Goal: Communication & Community: Answer question/provide support

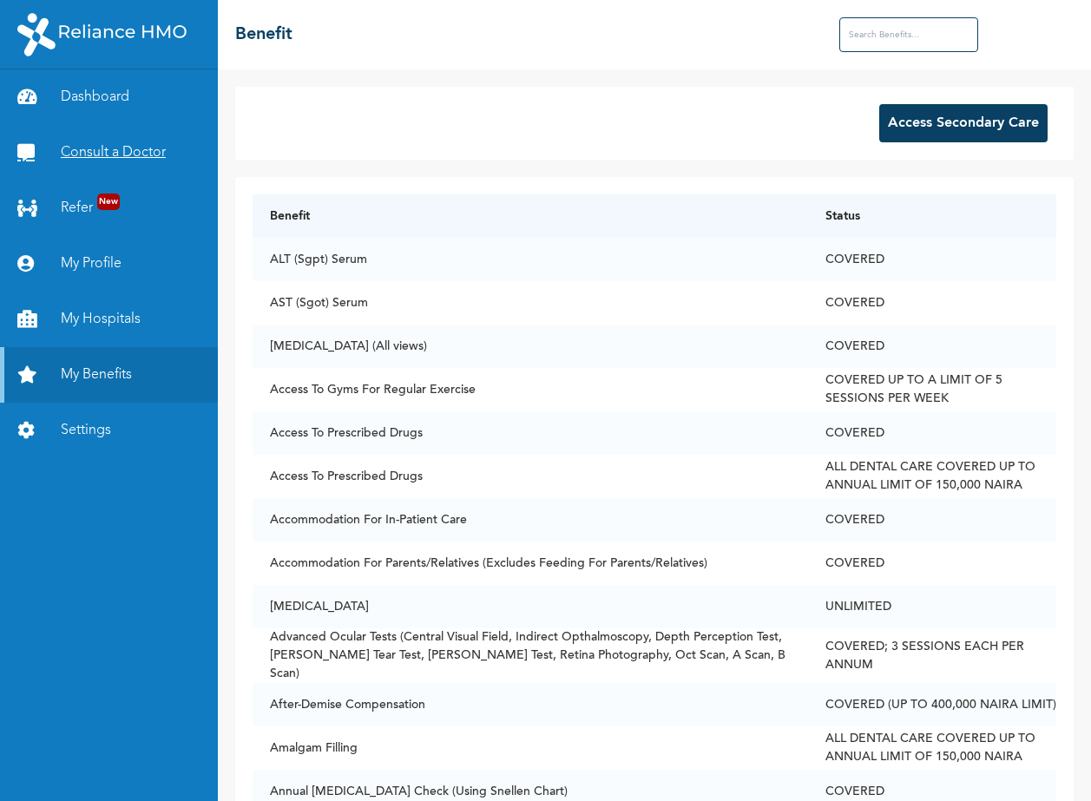
click at [96, 150] on link "Consult a Doctor" at bounding box center [109, 153] width 218 height 56
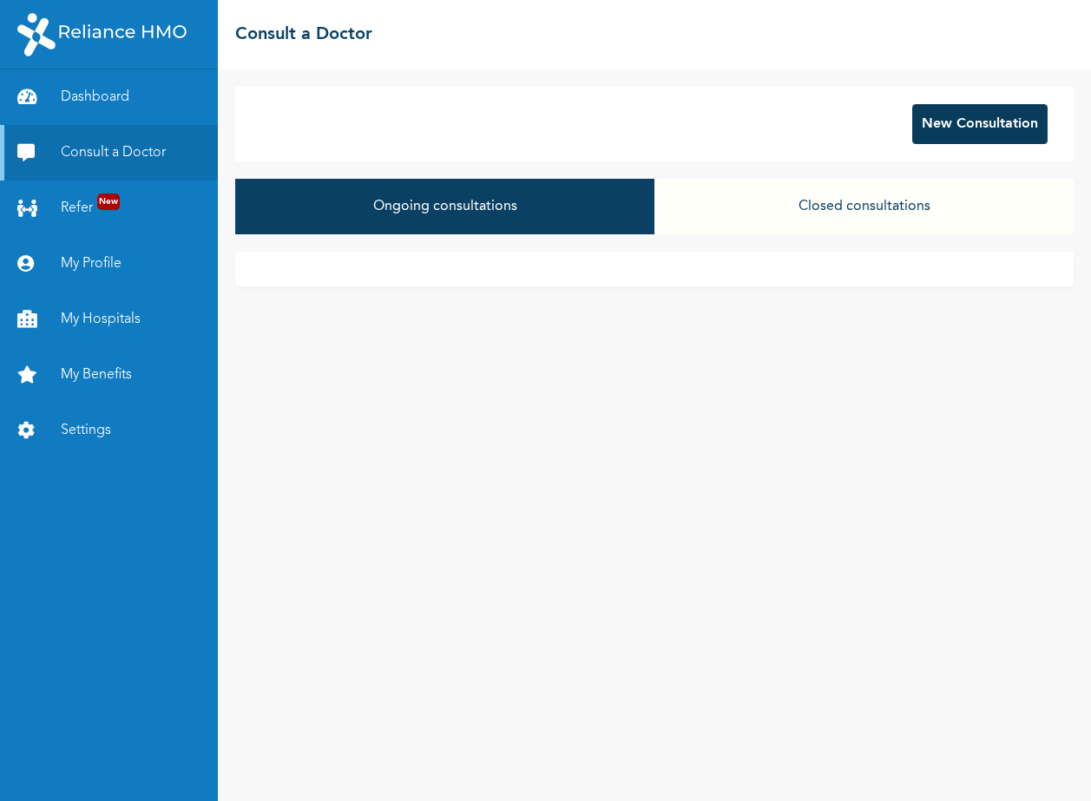
click at [973, 129] on button "New Consultation" at bounding box center [980, 124] width 135 height 40
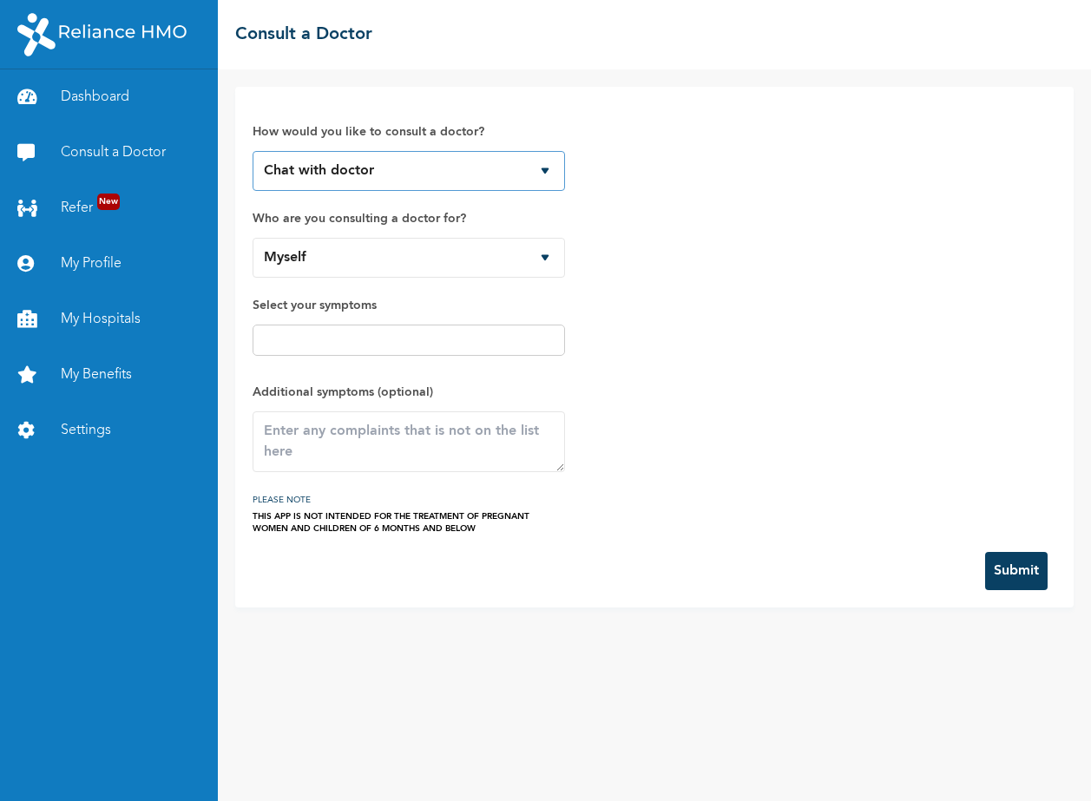
click at [390, 180] on select "Chat with doctor Phone Call" at bounding box center [409, 171] width 313 height 40
click at [335, 341] on input "text" at bounding box center [409, 340] width 302 height 21
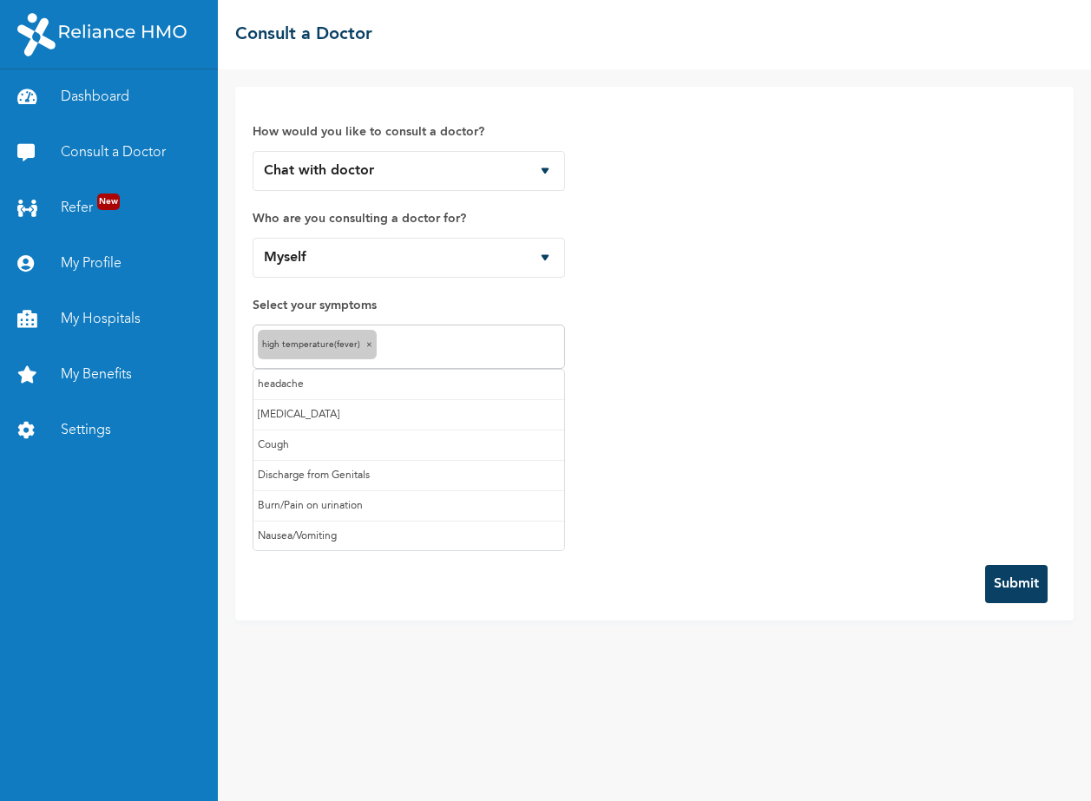
click at [411, 347] on input "text" at bounding box center [470, 347] width 179 height 21
click at [465, 346] on input "text" at bounding box center [496, 347] width 129 height 21
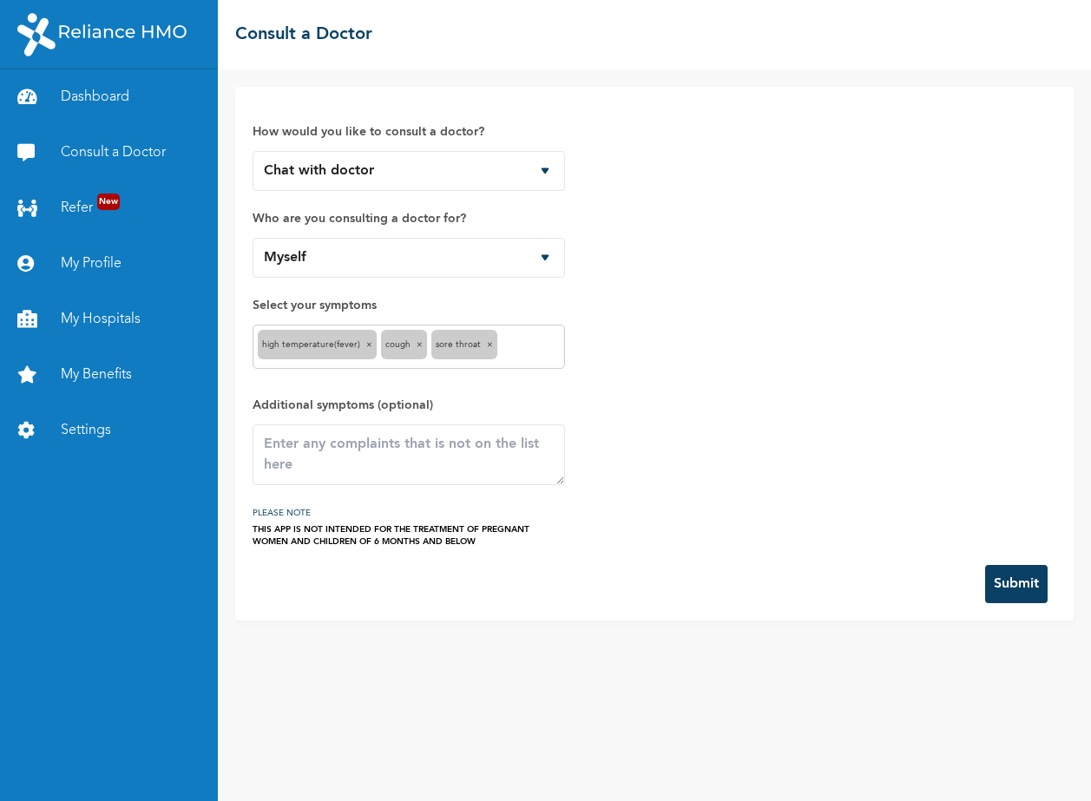
click at [518, 330] on div "High temperature(Fever) × Cough × Sore throat ×" at bounding box center [409, 347] width 313 height 44
click at [508, 350] on input "text" at bounding box center [531, 347] width 58 height 21
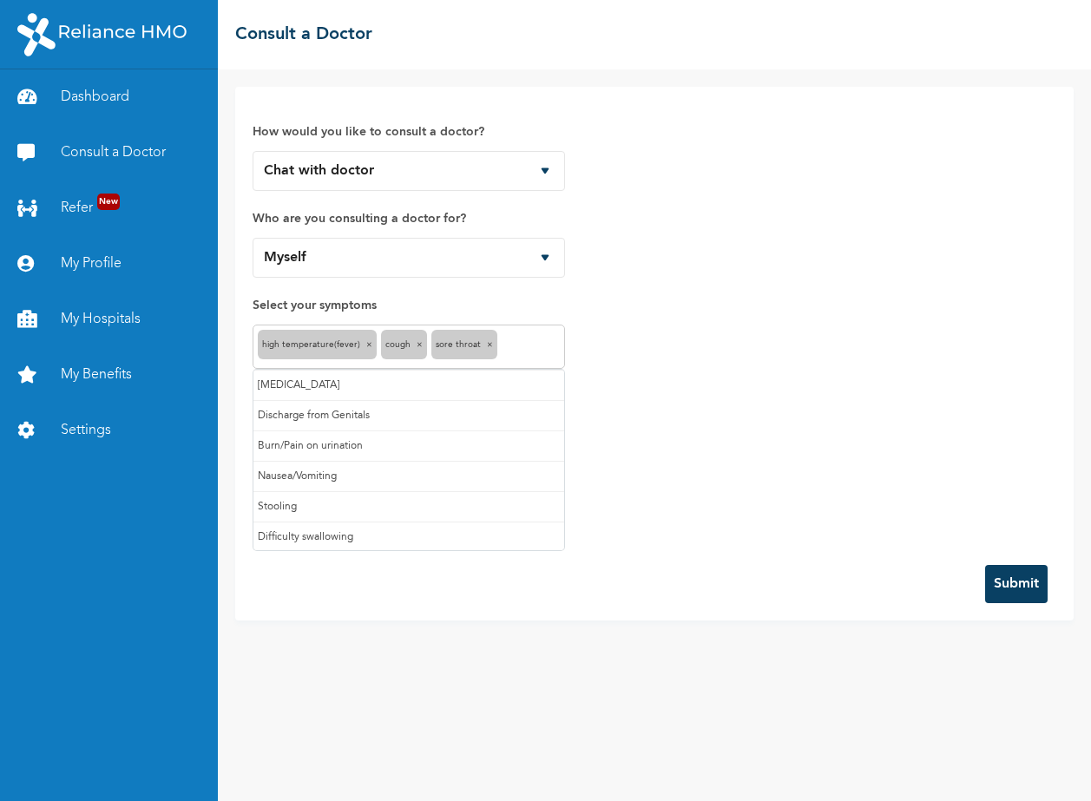
scroll to position [0, 0]
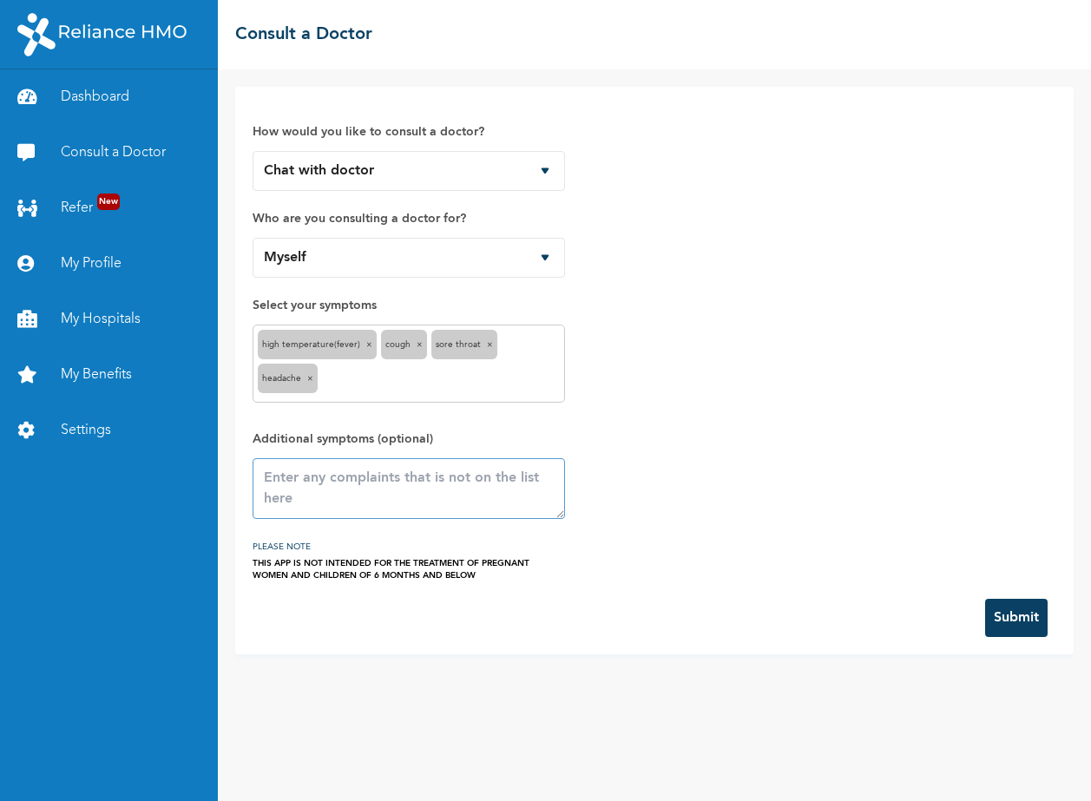
click at [298, 488] on textarea at bounding box center [409, 488] width 313 height 61
click at [1020, 617] on button "Submit" at bounding box center [1017, 618] width 63 height 38
click at [365, 483] on textarea at bounding box center [409, 488] width 313 height 61
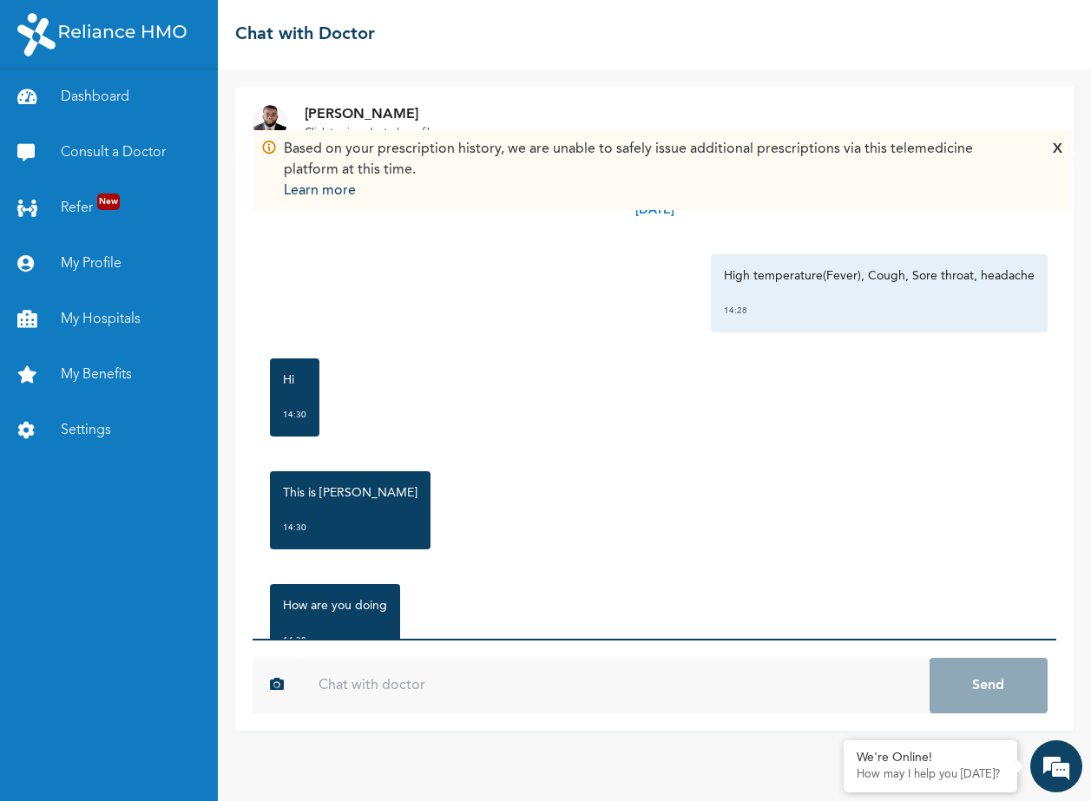
scroll to position [71, 0]
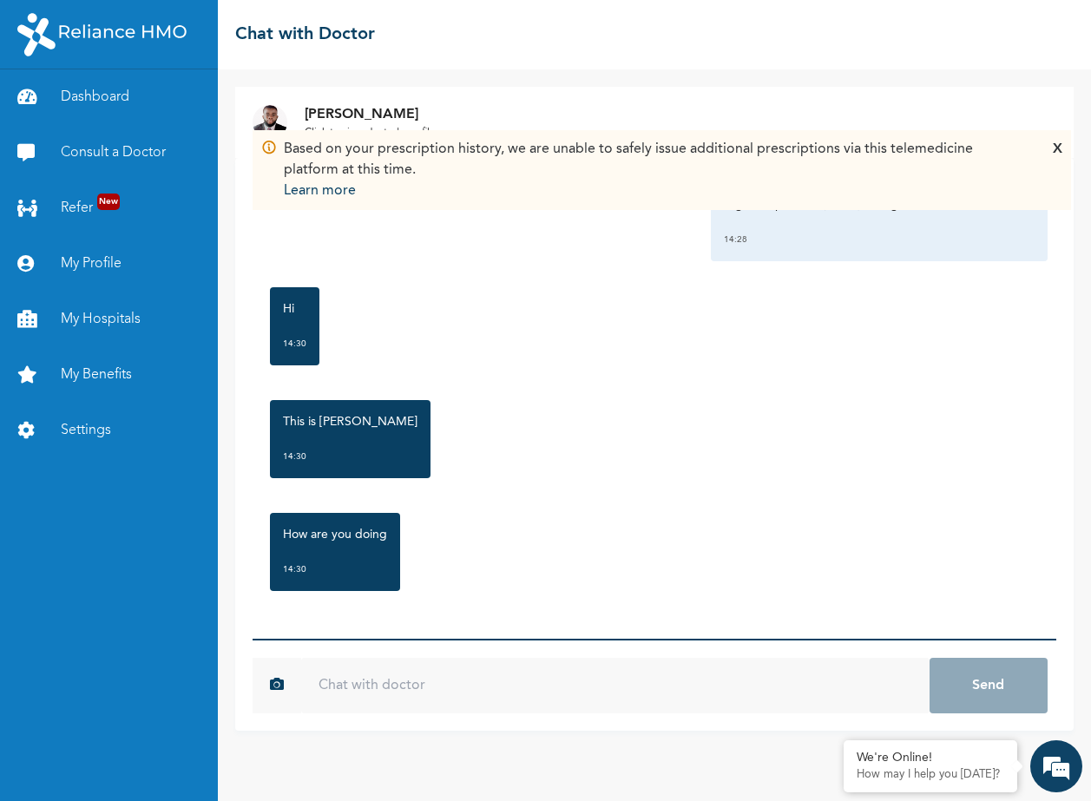
click at [419, 691] on input "text" at bounding box center [615, 686] width 628 height 56
type input "Hello Doc"
click at [930, 658] on button "Send" at bounding box center [989, 686] width 118 height 56
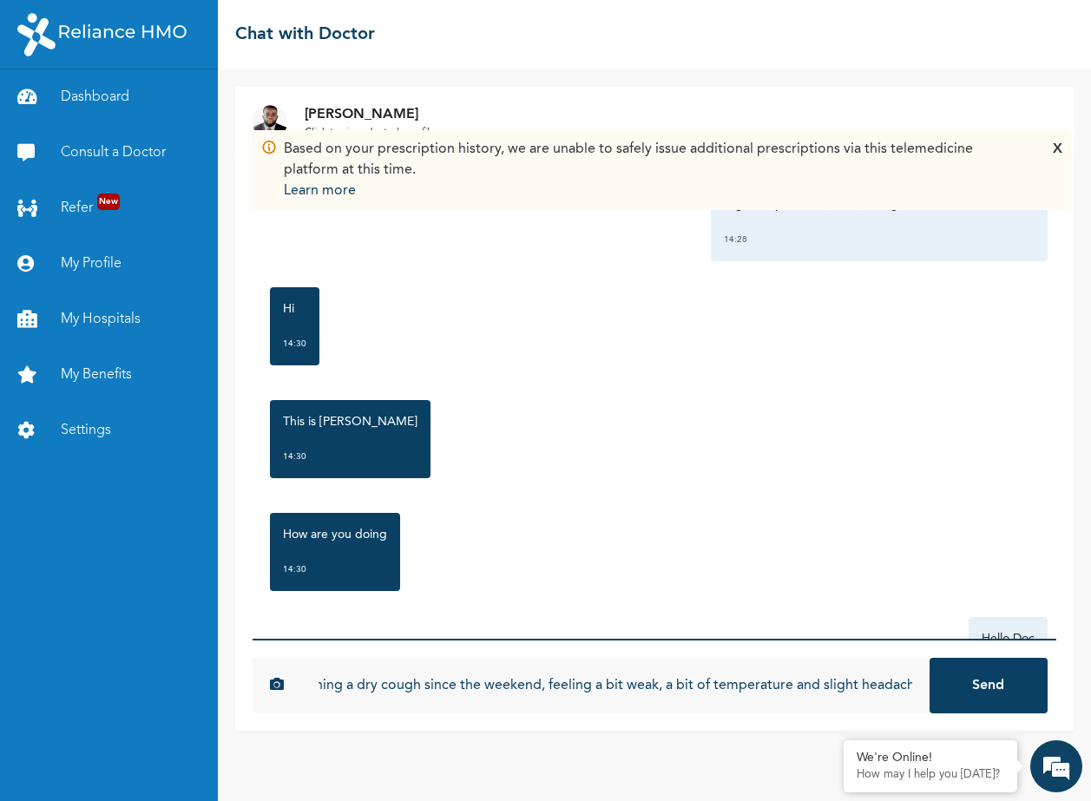
scroll to position [0, 315]
type input "Please I am having sore throat and i'v been coughing a dry cough since the week…"
click at [930, 658] on button "Send" at bounding box center [989, 686] width 118 height 56
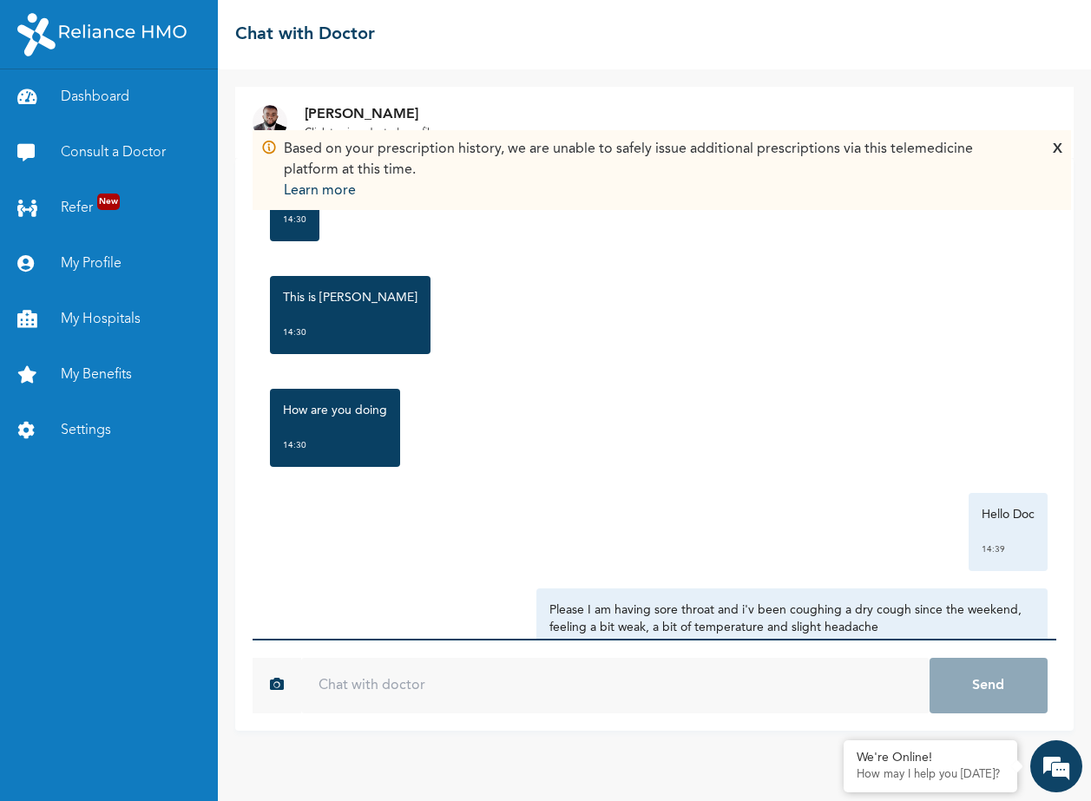
scroll to position [280, 0]
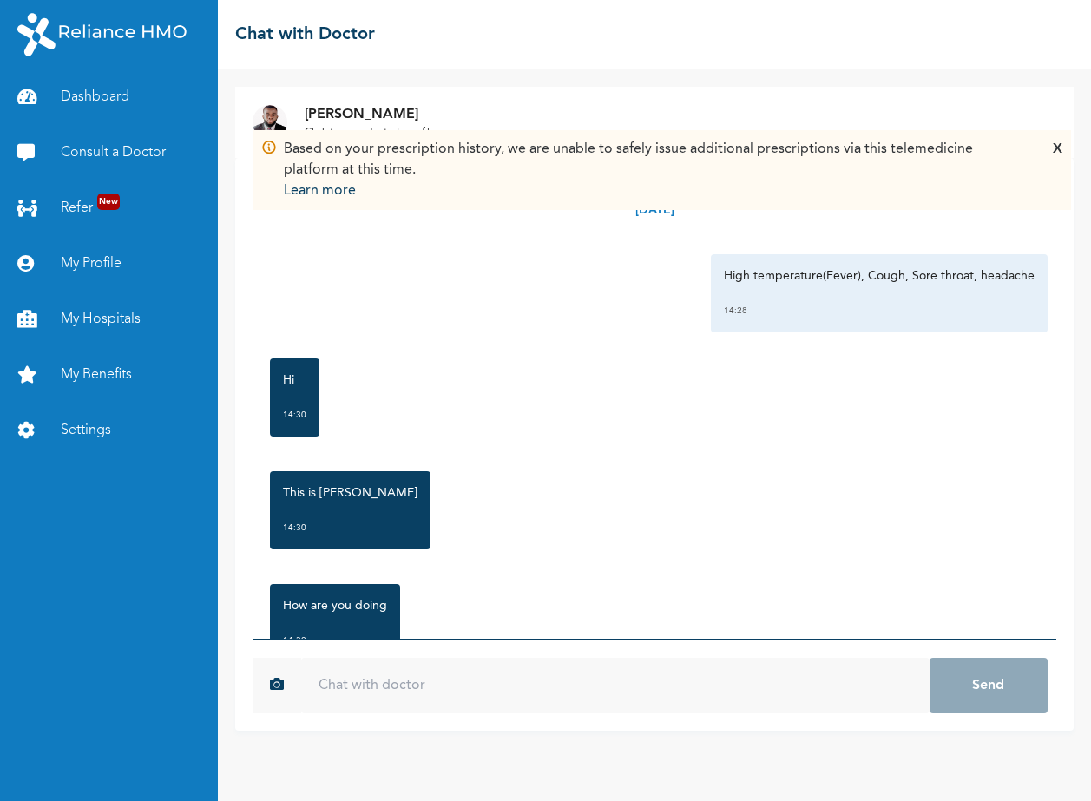
scroll to position [280, 0]
click at [121, 148] on link "Consult a Doctor" at bounding box center [109, 153] width 218 height 56
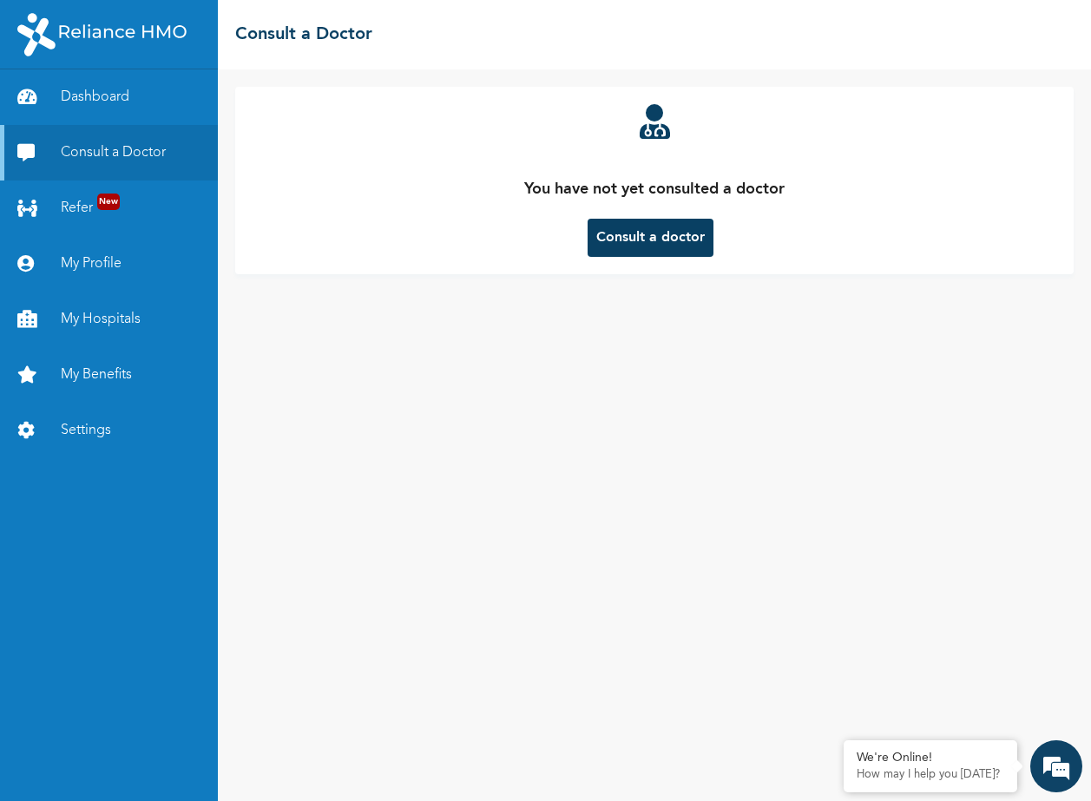
click at [656, 235] on button "Consult a doctor" at bounding box center [651, 238] width 126 height 38
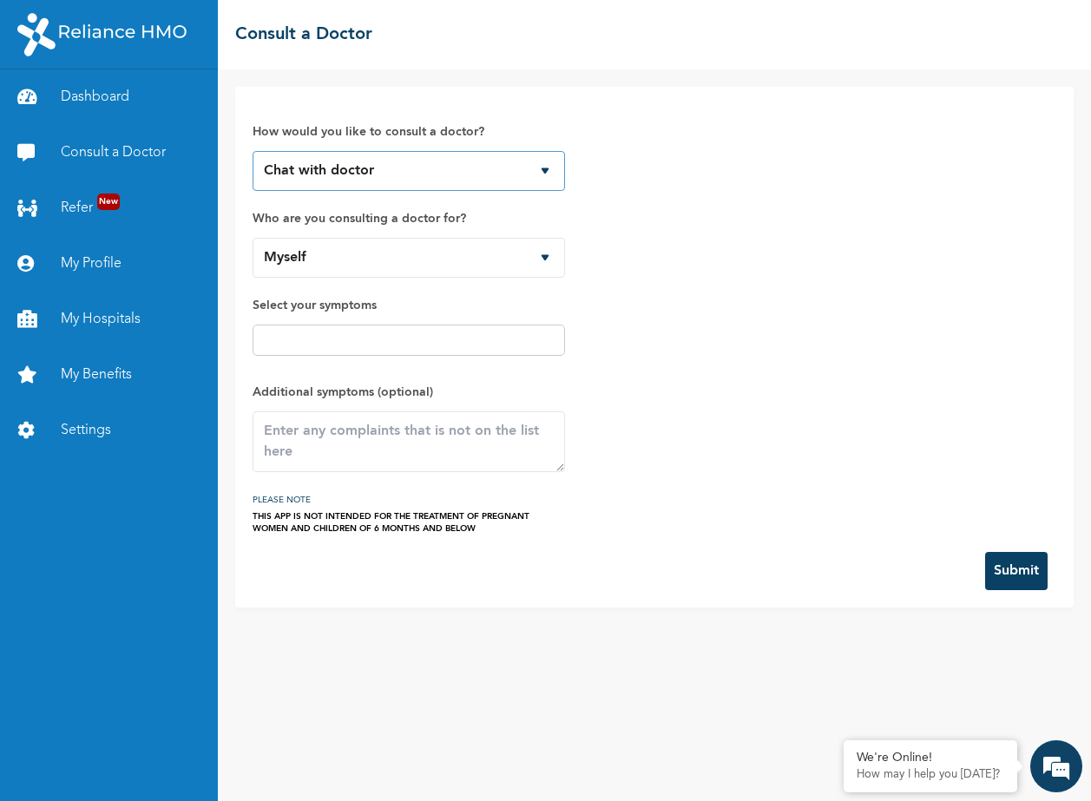
click at [445, 175] on select "Chat with doctor Phone Call" at bounding box center [409, 171] width 313 height 40
select select "2"
click at [333, 329] on div at bounding box center [409, 340] width 313 height 31
click at [307, 344] on input "text" at bounding box center [409, 340] width 302 height 21
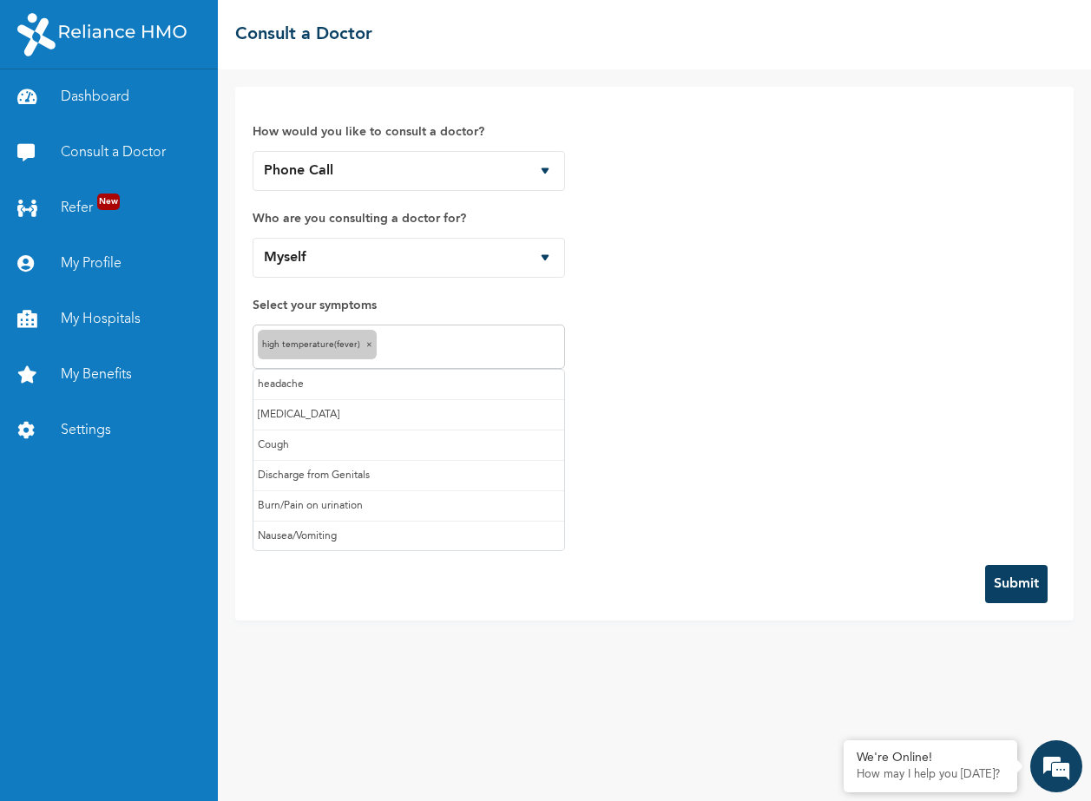
click at [419, 344] on input "text" at bounding box center [470, 347] width 179 height 21
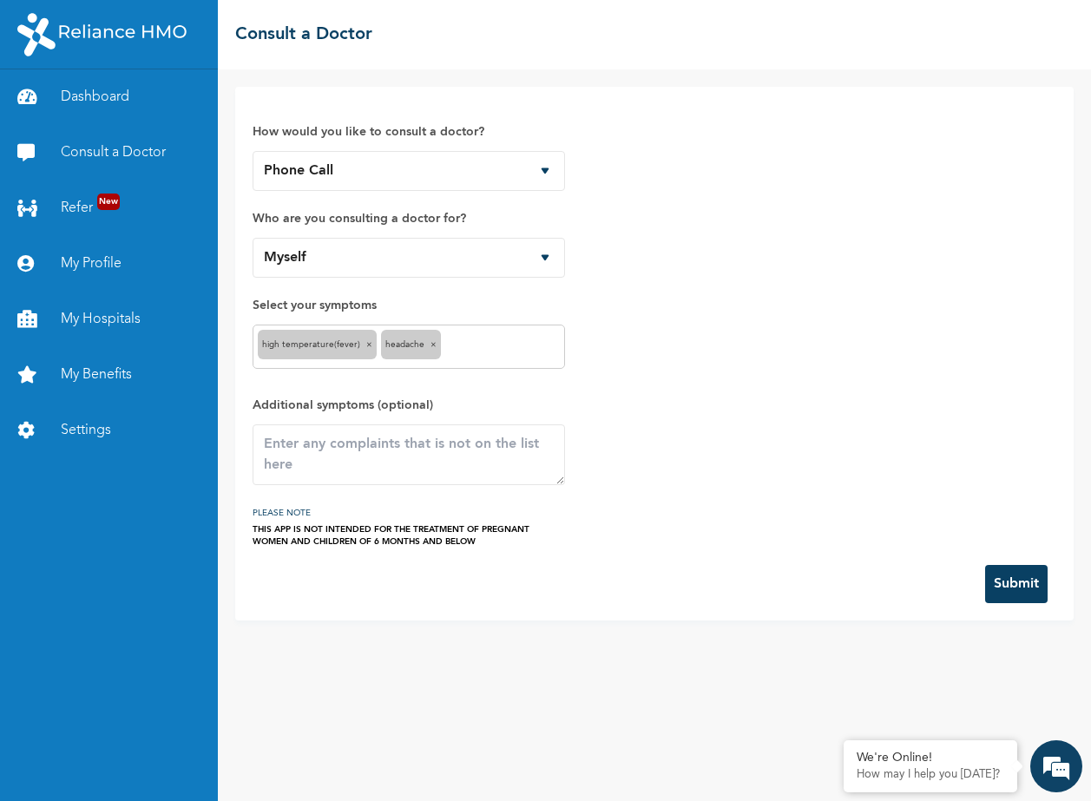
click at [472, 340] on input "text" at bounding box center [502, 347] width 115 height 21
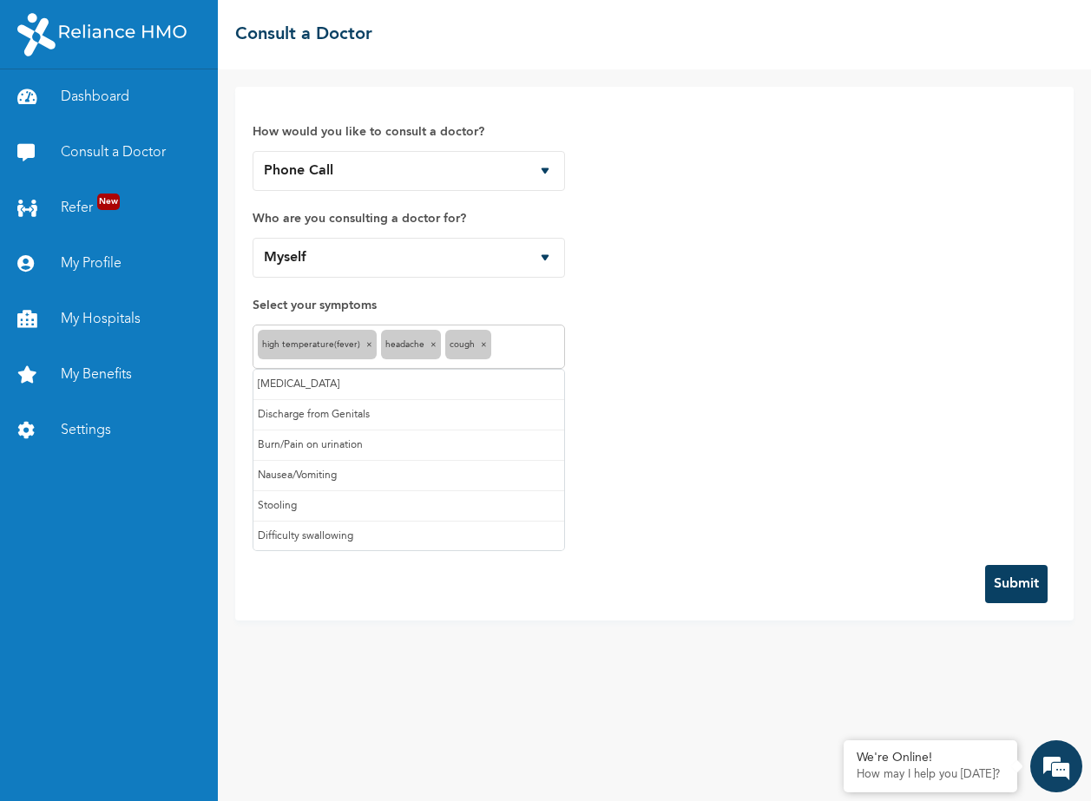
click at [514, 344] on input "text" at bounding box center [528, 347] width 64 height 21
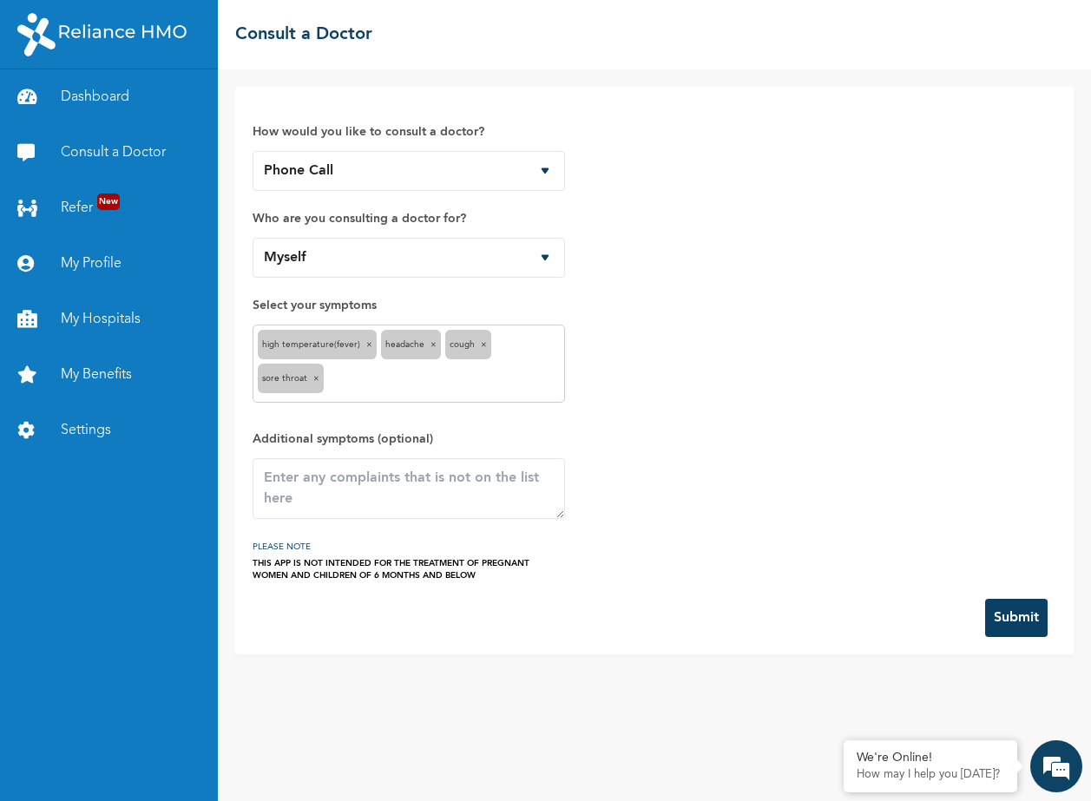
click at [1019, 606] on button "Submit" at bounding box center [1017, 618] width 63 height 38
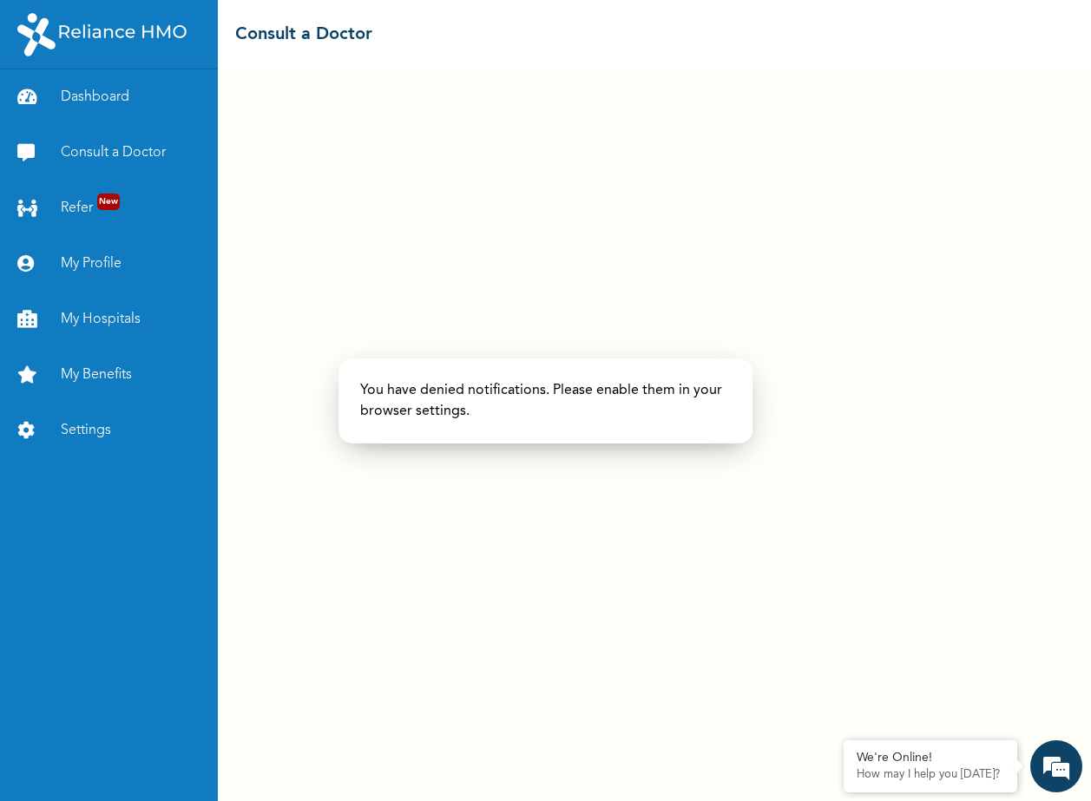
select select "2"
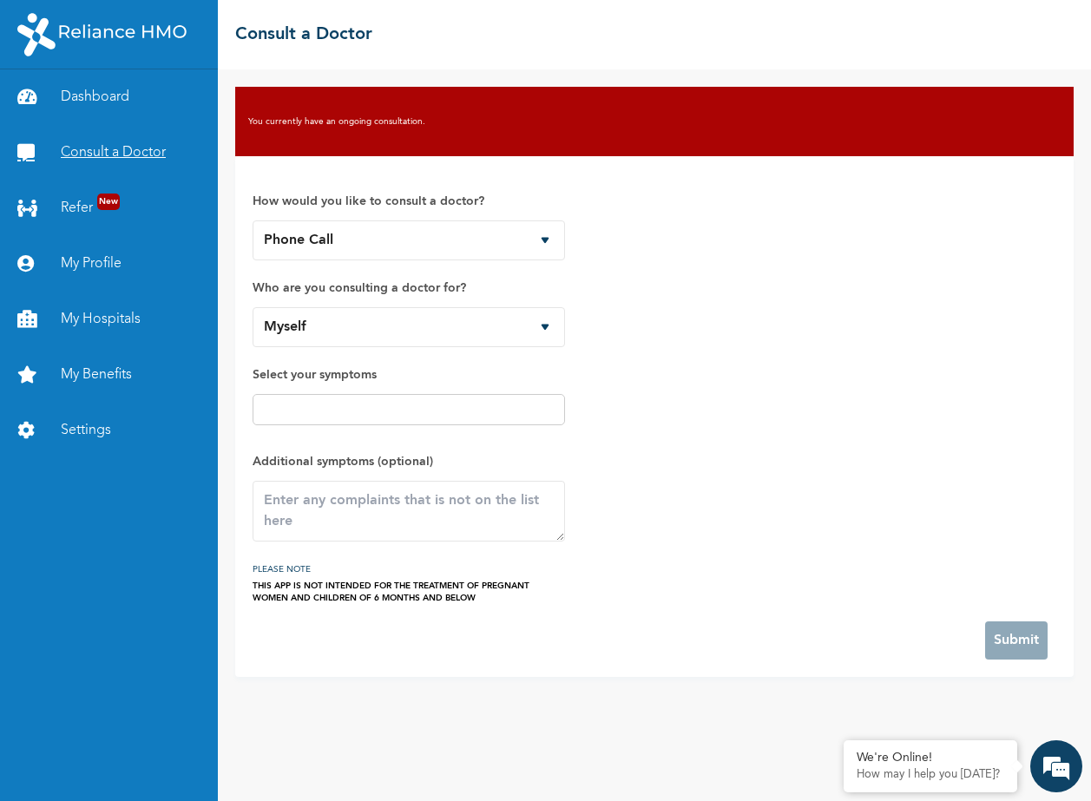
click at [144, 155] on link "Consult a Doctor" at bounding box center [109, 153] width 218 height 56
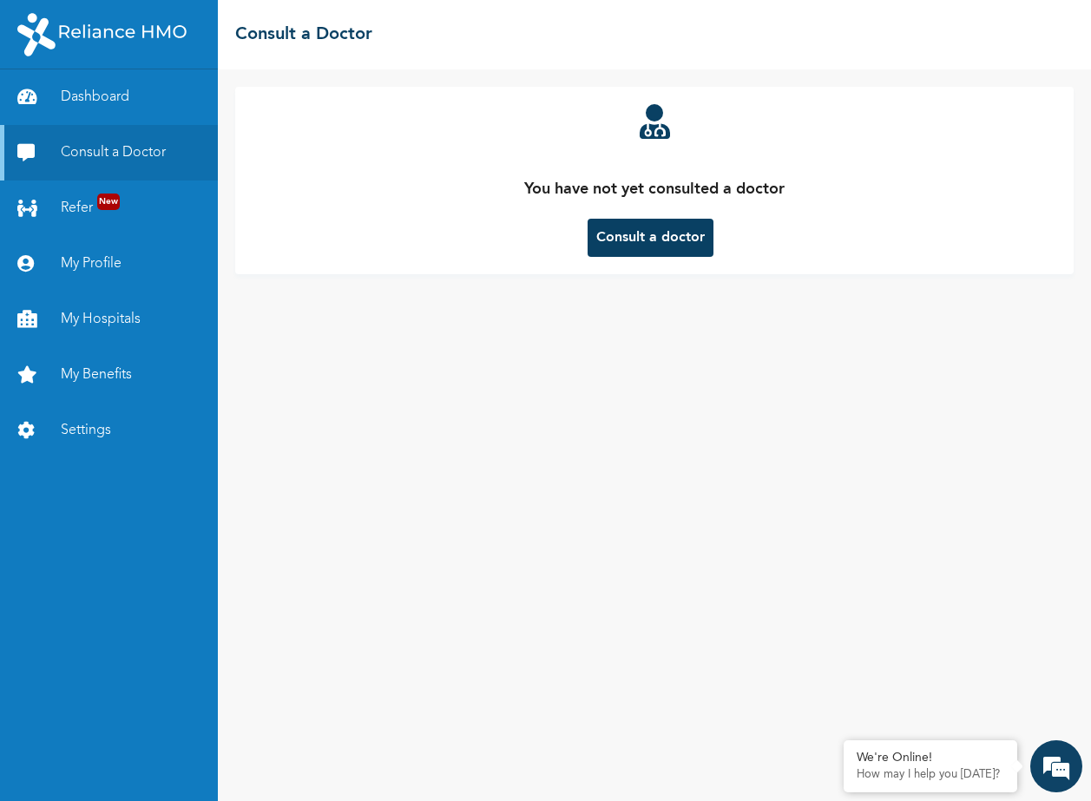
click at [670, 237] on button "Consult a doctor" at bounding box center [651, 238] width 126 height 38
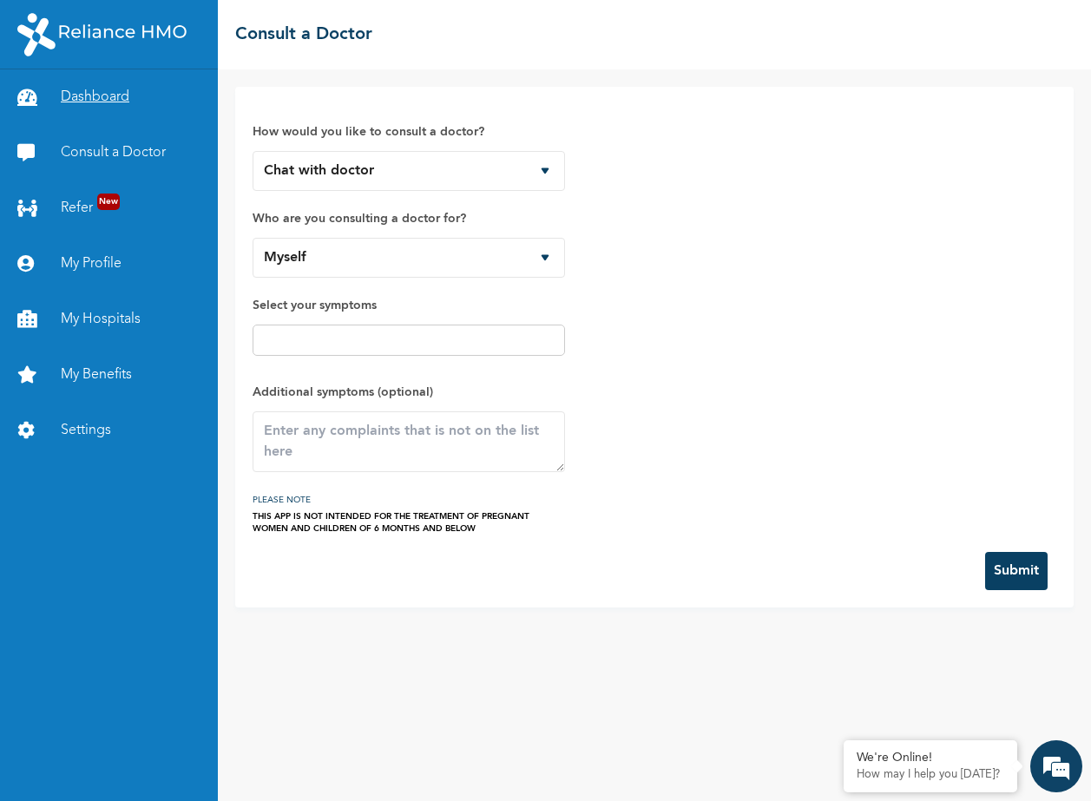
click at [96, 92] on link "Dashboard" at bounding box center [109, 97] width 218 height 56
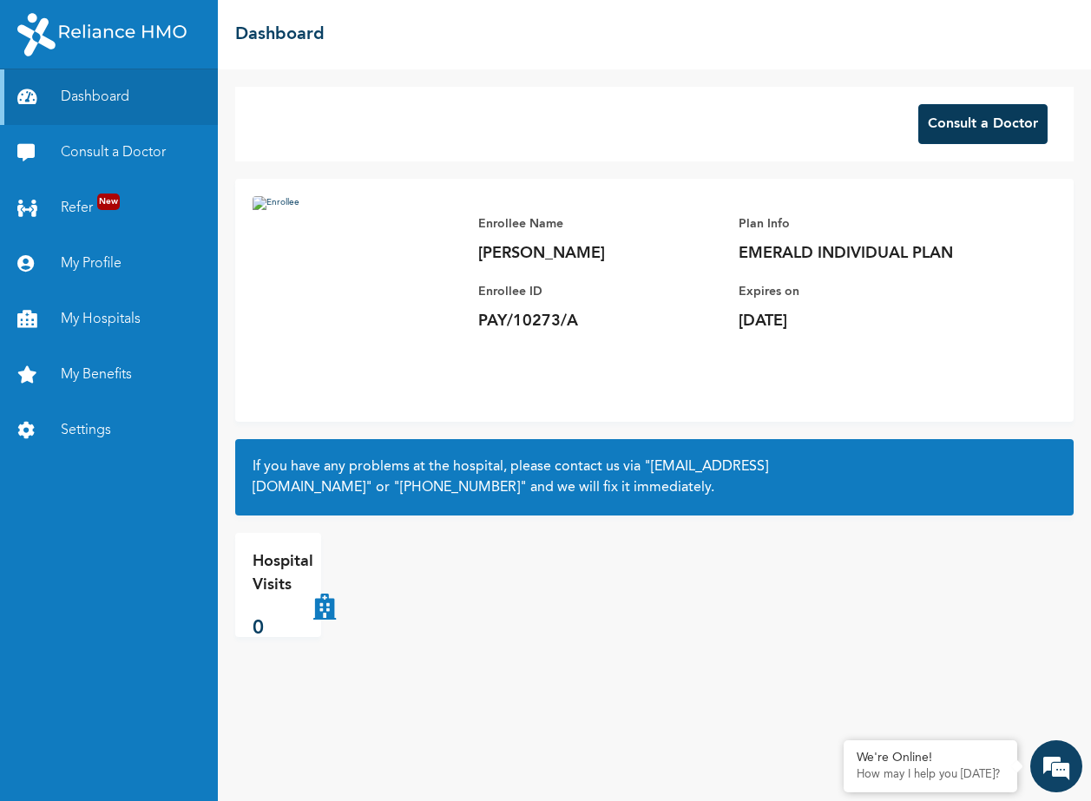
click at [975, 128] on button "Consult a Doctor" at bounding box center [983, 124] width 129 height 40
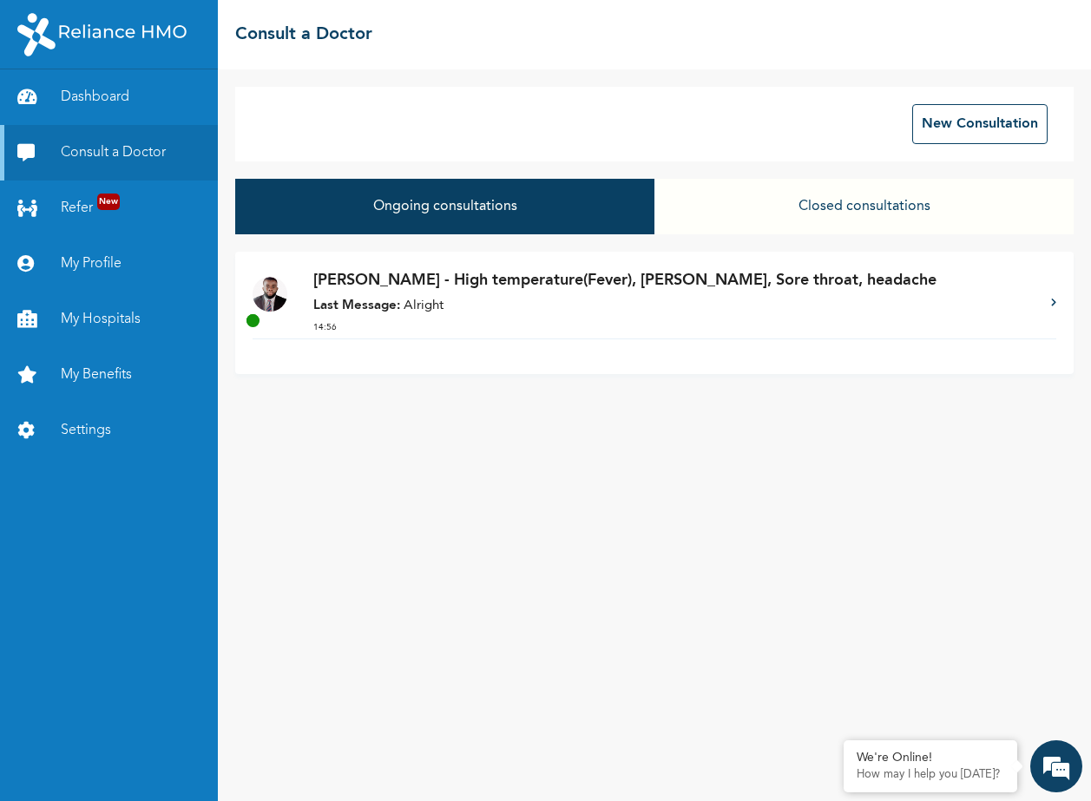
click at [472, 311] on p "Last Message: Alright" at bounding box center [673, 307] width 721 height 20
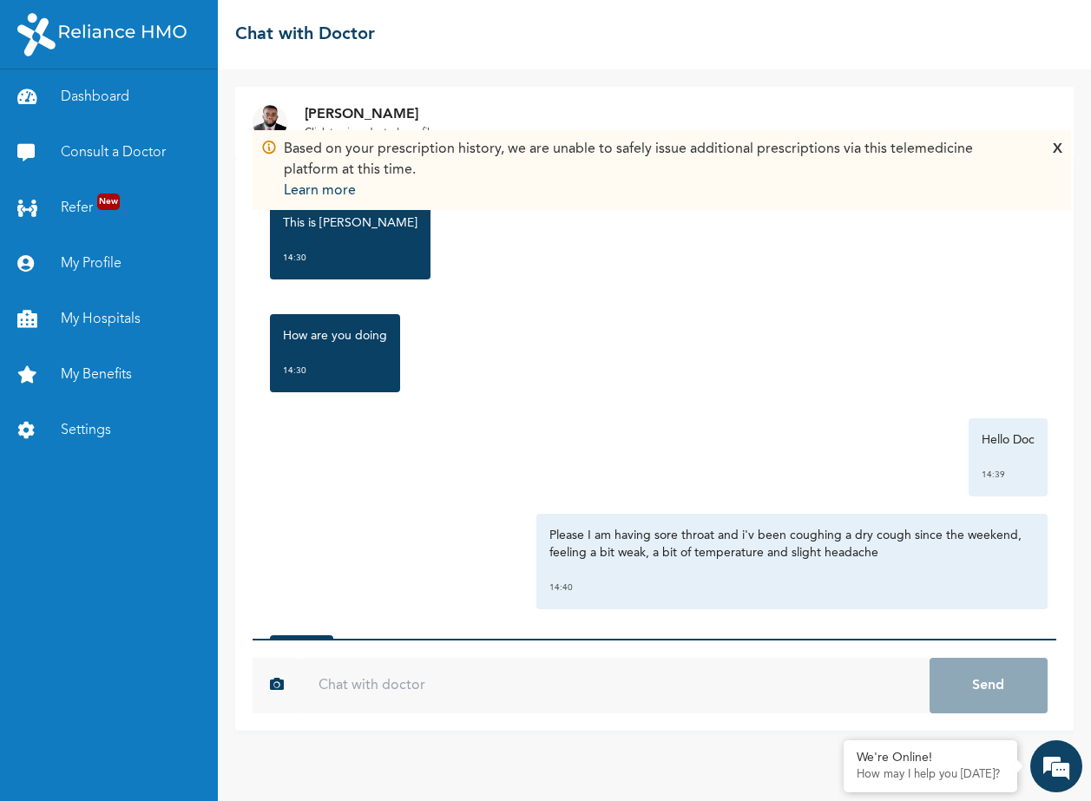
scroll to position [392, 0]
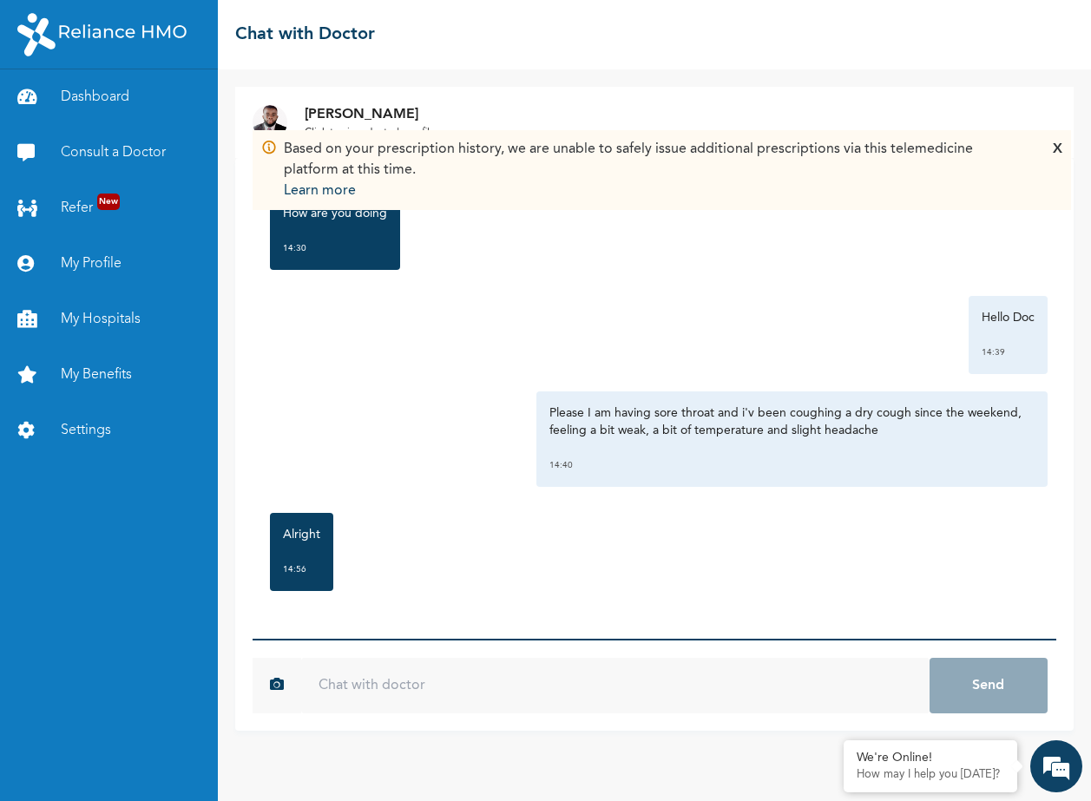
click at [399, 684] on input "text" at bounding box center [615, 686] width 628 height 56
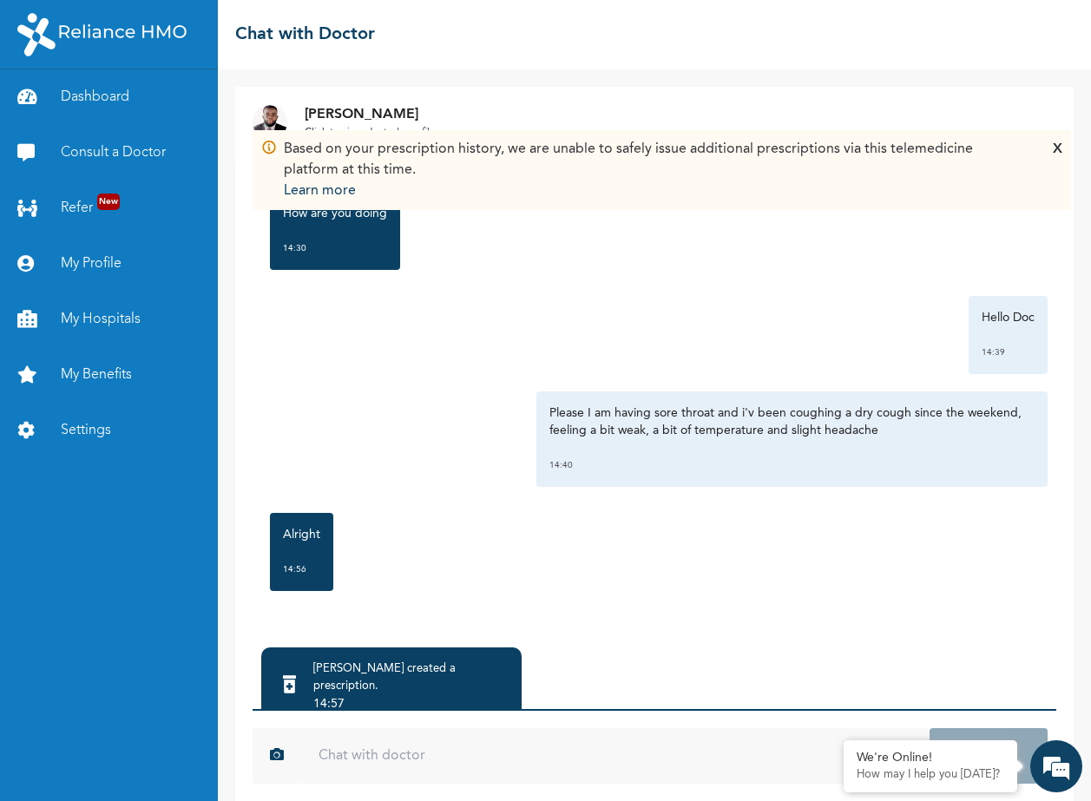
scroll to position [636, 0]
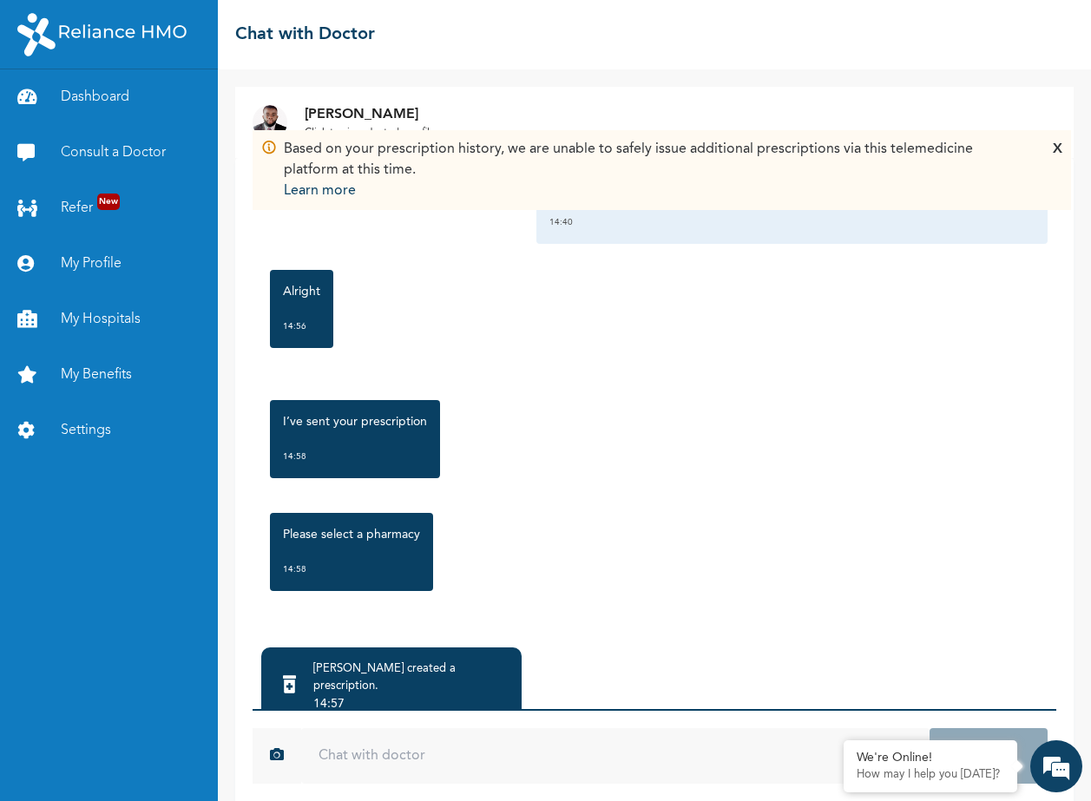
click at [394, 676] on div "[PERSON_NAME] created a prescription ." at bounding box center [410, 678] width 195 height 35
click at [504, 713] on div ">" at bounding box center [505, 721] width 8 height 17
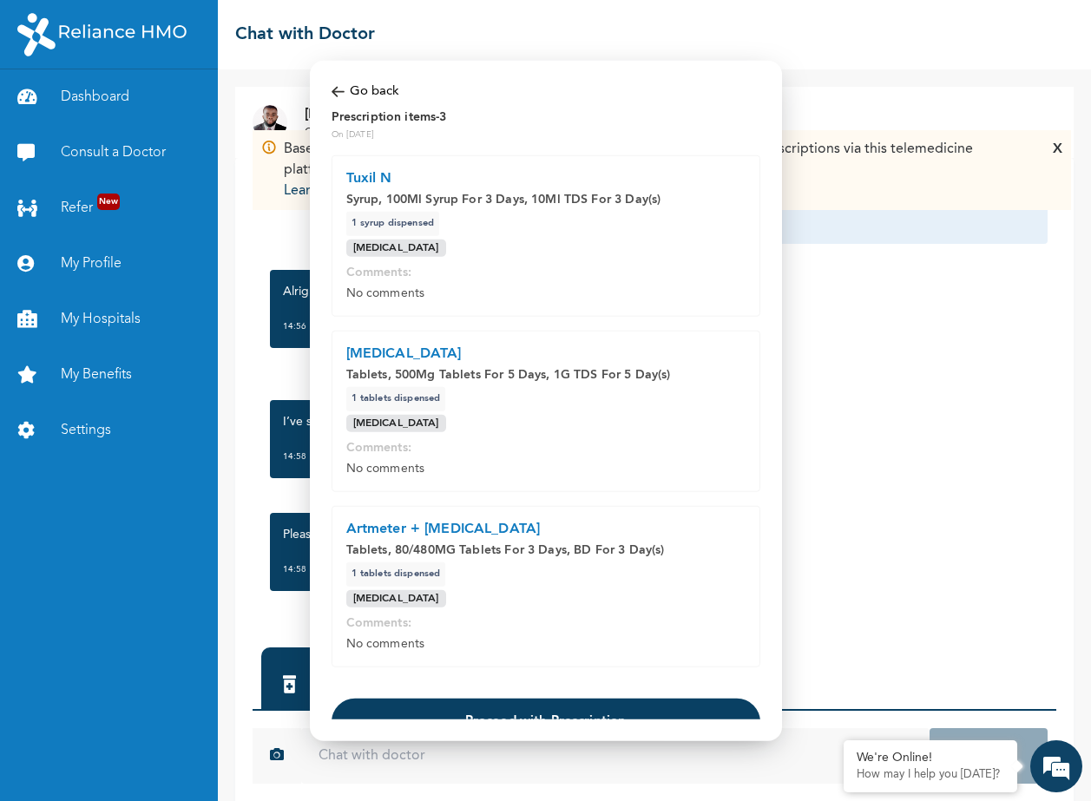
scroll to position [78, 0]
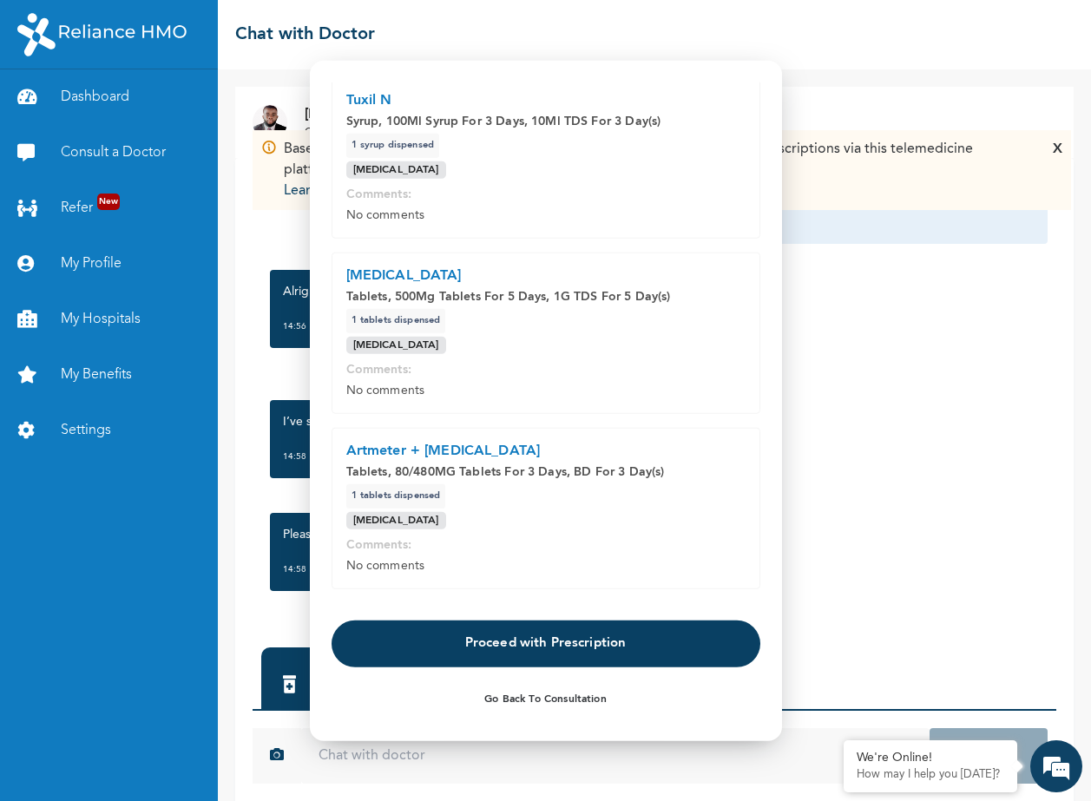
click at [512, 648] on button "Proceed with Prescription" at bounding box center [546, 644] width 429 height 47
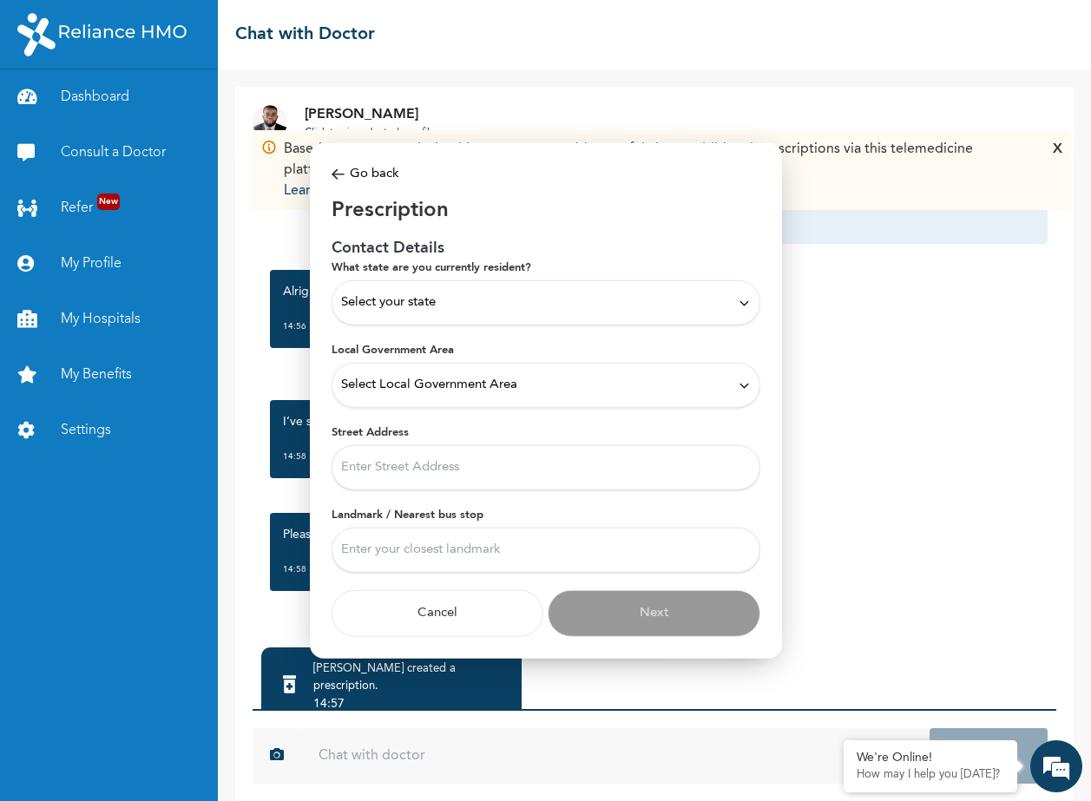
click at [460, 294] on div "Select your state" at bounding box center [546, 302] width 410 height 19
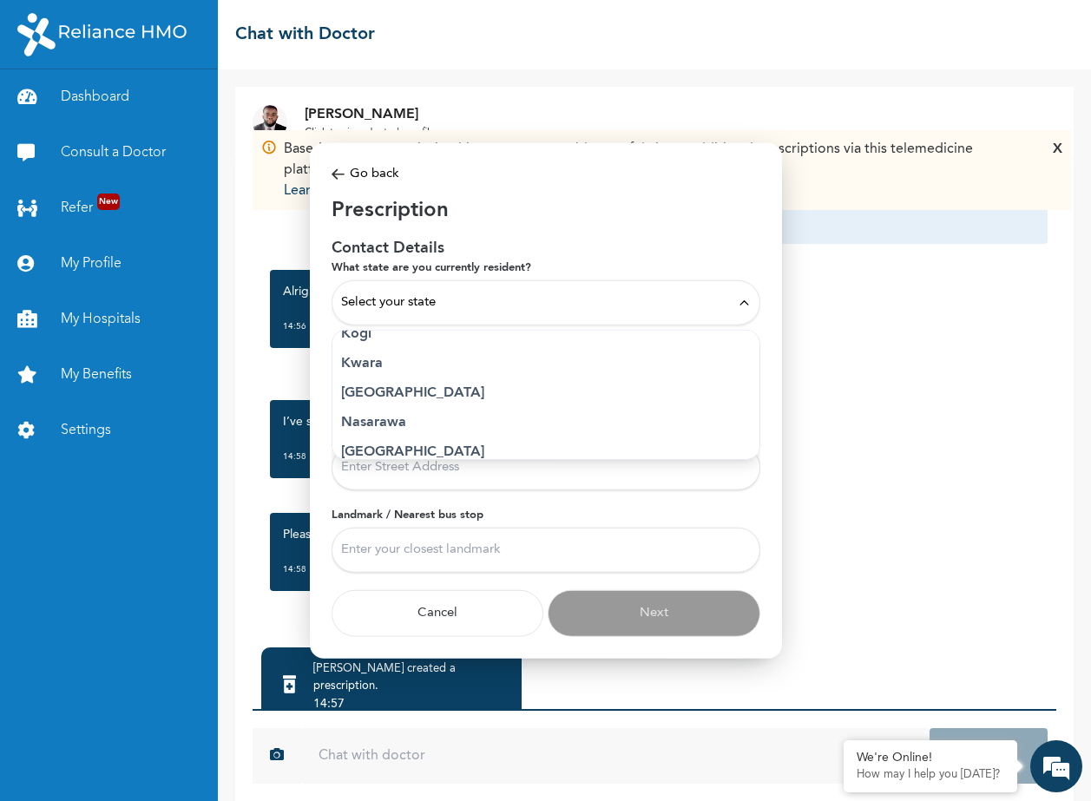
scroll to position [670, 0]
click at [366, 390] on p "[GEOGRAPHIC_DATA]" at bounding box center [546, 392] width 410 height 21
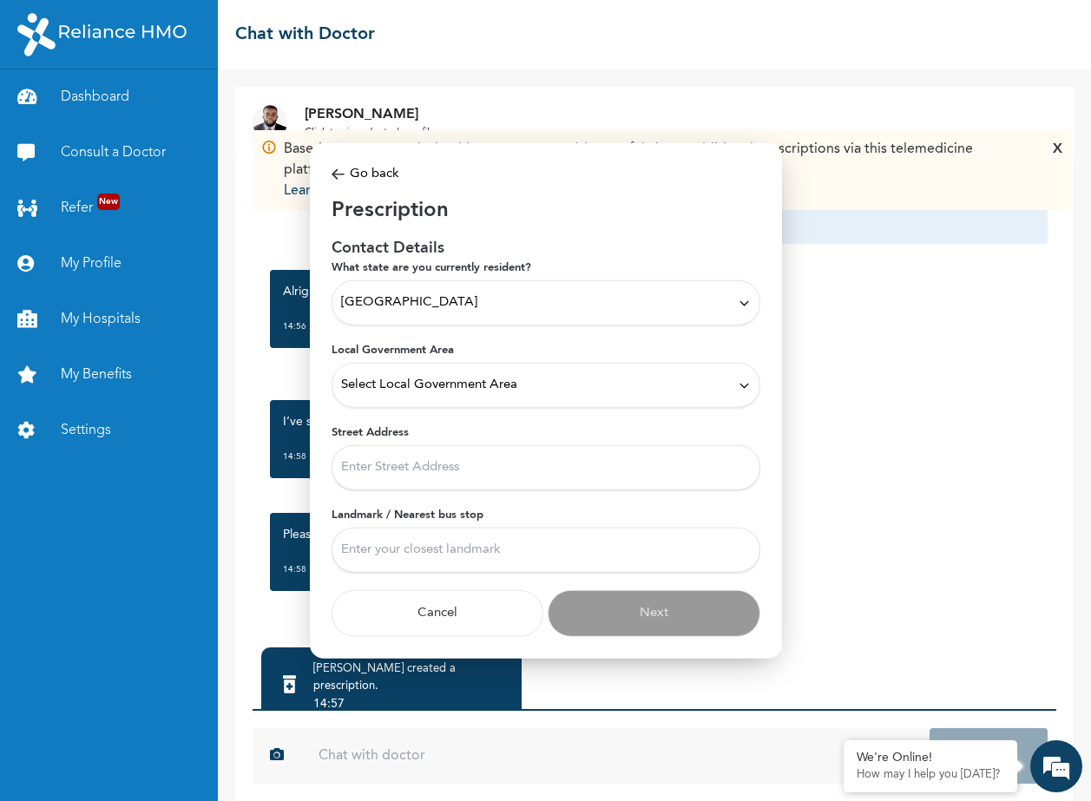
click at [471, 379] on span "Select Local Government Area" at bounding box center [429, 385] width 176 height 19
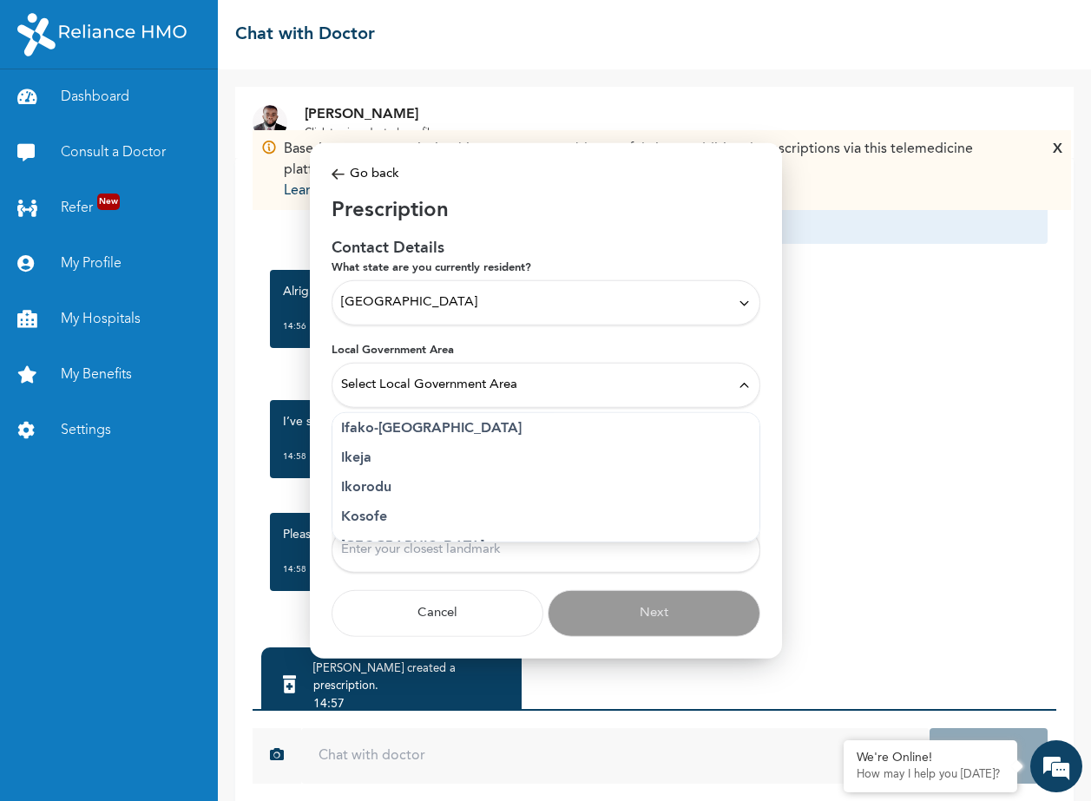
scroll to position [272, 0]
click at [360, 453] on p "Ikeja" at bounding box center [546, 460] width 410 height 21
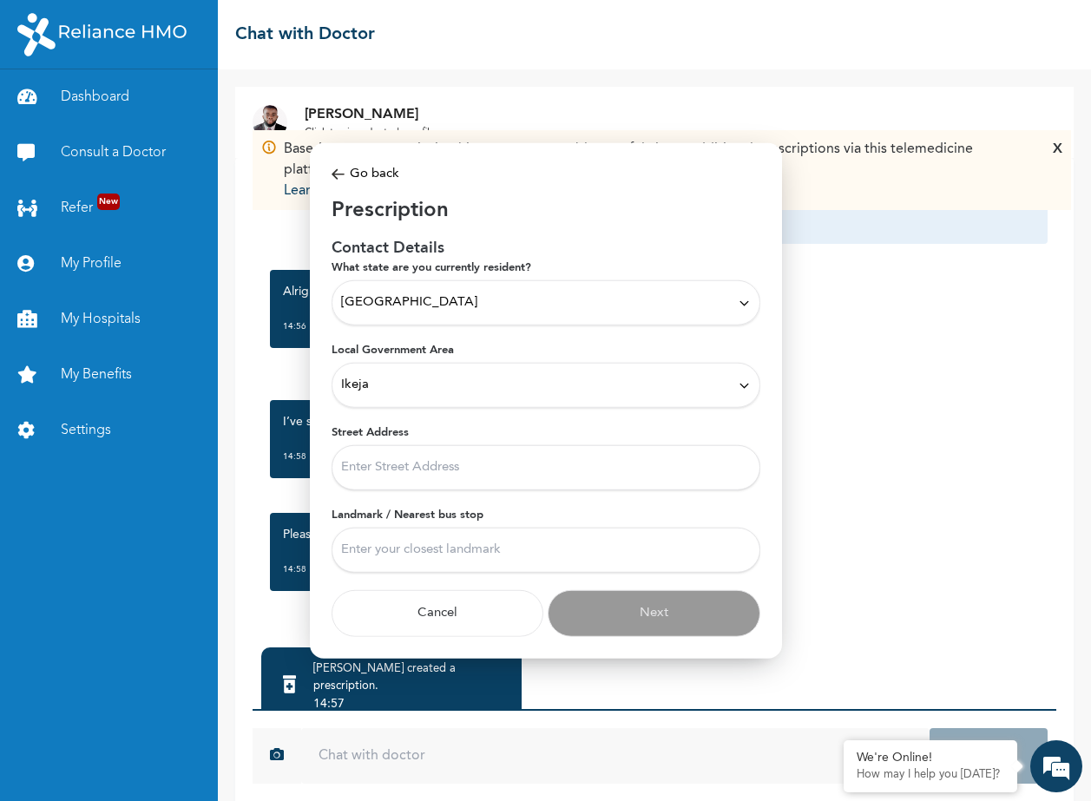
click at [389, 469] on input "Street Address" at bounding box center [546, 467] width 429 height 45
type input "[STREET_ADDRESS][PERSON_NAME] GRA"
click at [398, 543] on input "Landmark / Nearest bus stop" at bounding box center [546, 550] width 429 height 45
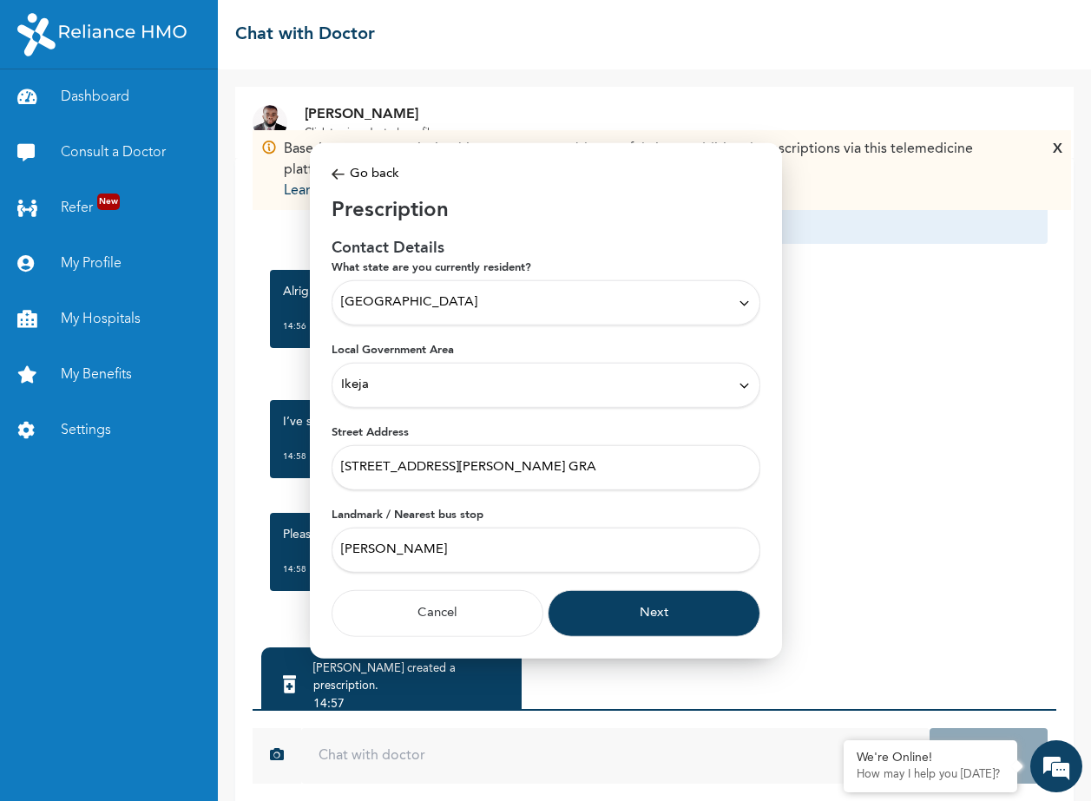
type input "[PERSON_NAME]"
click at [617, 616] on button "Next" at bounding box center [654, 613] width 213 height 47
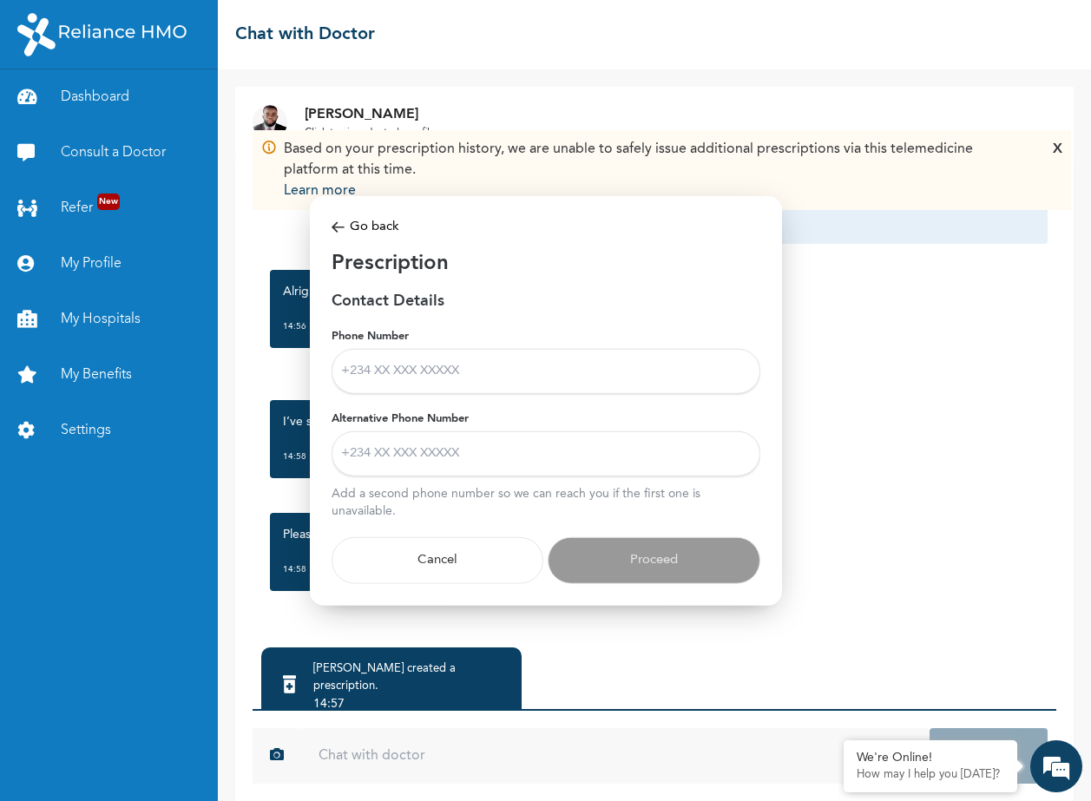
click at [407, 367] on input "Phone Number" at bounding box center [546, 371] width 429 height 45
type input "08134891307"
click at [420, 451] on input "Alternative Phone Number" at bounding box center [546, 454] width 429 height 45
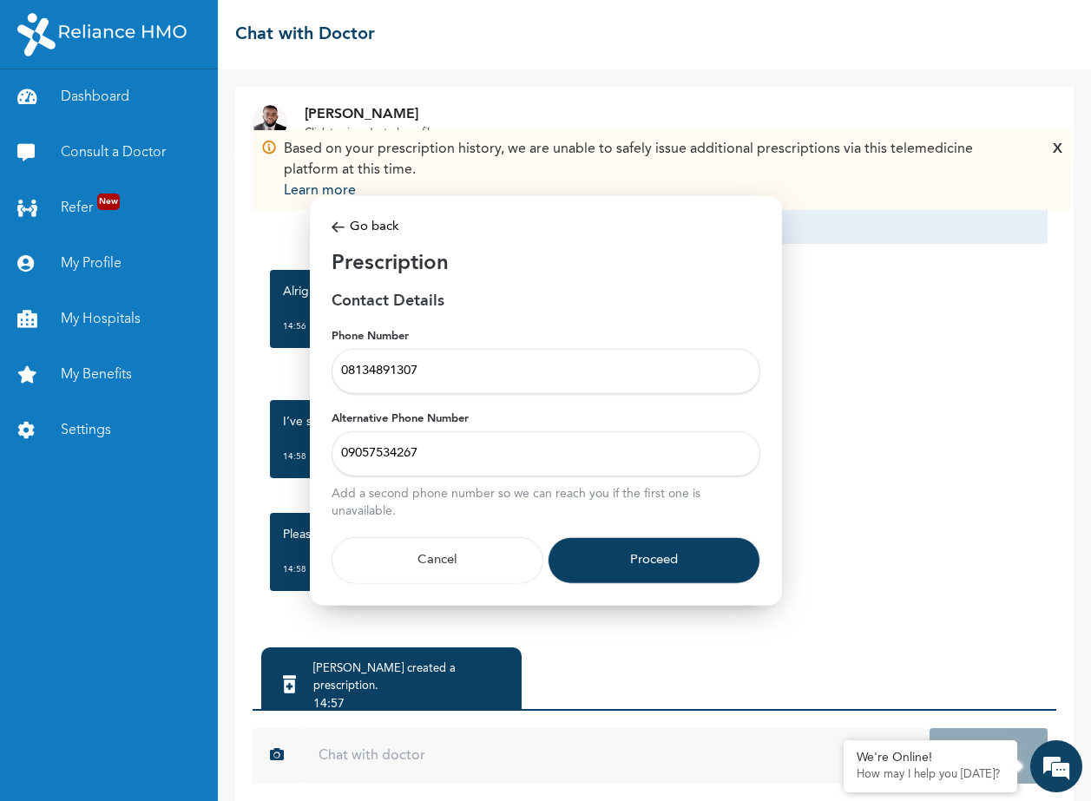
type input "09057534267"
click at [650, 569] on button "Proceed" at bounding box center [654, 560] width 213 height 47
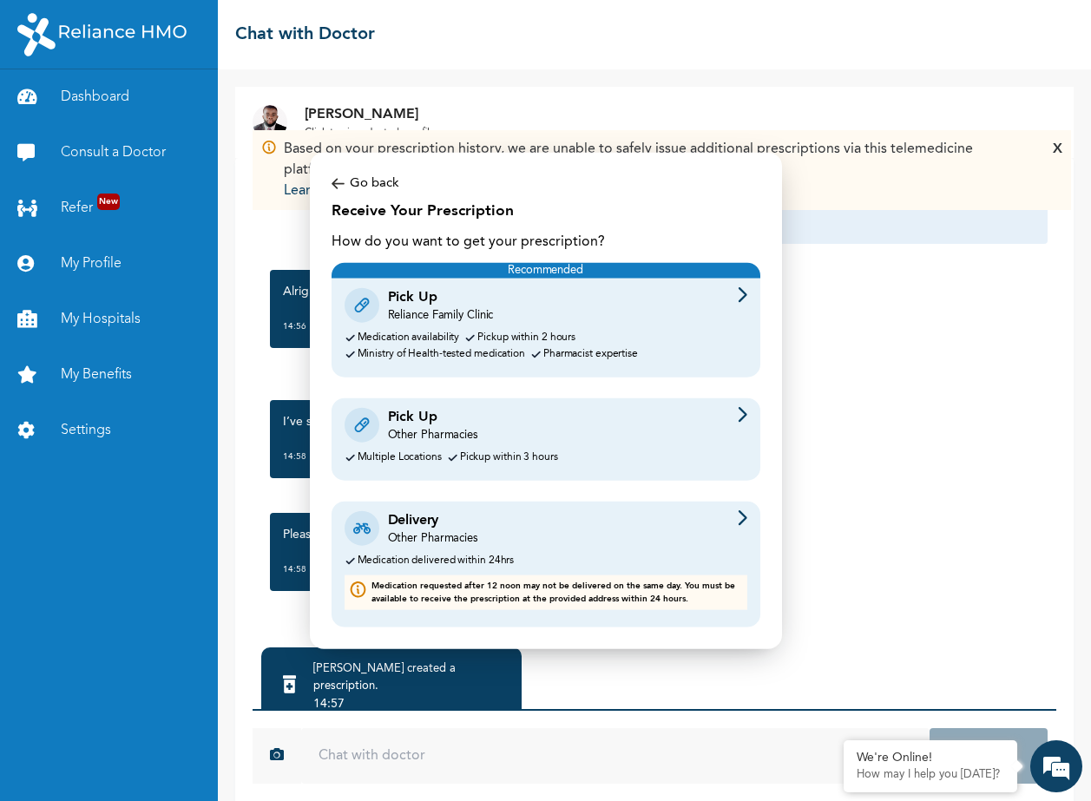
click at [743, 412] on img at bounding box center [743, 415] width 10 height 16
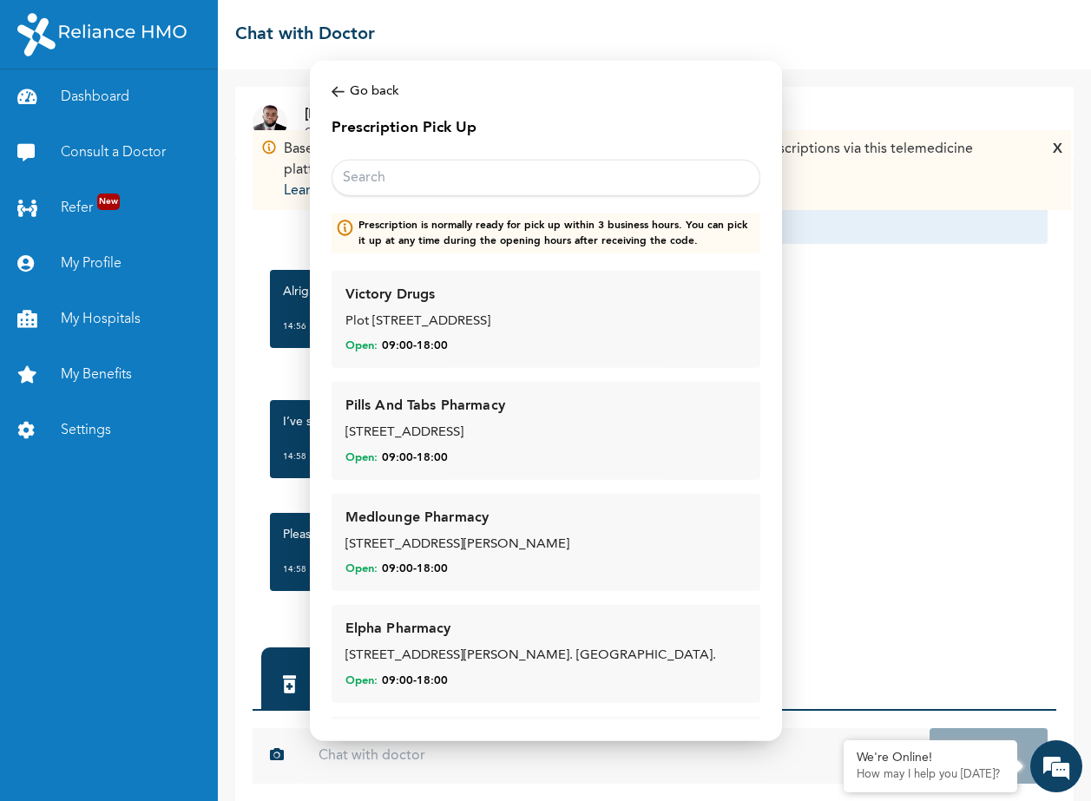
click at [379, 179] on input "text" at bounding box center [546, 177] width 429 height 36
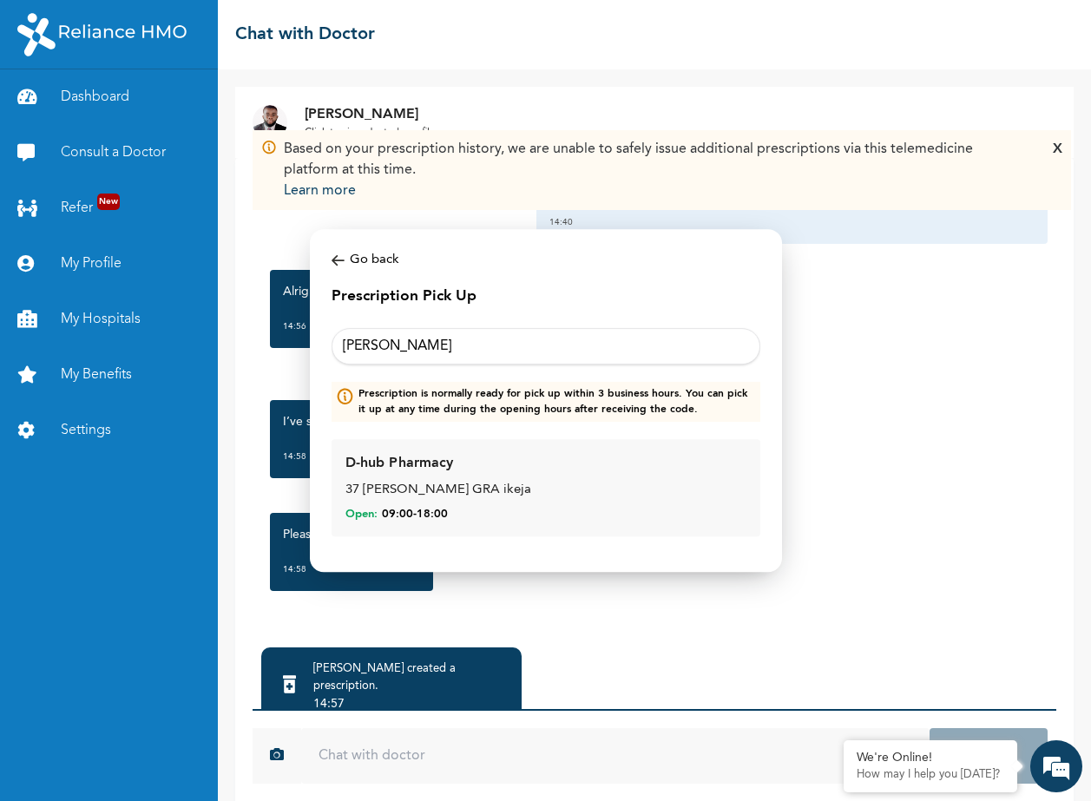
type input "[PERSON_NAME]"
click at [412, 469] on div "D-hub Pharmacy" at bounding box center [400, 463] width 109 height 21
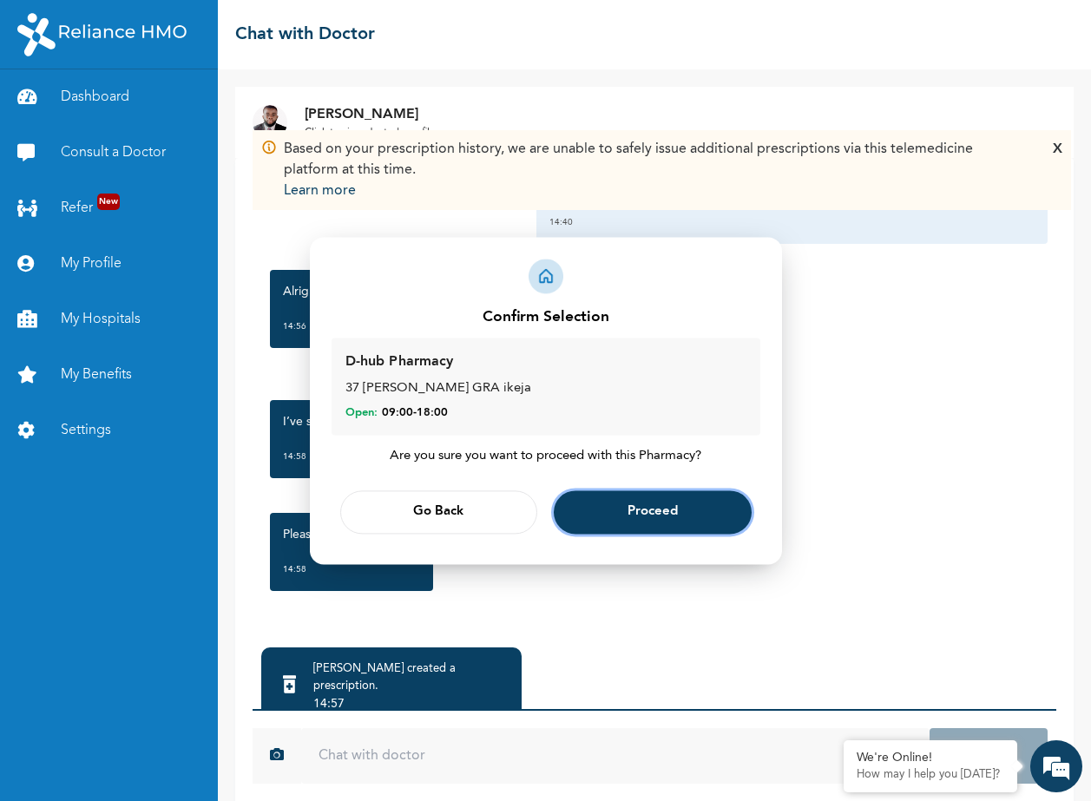
click at [612, 511] on button "Proceed" at bounding box center [653, 512] width 198 height 43
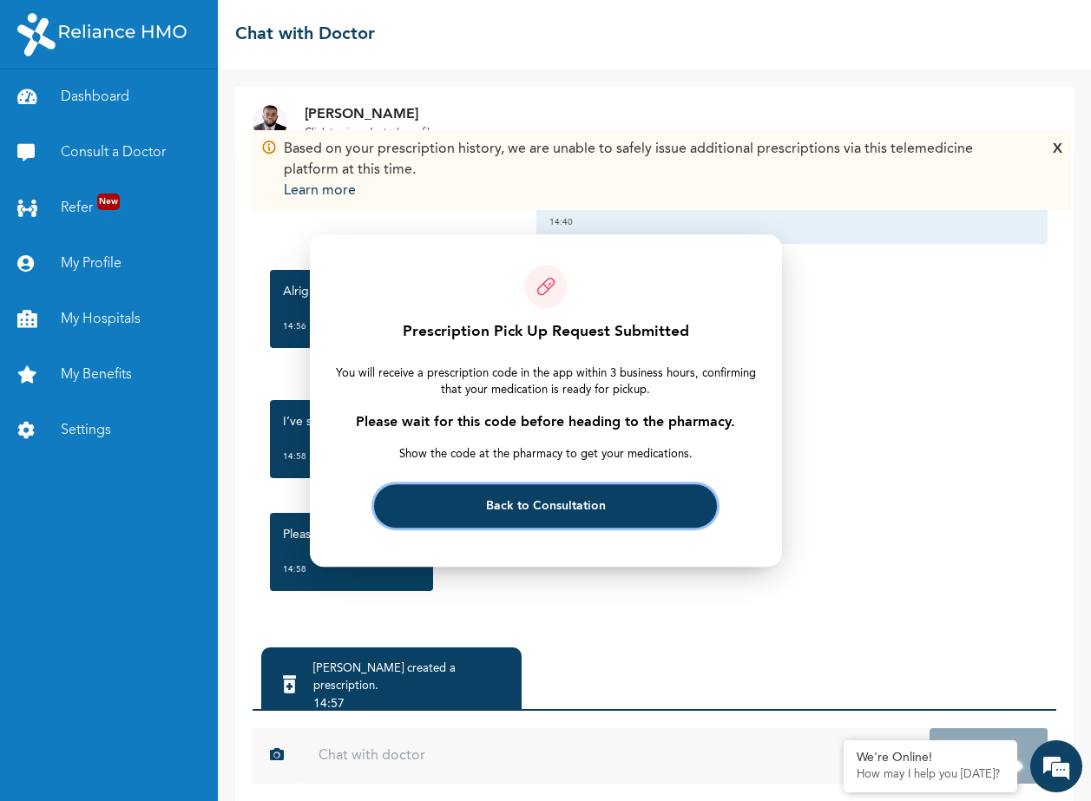
click at [581, 505] on span "Back to Consultation" at bounding box center [546, 506] width 120 height 11
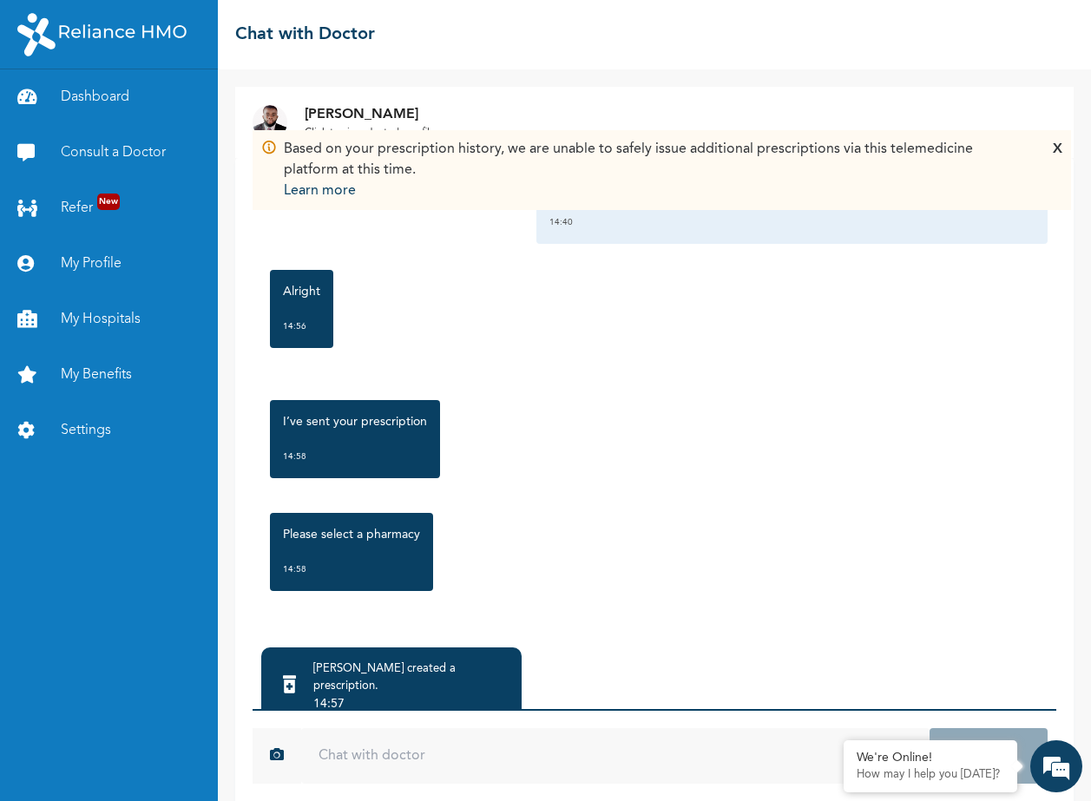
scroll to position [61, 0]
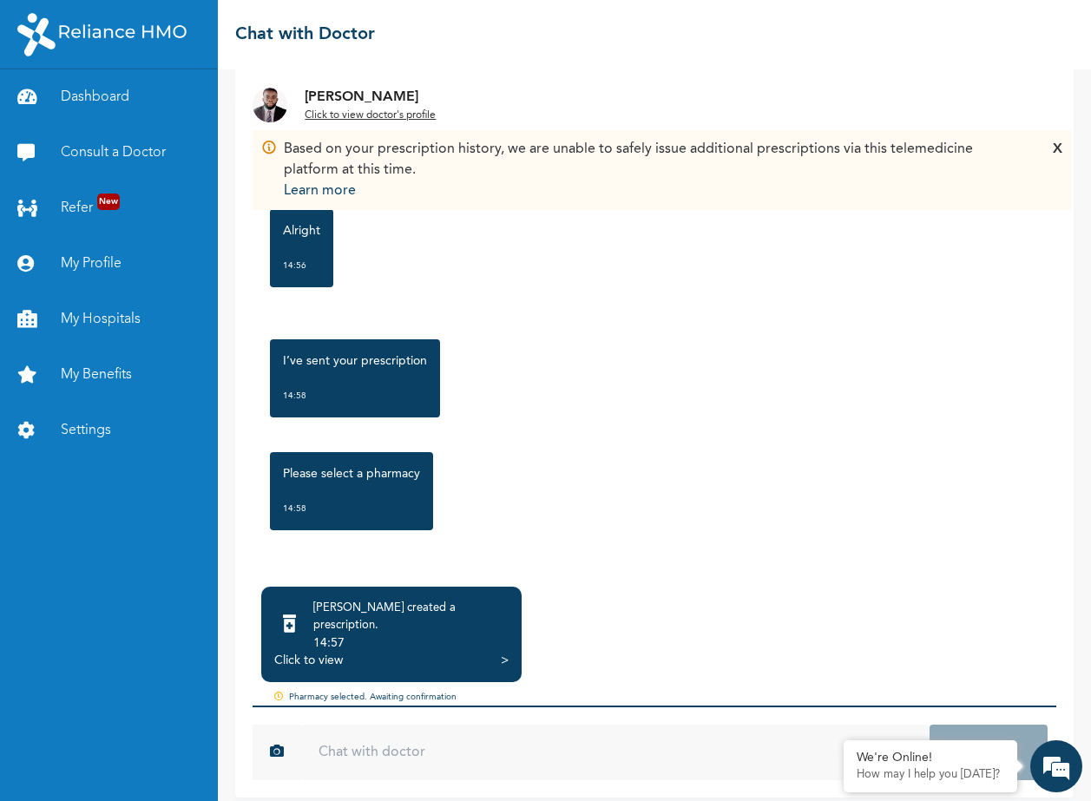
click at [384, 742] on input "text" at bounding box center [615, 753] width 628 height 56
type input "Thanks, done that"
click at [930, 725] on button "Send" at bounding box center [989, 753] width 118 height 56
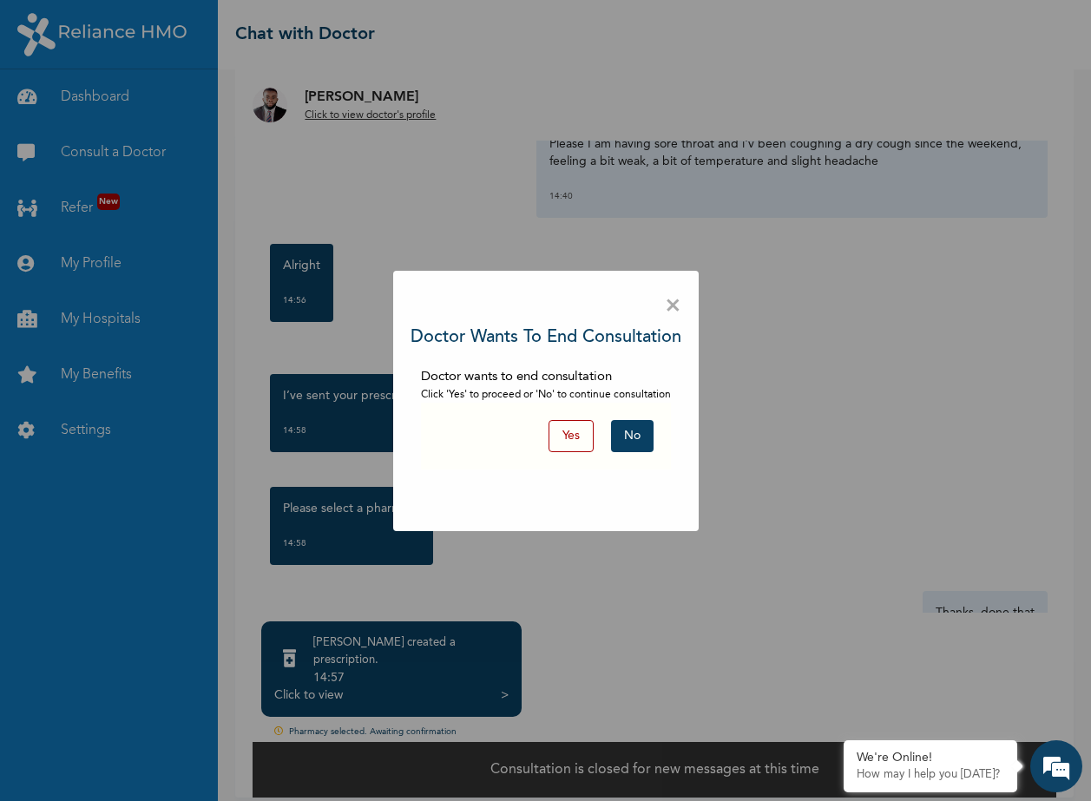
scroll to position [0, 0]
click at [570, 438] on button "Yes" at bounding box center [571, 436] width 45 height 32
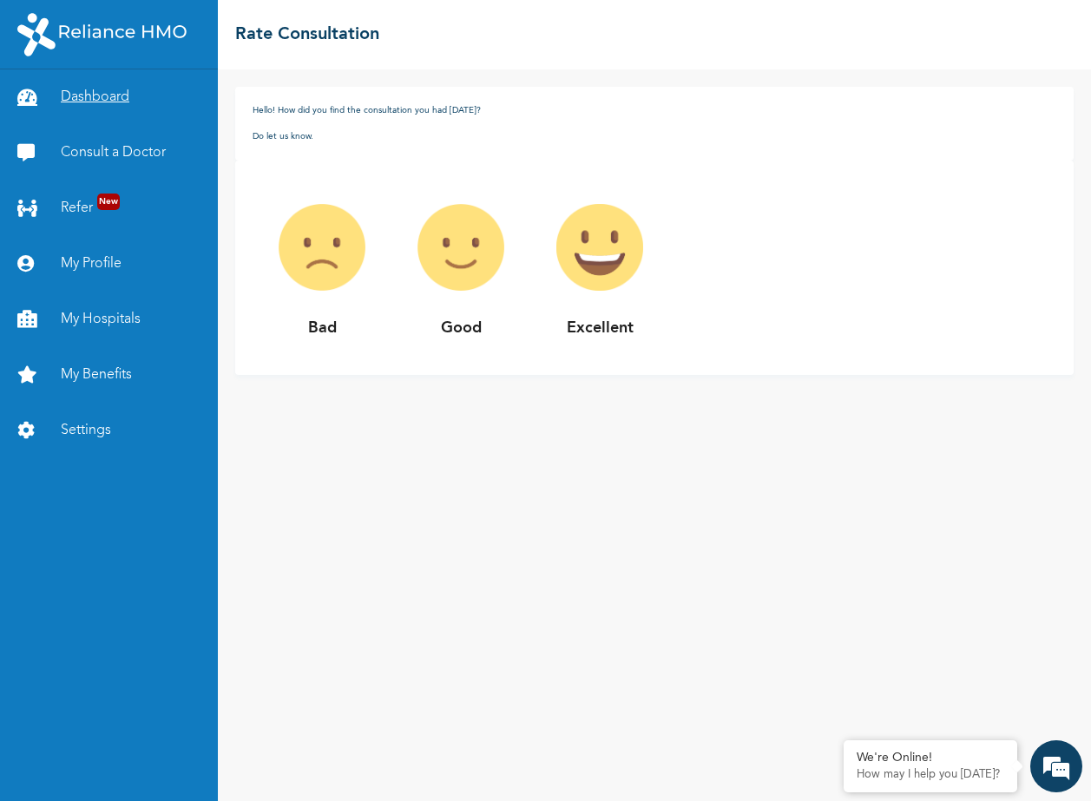
click at [102, 100] on link "Dashboard" at bounding box center [109, 97] width 218 height 56
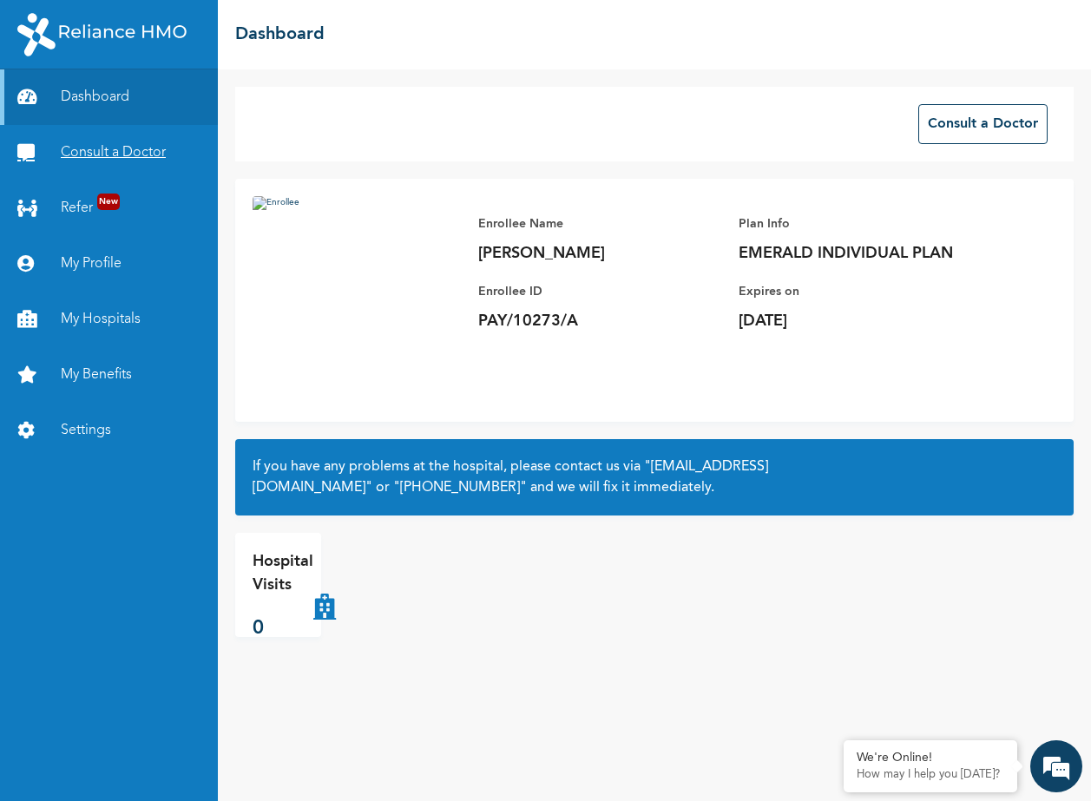
click at [114, 153] on link "Consult a Doctor" at bounding box center [109, 153] width 218 height 56
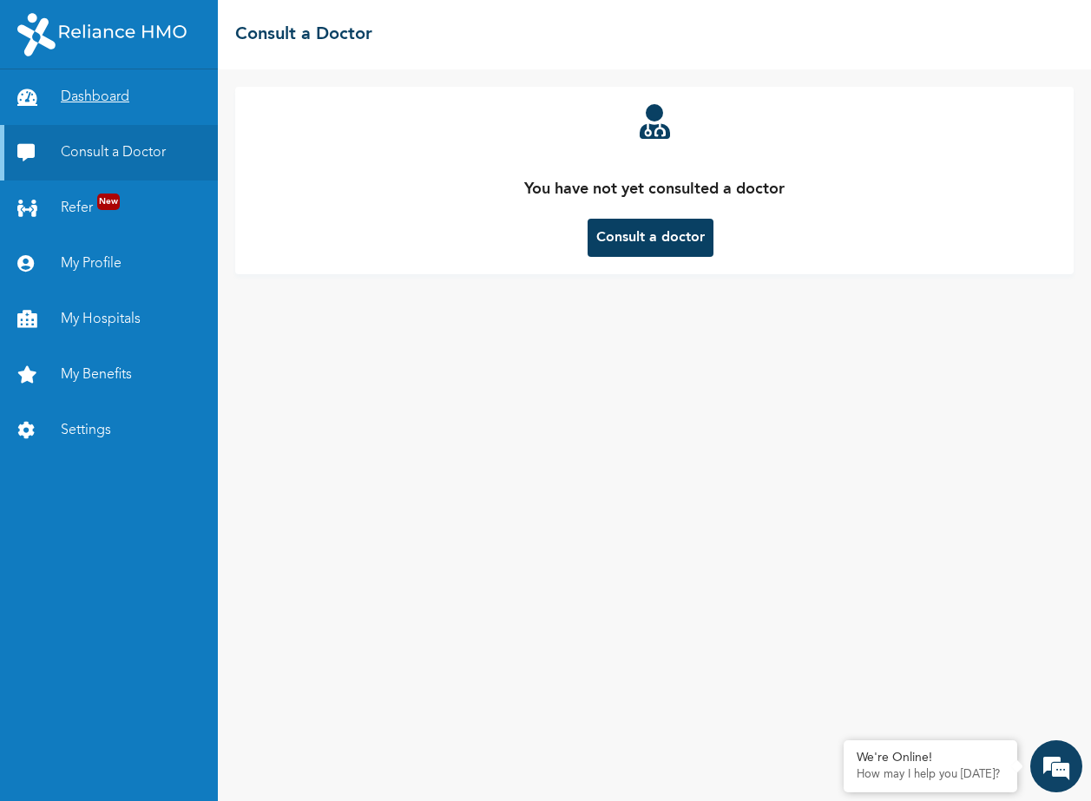
click at [76, 93] on link "Dashboard" at bounding box center [109, 97] width 218 height 56
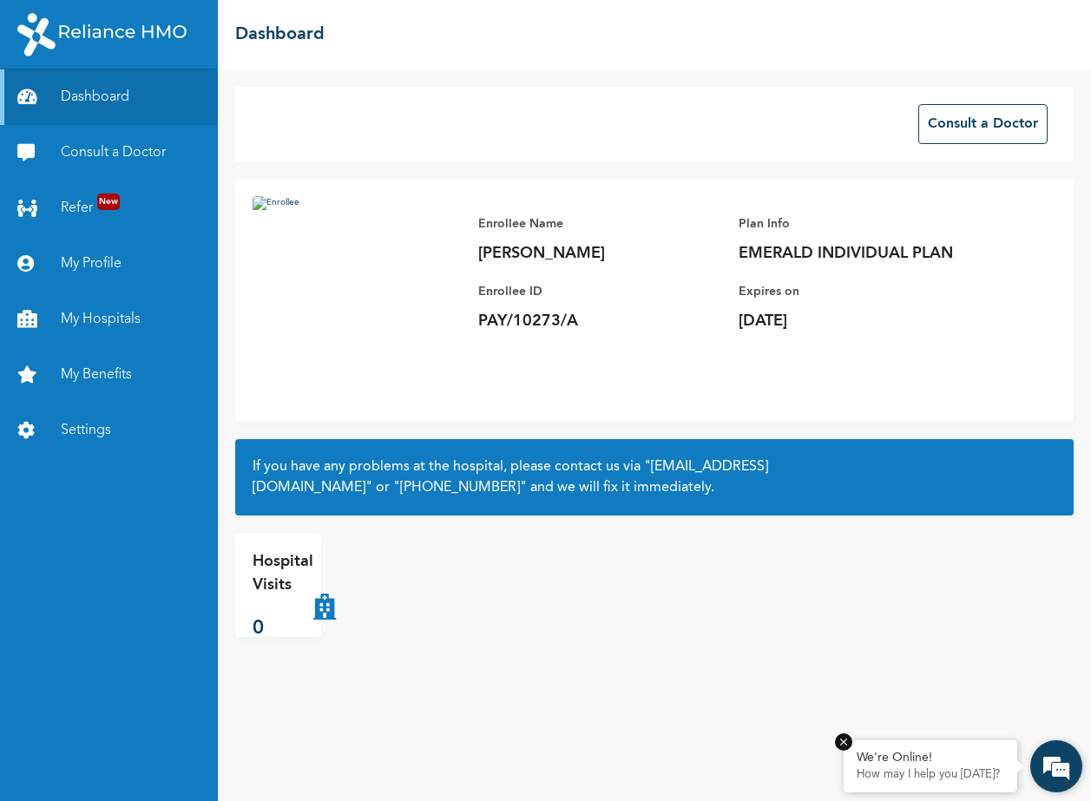
click at [941, 764] on div "We're Online!" at bounding box center [931, 758] width 148 height 15
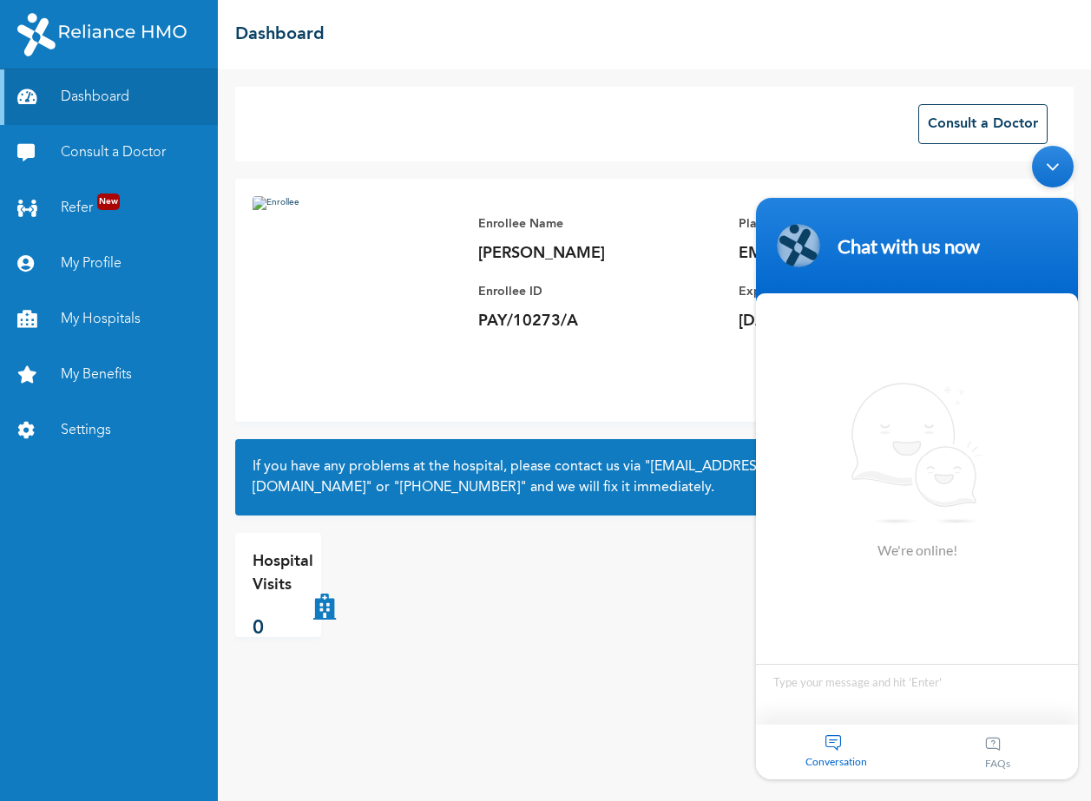
click at [844, 688] on section "Chat with us now We're online! Conversation FAQs" at bounding box center [917, 489] width 322 height 582
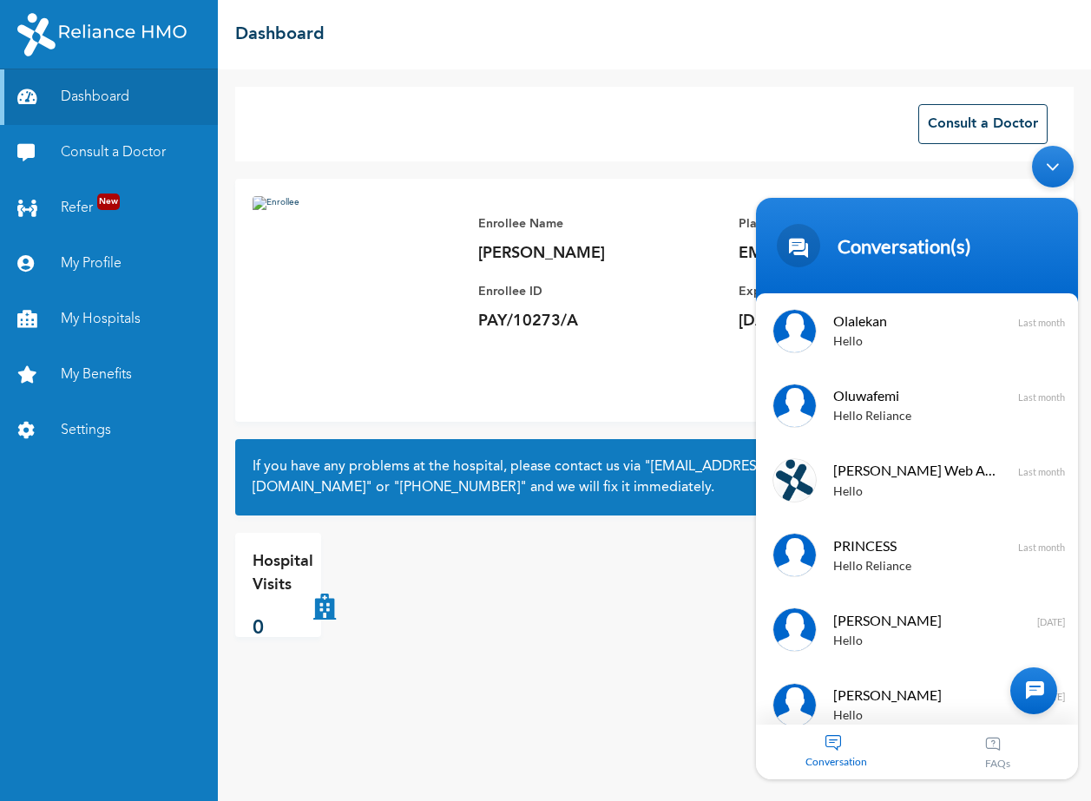
click at [1045, 692] on div at bounding box center [1034, 691] width 47 height 47
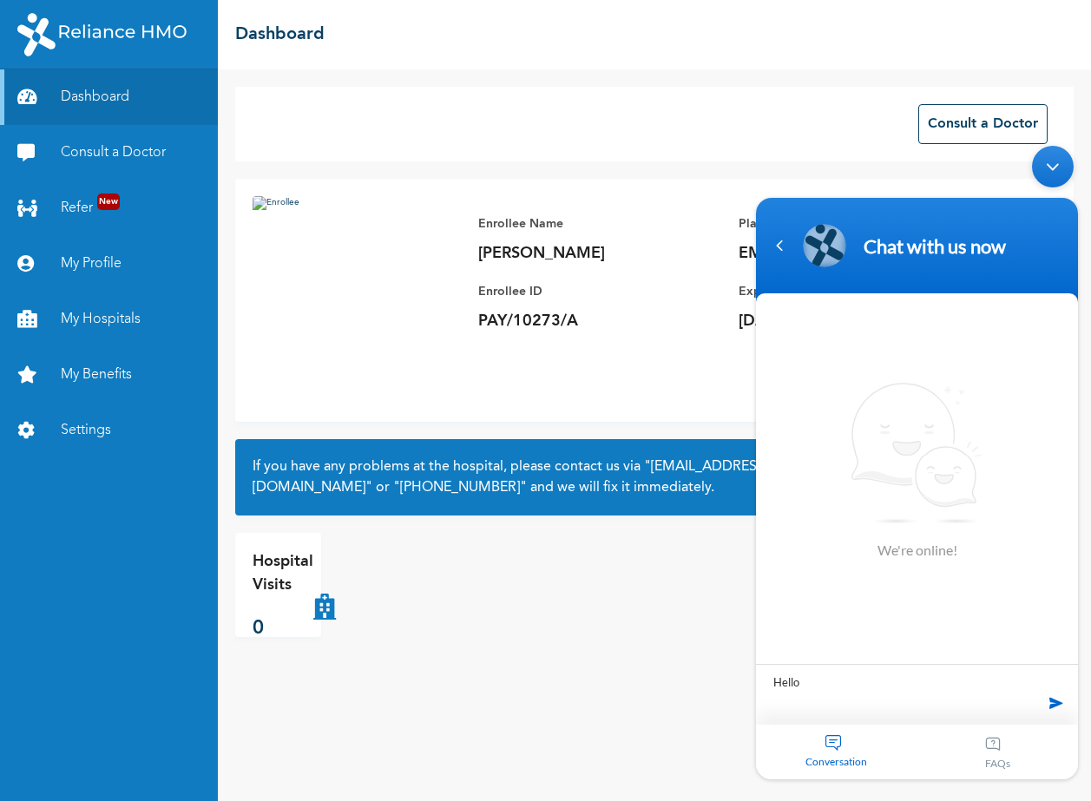
type textarea "Hello"
click at [1058, 707] on span at bounding box center [1057, 703] width 26 height 26
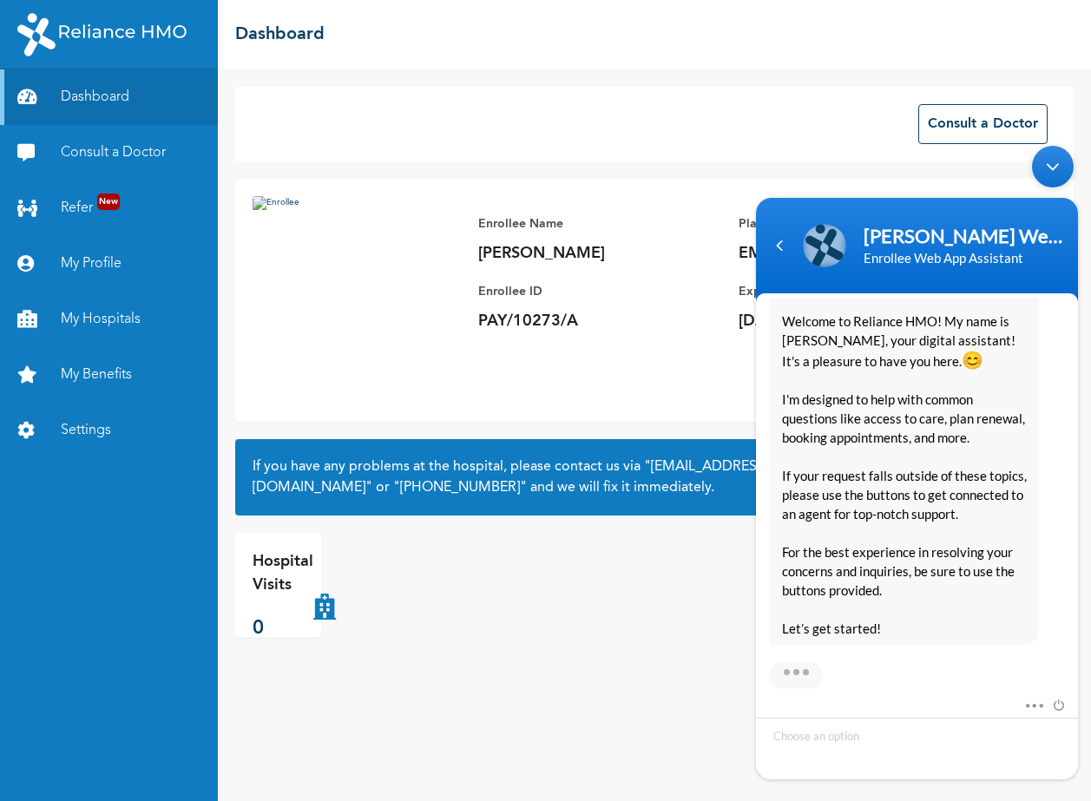
scroll to position [333, 0]
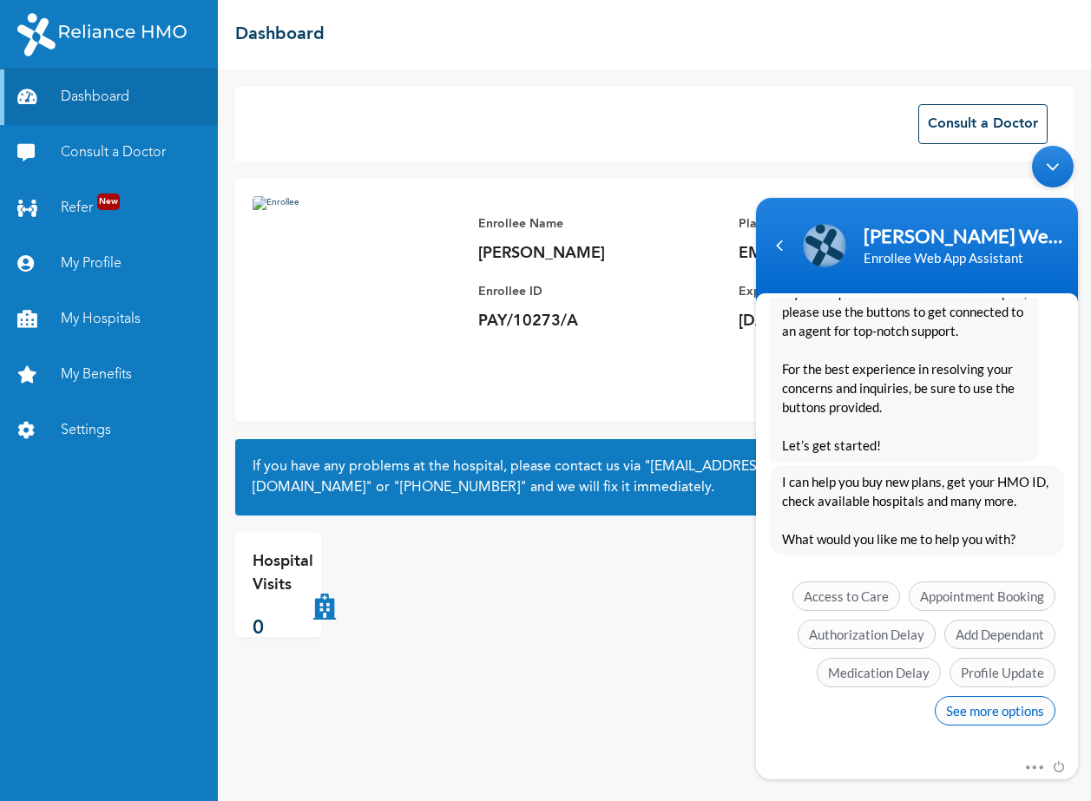
click at [986, 701] on span "See more options" at bounding box center [995, 711] width 121 height 30
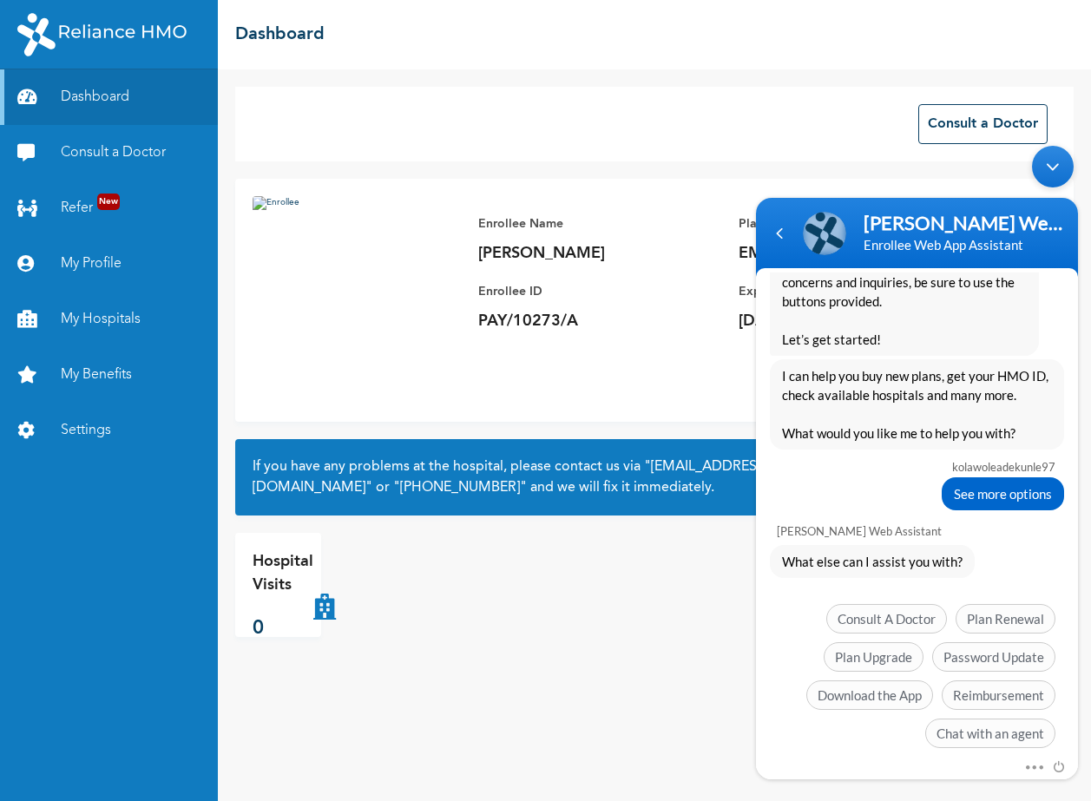
scroll to position [432, 0]
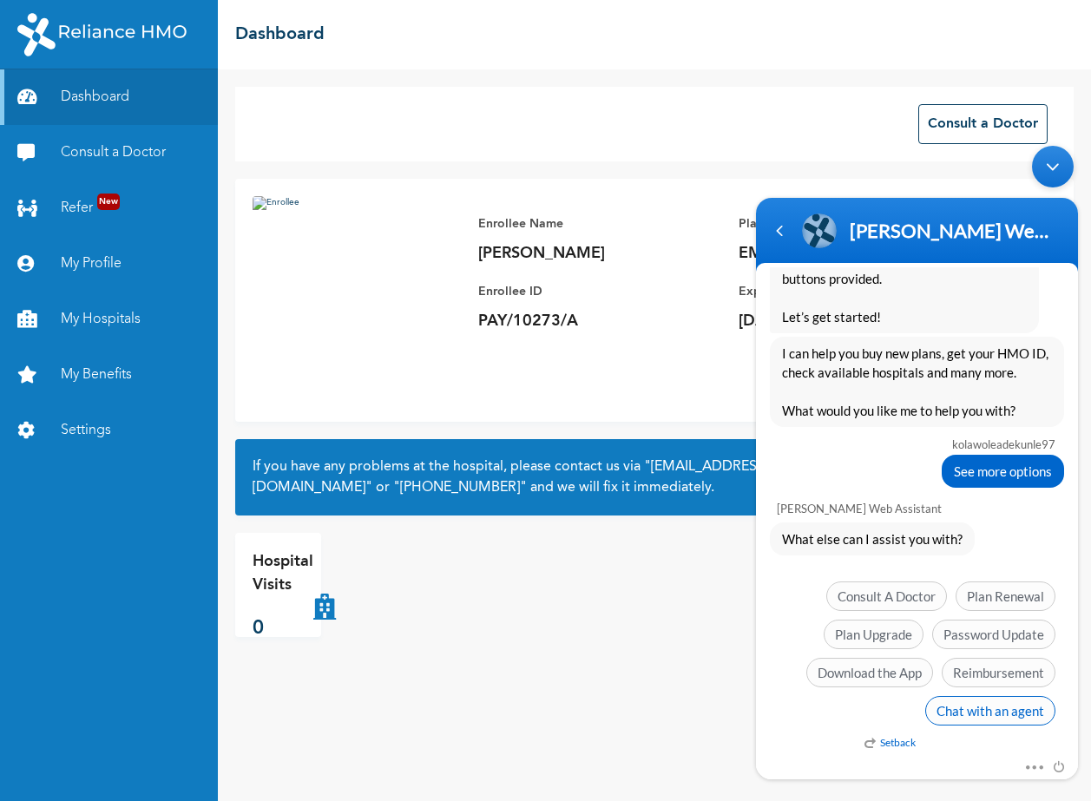
click at [974, 709] on span "Chat with an agent" at bounding box center [991, 711] width 130 height 30
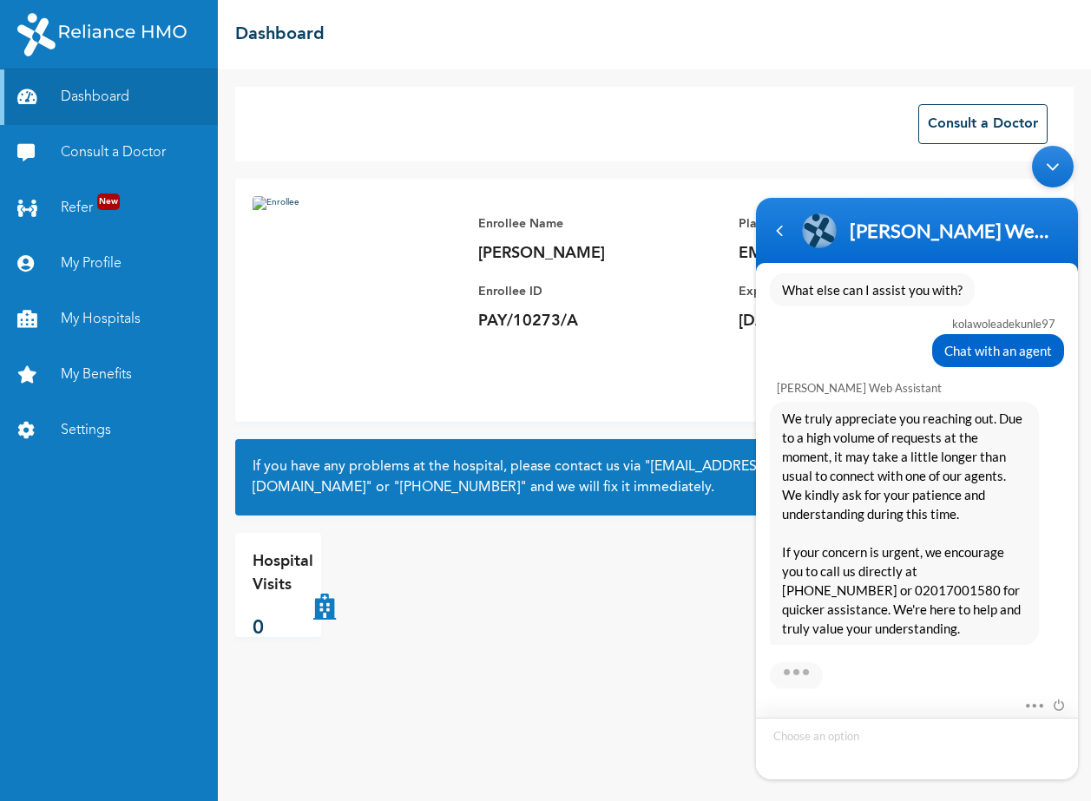
scroll to position [773, 0]
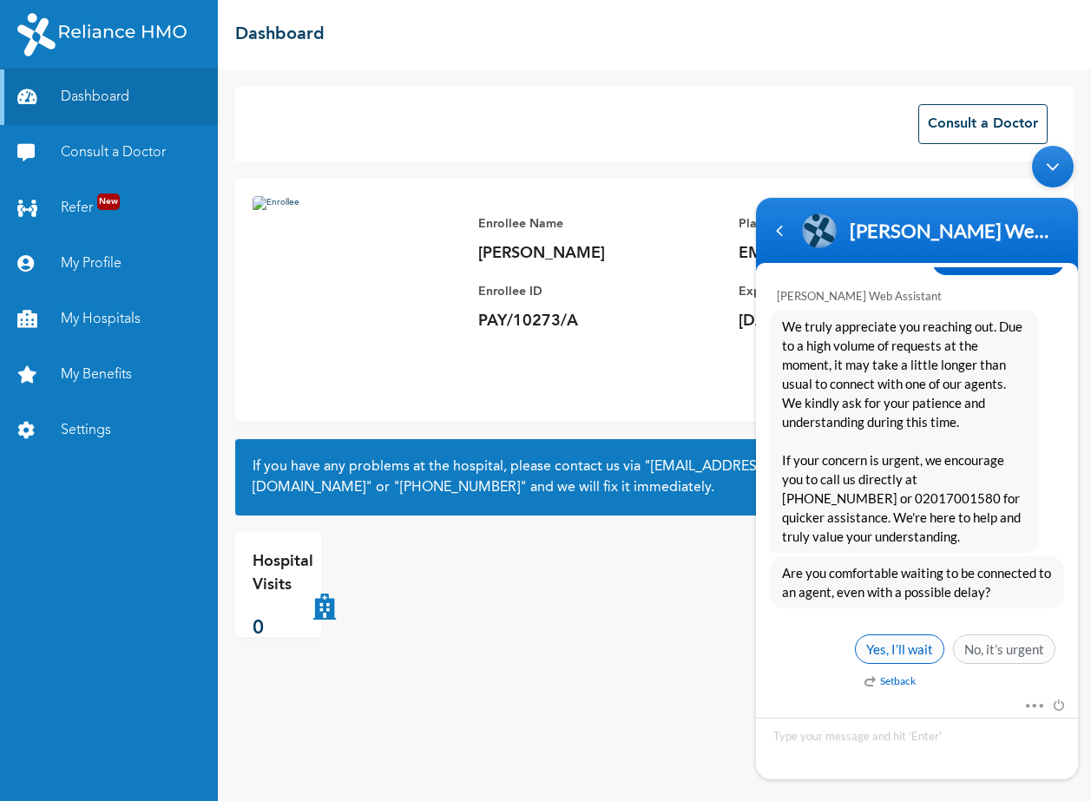
click at [902, 643] on span "Yes, I’ll wait" at bounding box center [899, 650] width 89 height 30
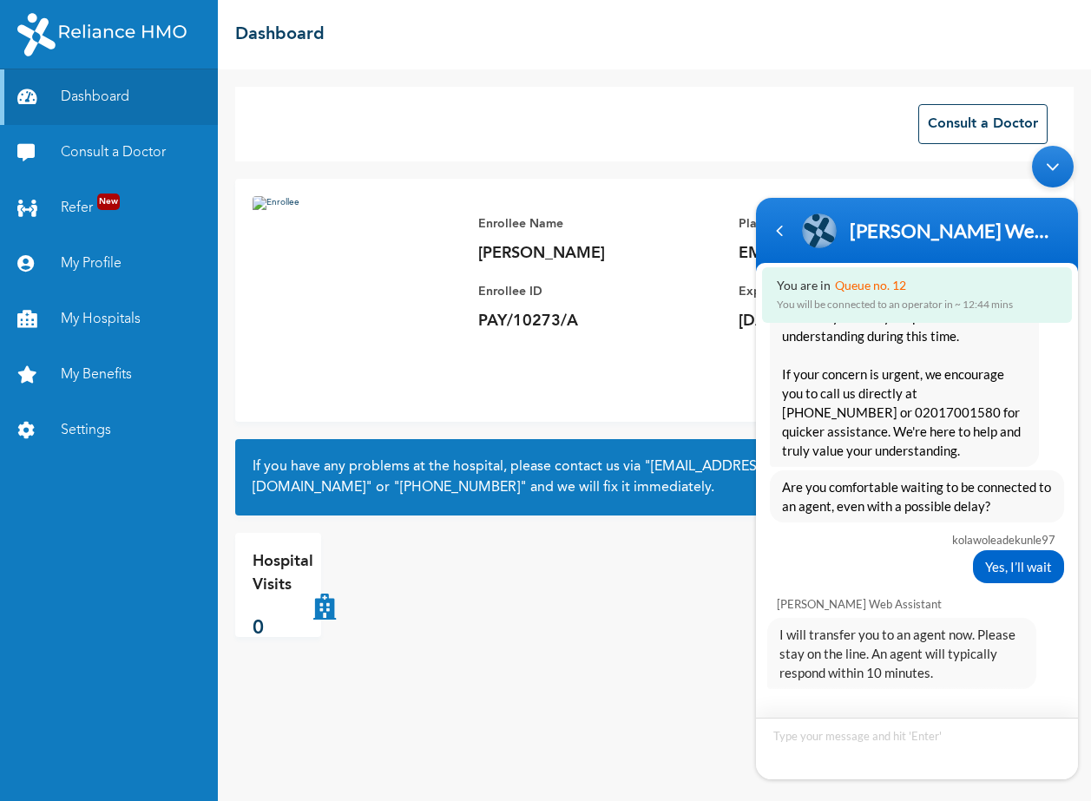
scroll to position [998, 0]
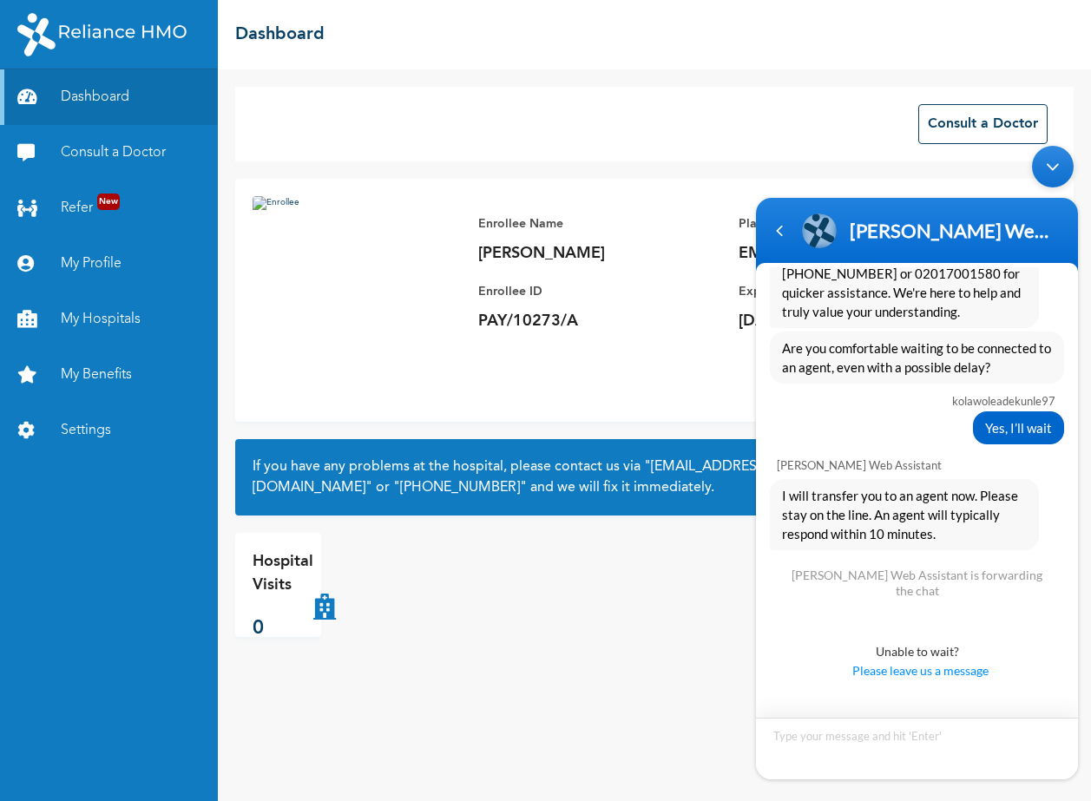
click at [845, 755] on textarea "Type your message and hit 'Enter'" at bounding box center [917, 749] width 322 height 62
type textarea "waiting"
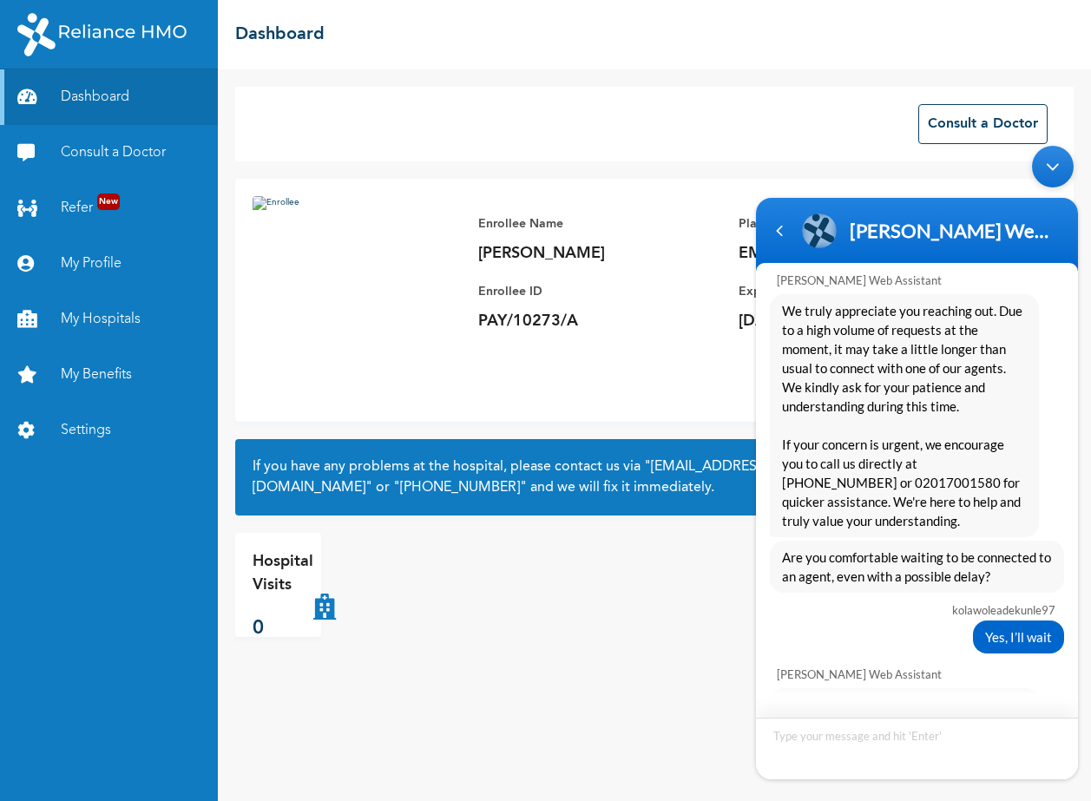
scroll to position [1058, 0]
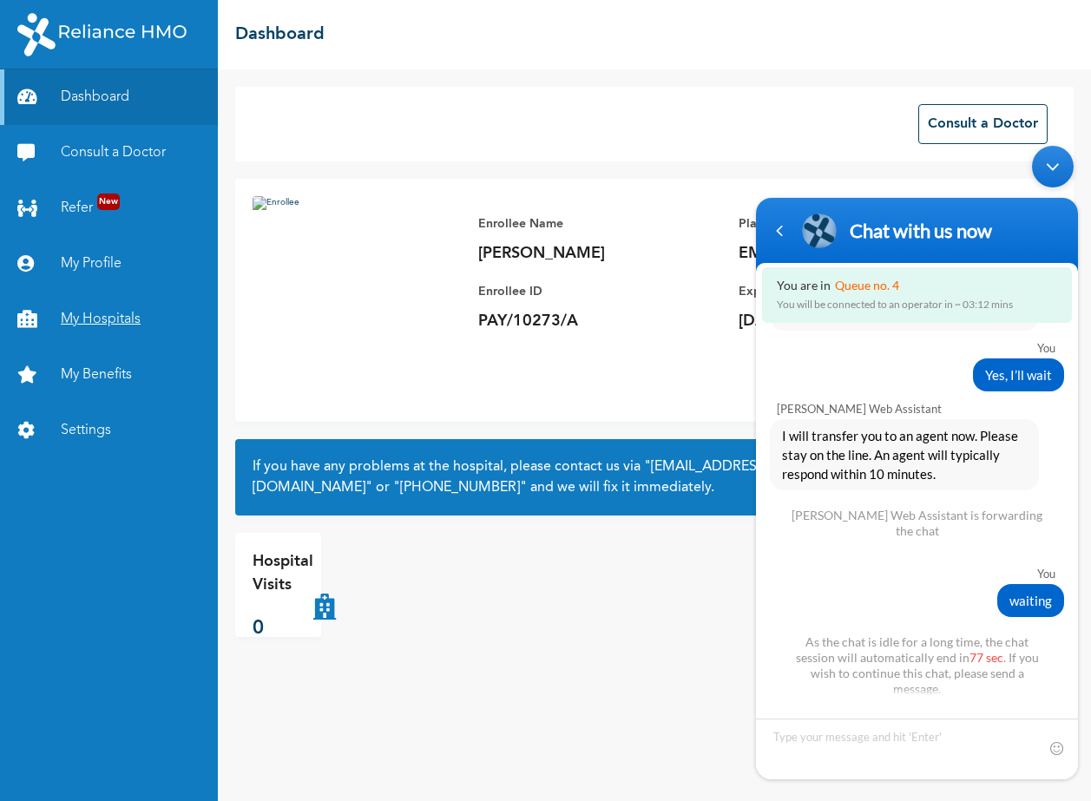
scroll to position [1155, 0]
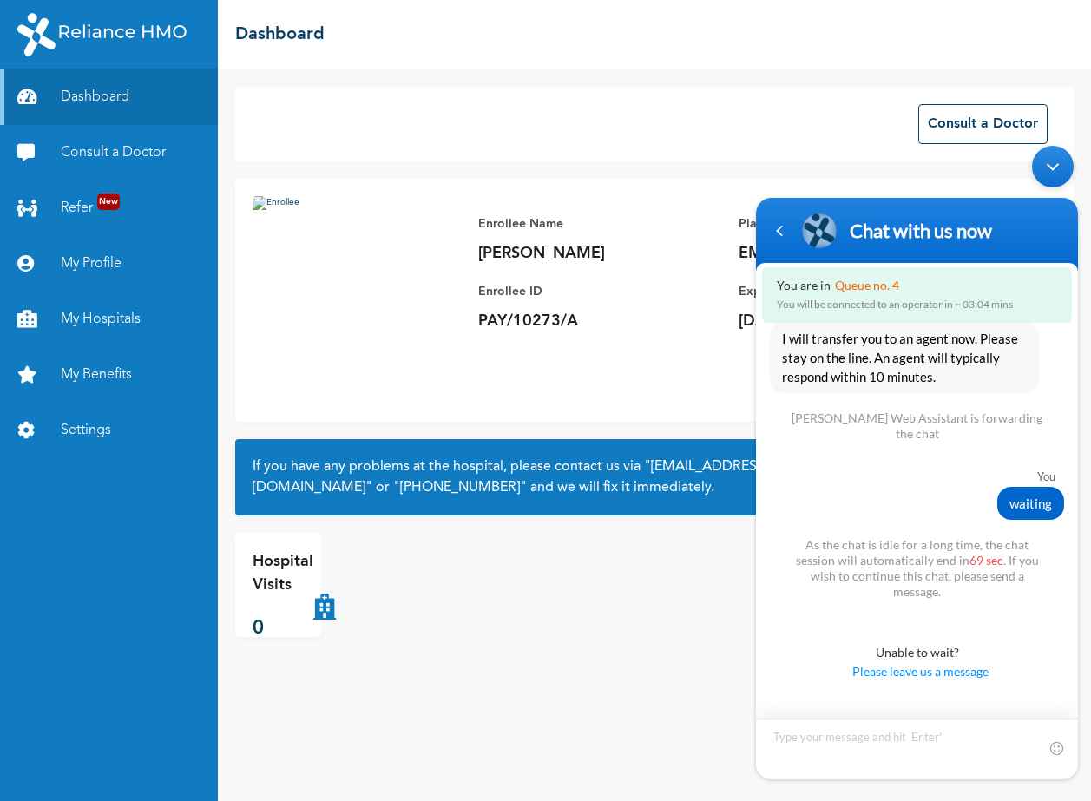
click at [822, 758] on textarea "Type your message and hit 'Enter'" at bounding box center [917, 749] width 322 height 61
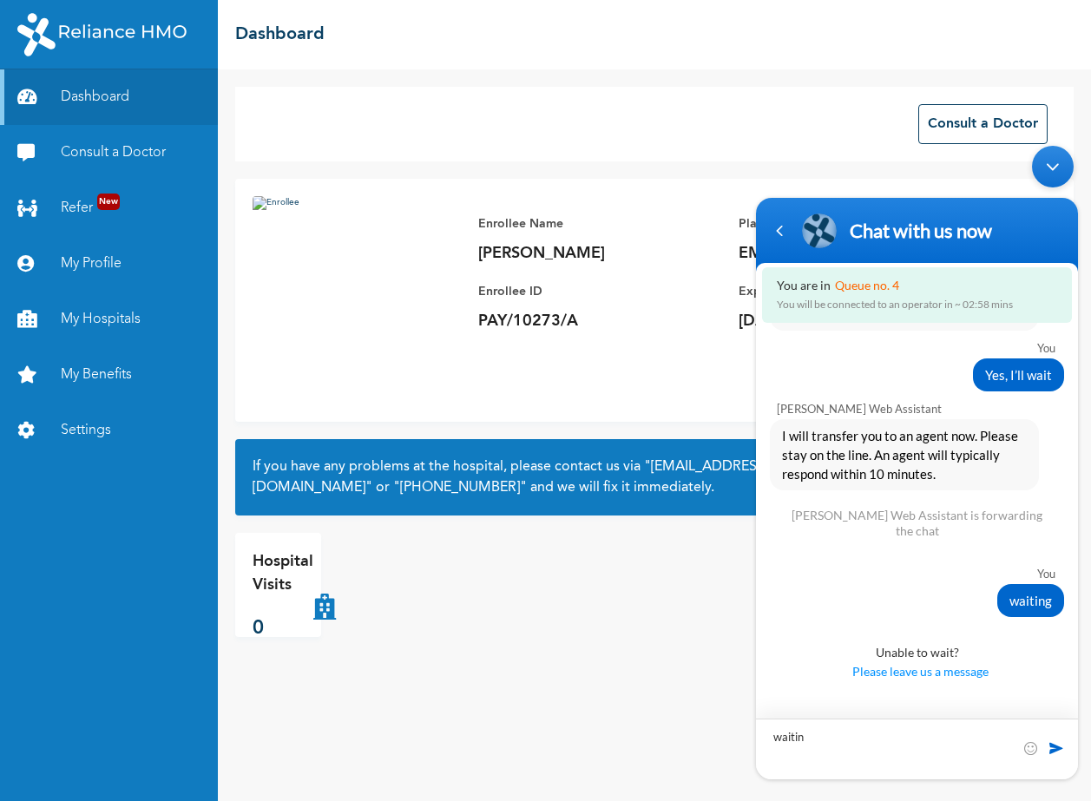
type textarea "waiting"
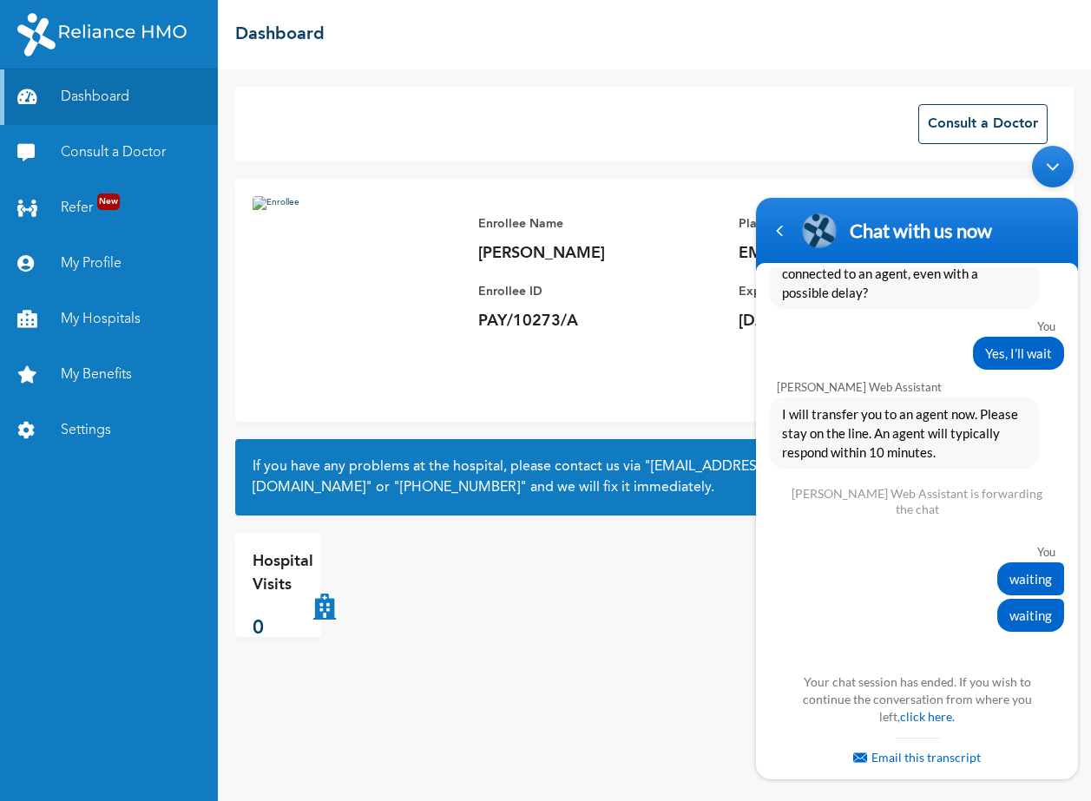
scroll to position [1264, 0]
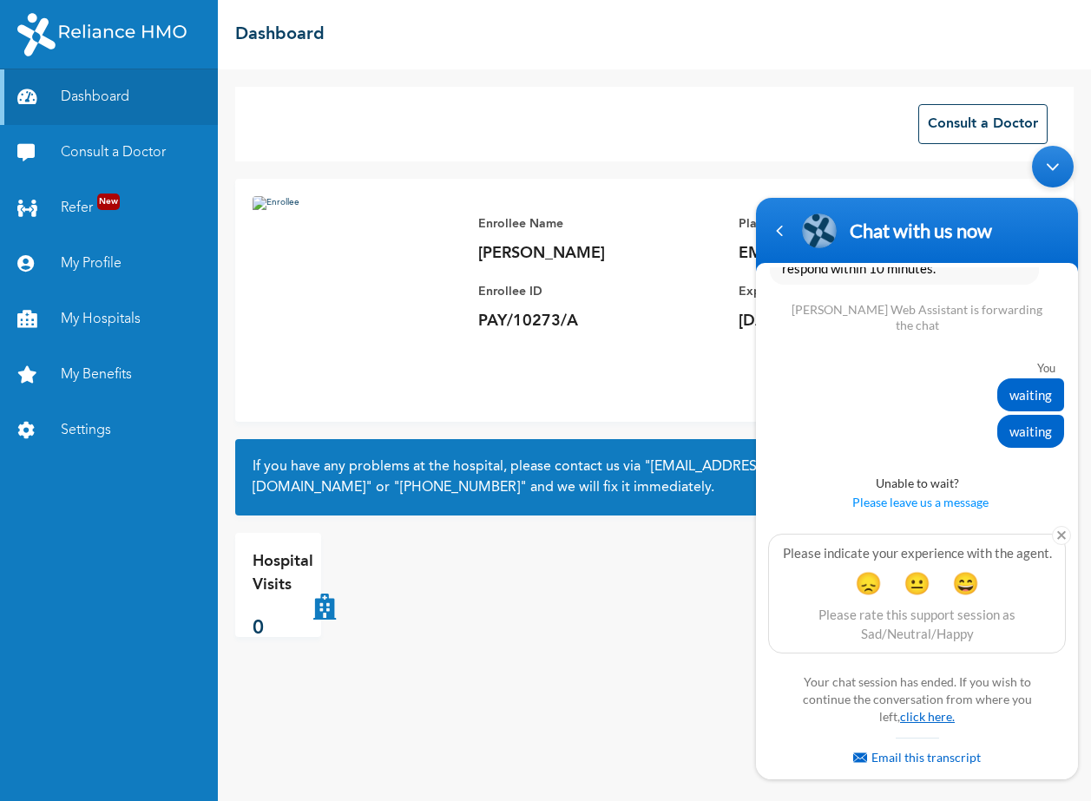
click at [918, 720] on link "click here." at bounding box center [927, 716] width 55 height 15
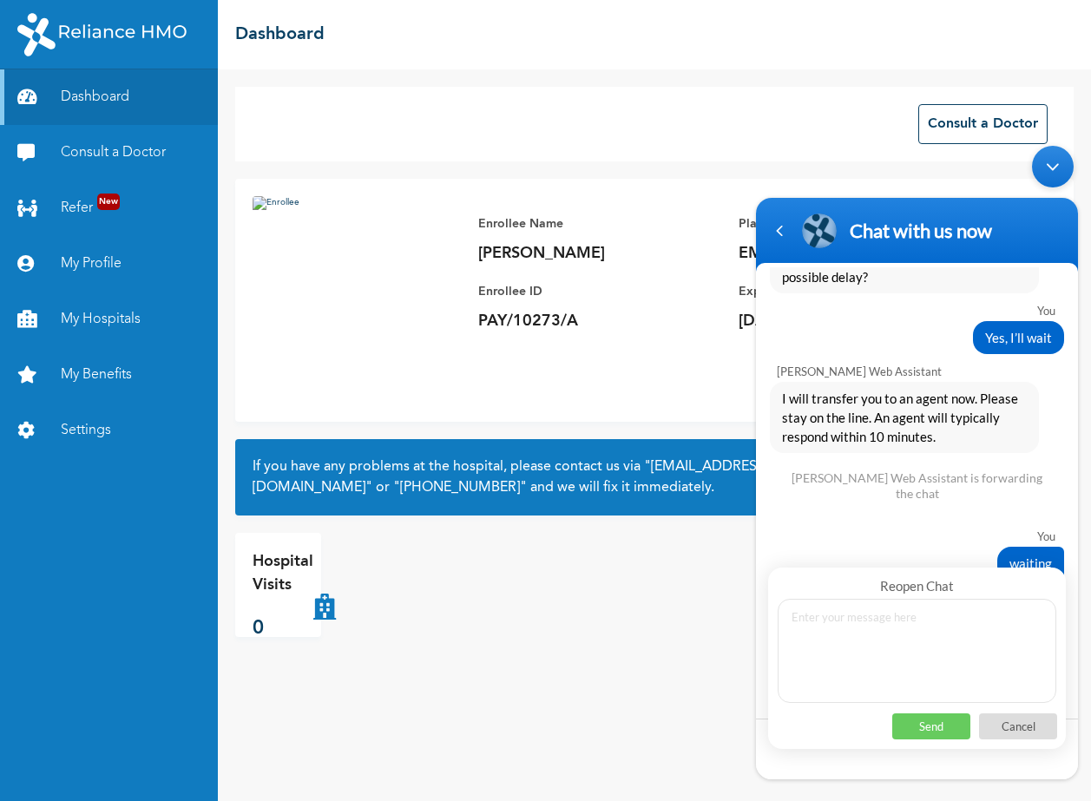
scroll to position [1012, 0]
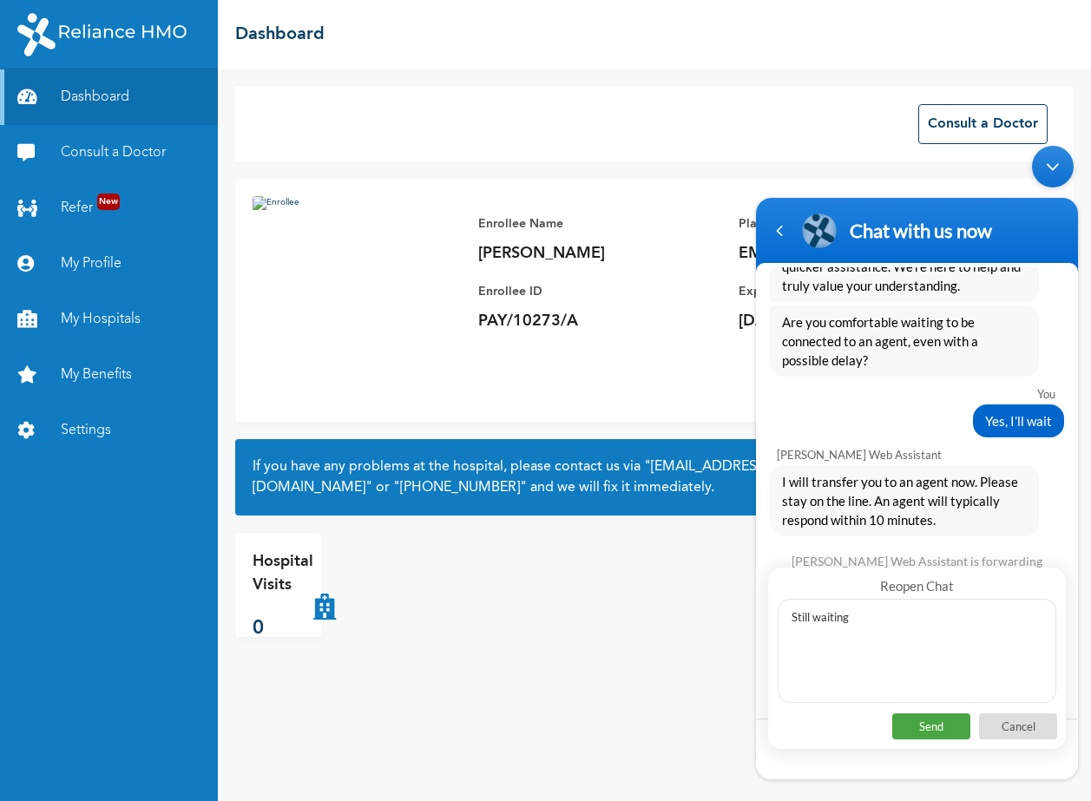
type textarea "Still waiting"
click at [919, 729] on p "Send" at bounding box center [932, 727] width 78 height 26
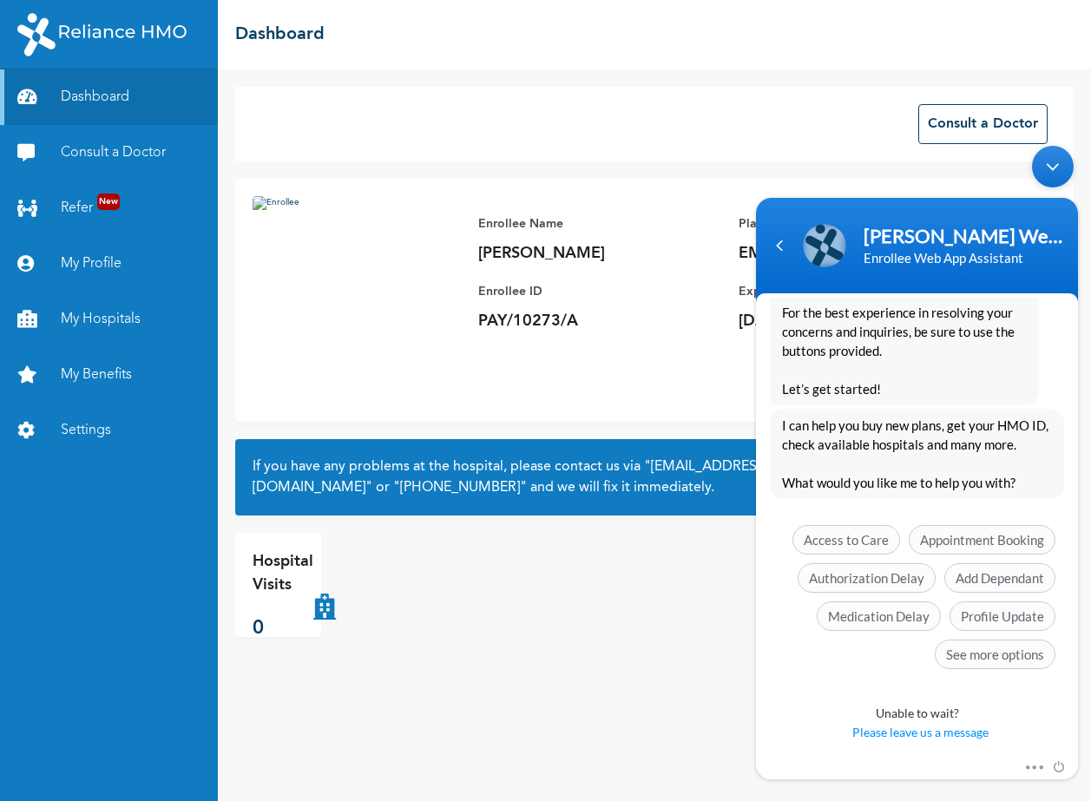
scroll to position [2353, 0]
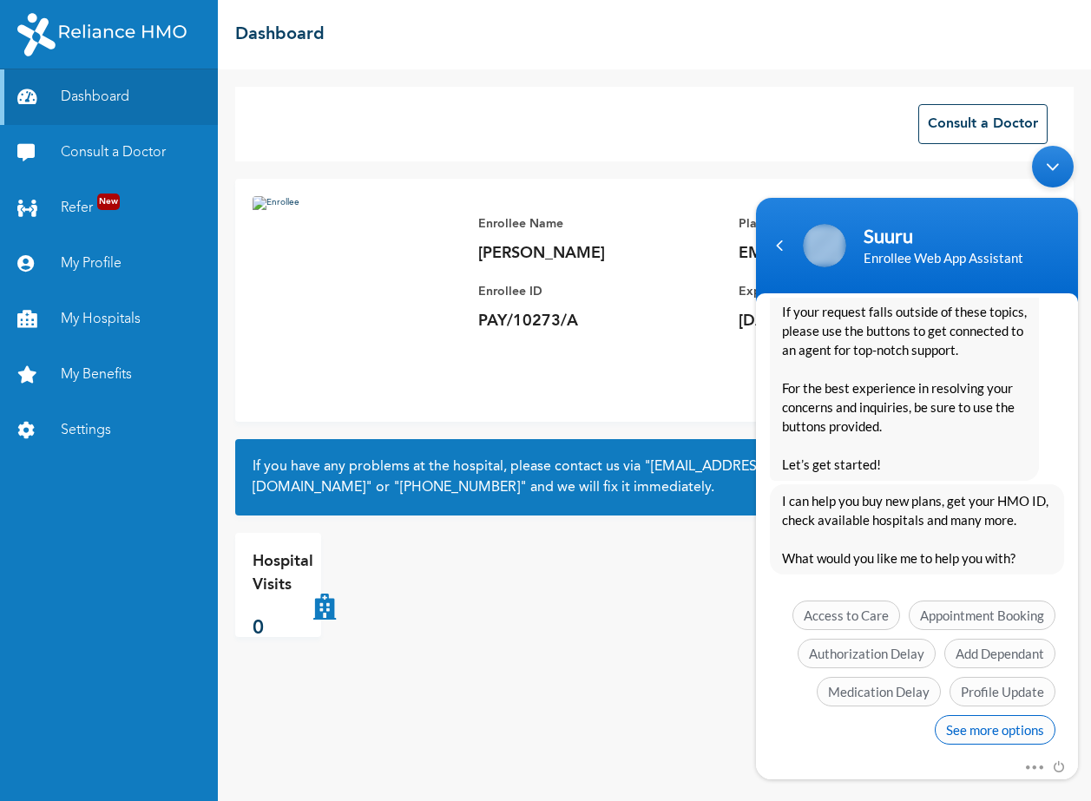
click at [960, 716] on span "See more options" at bounding box center [995, 731] width 121 height 30
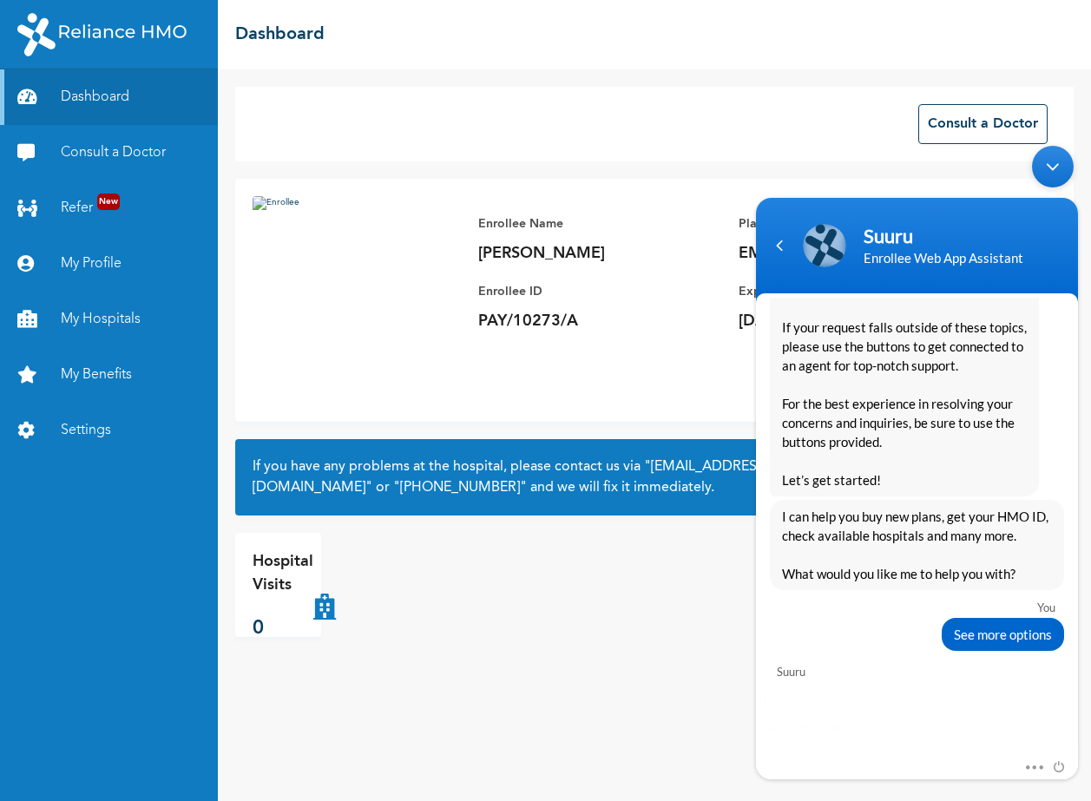
scroll to position [2506, 0]
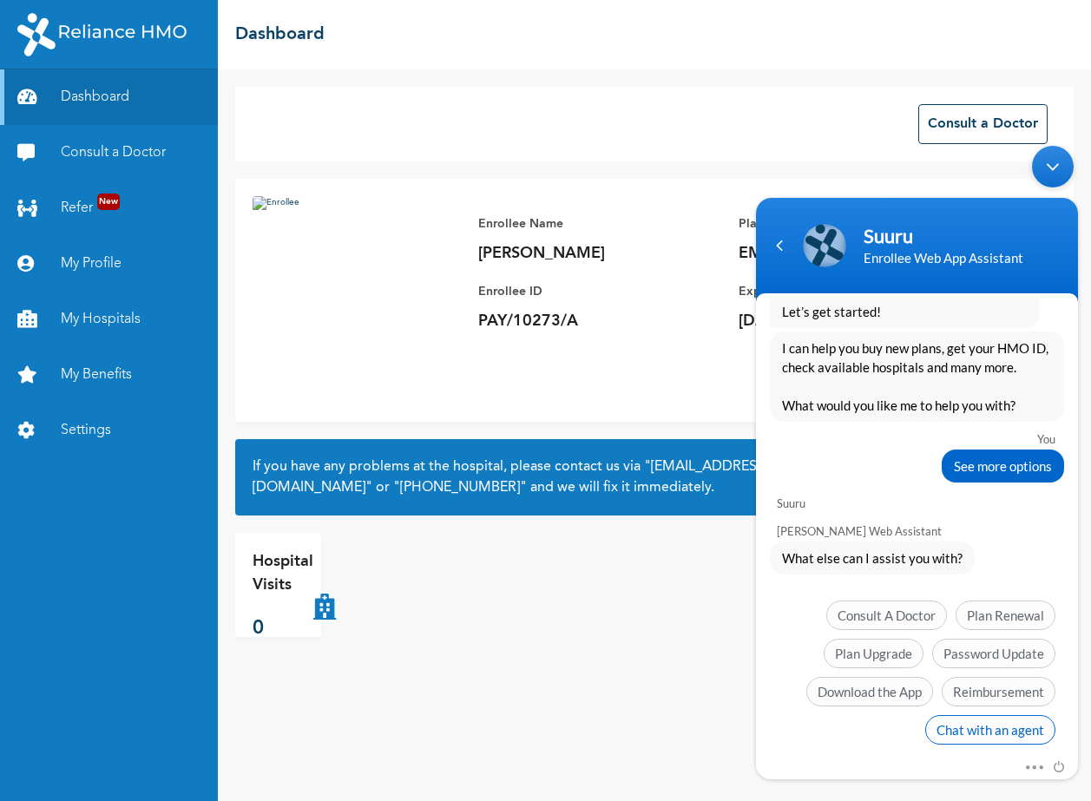
click at [974, 716] on span "Chat with an agent" at bounding box center [991, 731] width 130 height 30
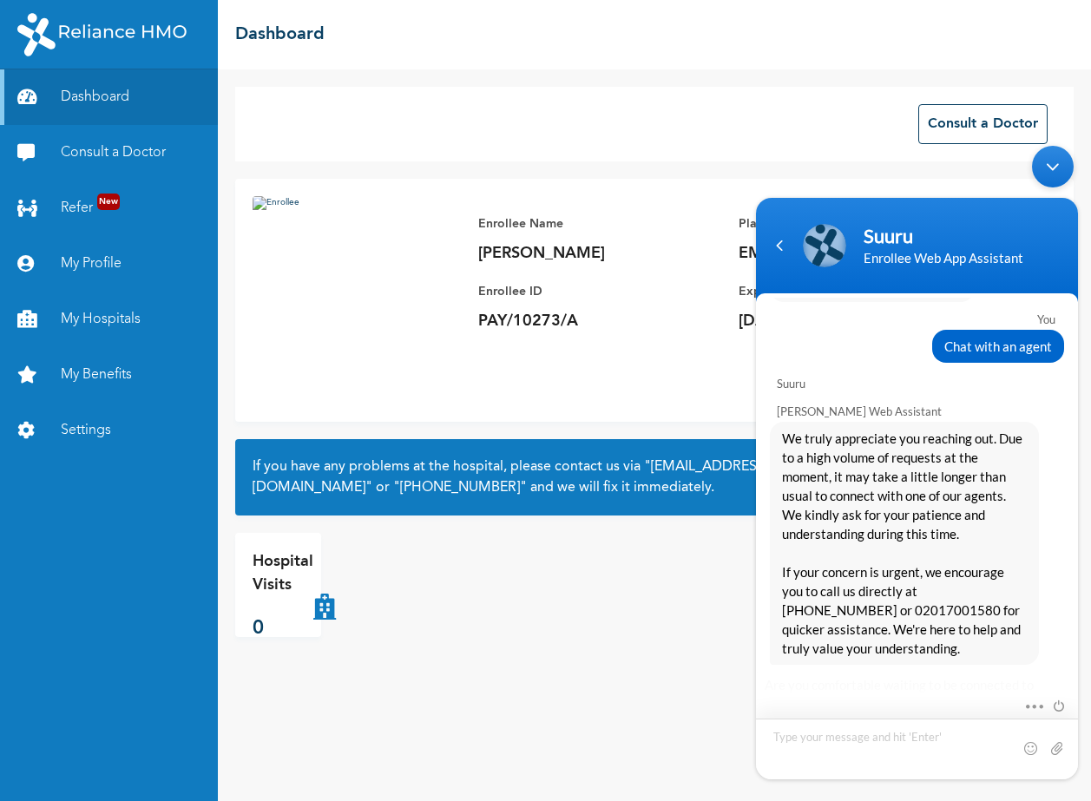
scroll to position [2871, 0]
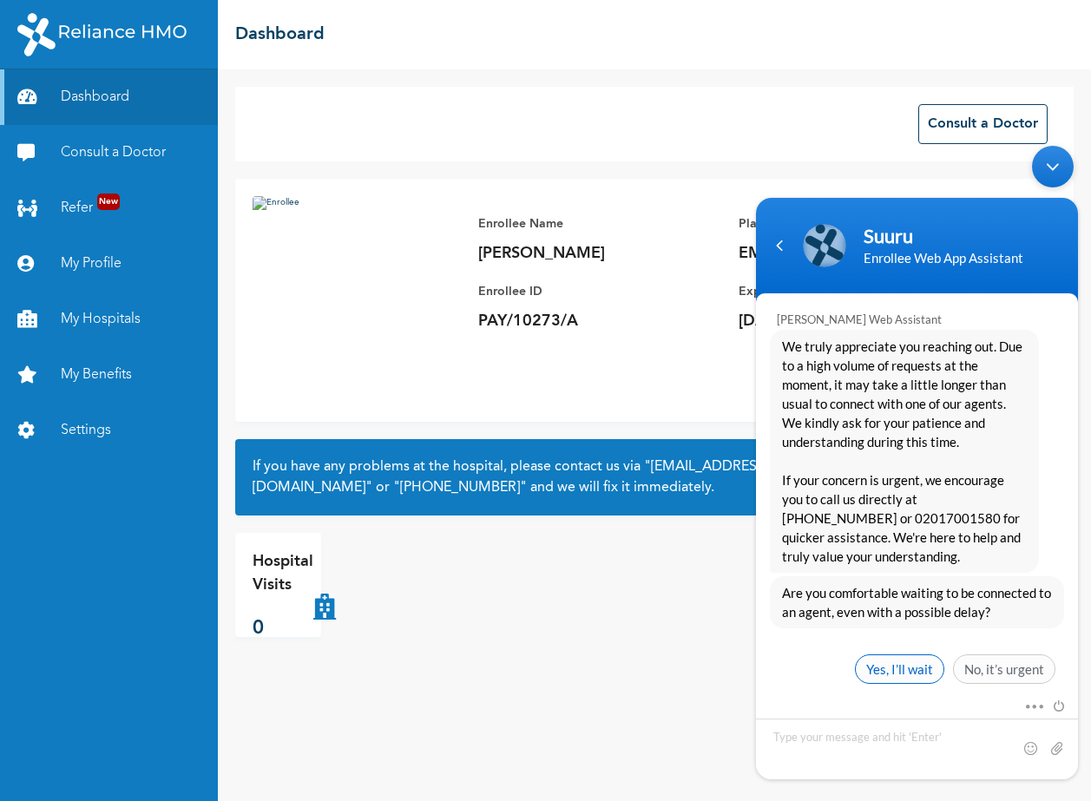
click at [907, 655] on span "Yes, I’ll wait" at bounding box center [899, 670] width 89 height 30
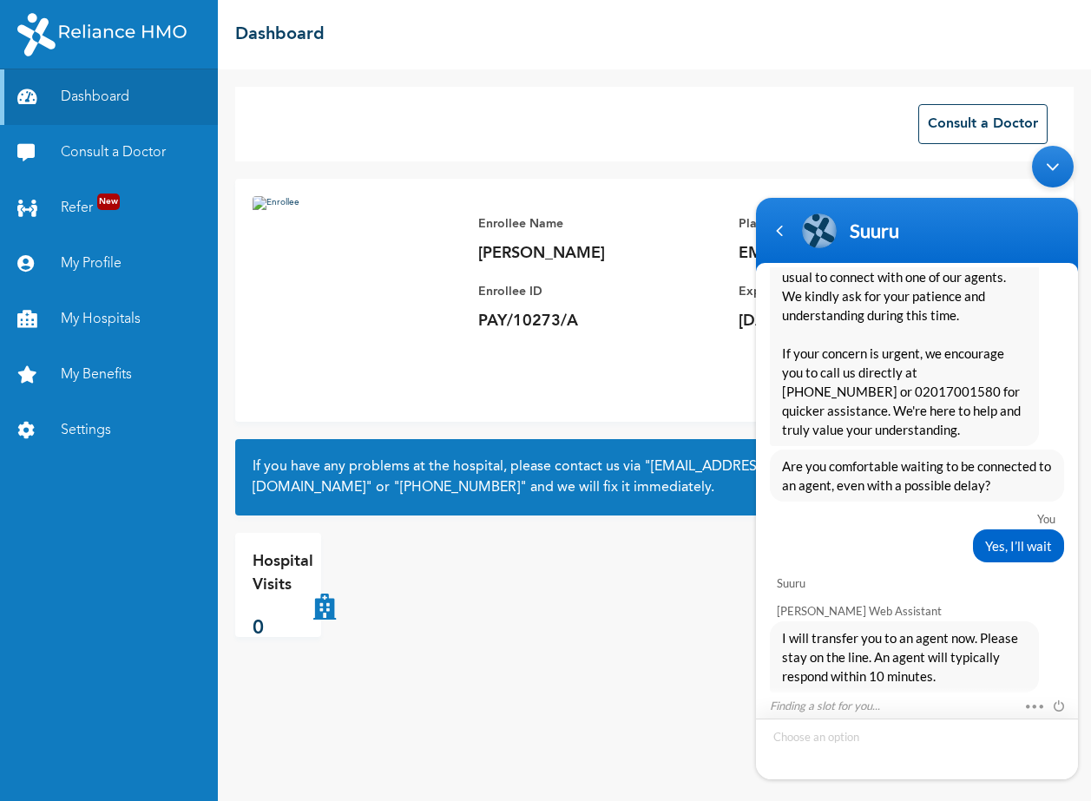
scroll to position [3023, 0]
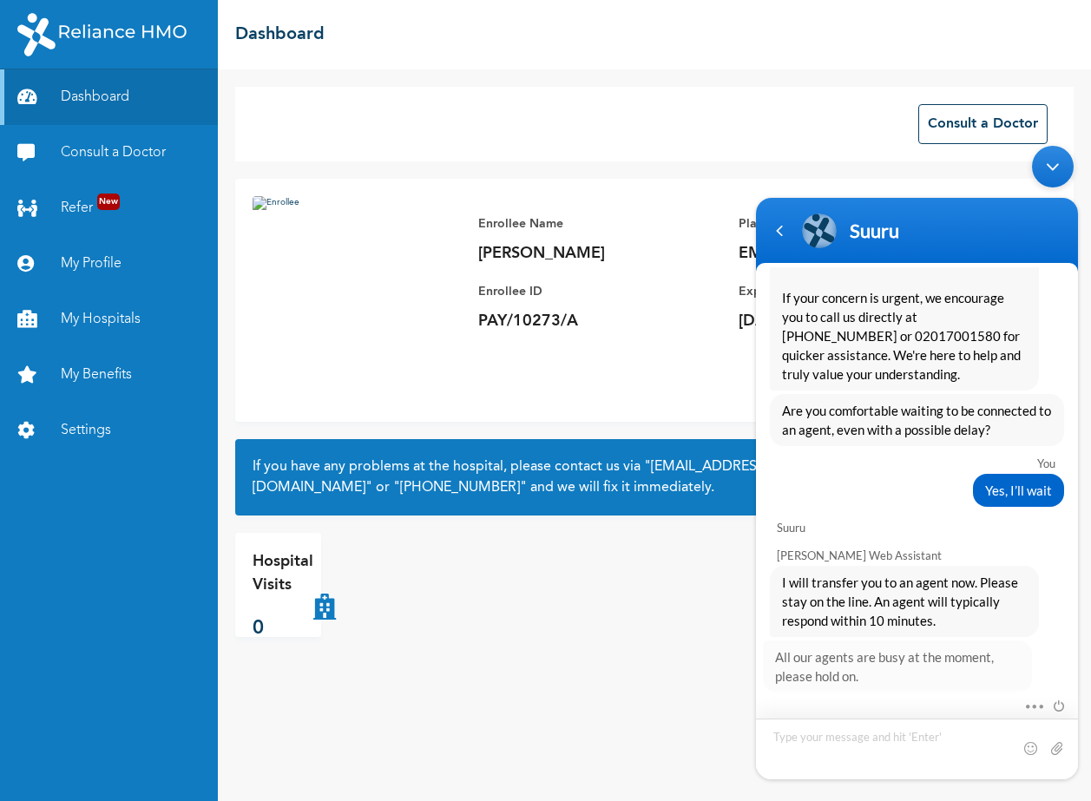
click at [817, 738] on textarea "Type your message and hit 'Enter'" at bounding box center [917, 749] width 322 height 61
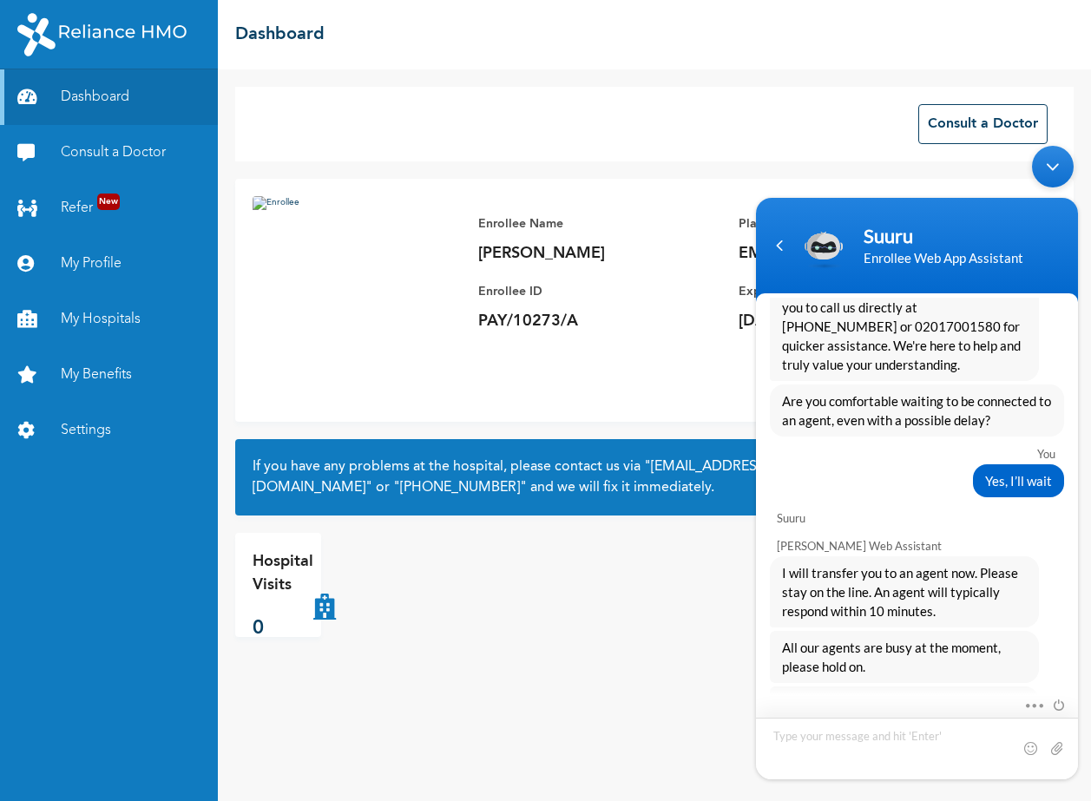
scroll to position [3063, 0]
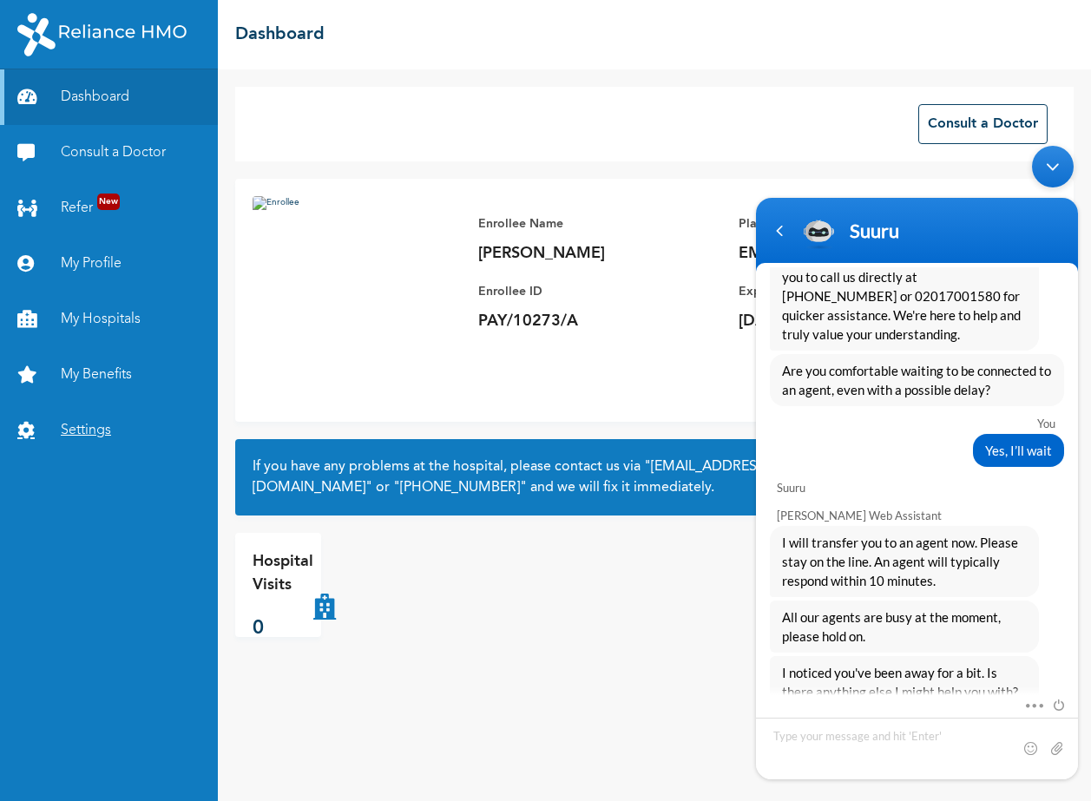
click at [102, 425] on link "Settings" at bounding box center [109, 431] width 218 height 56
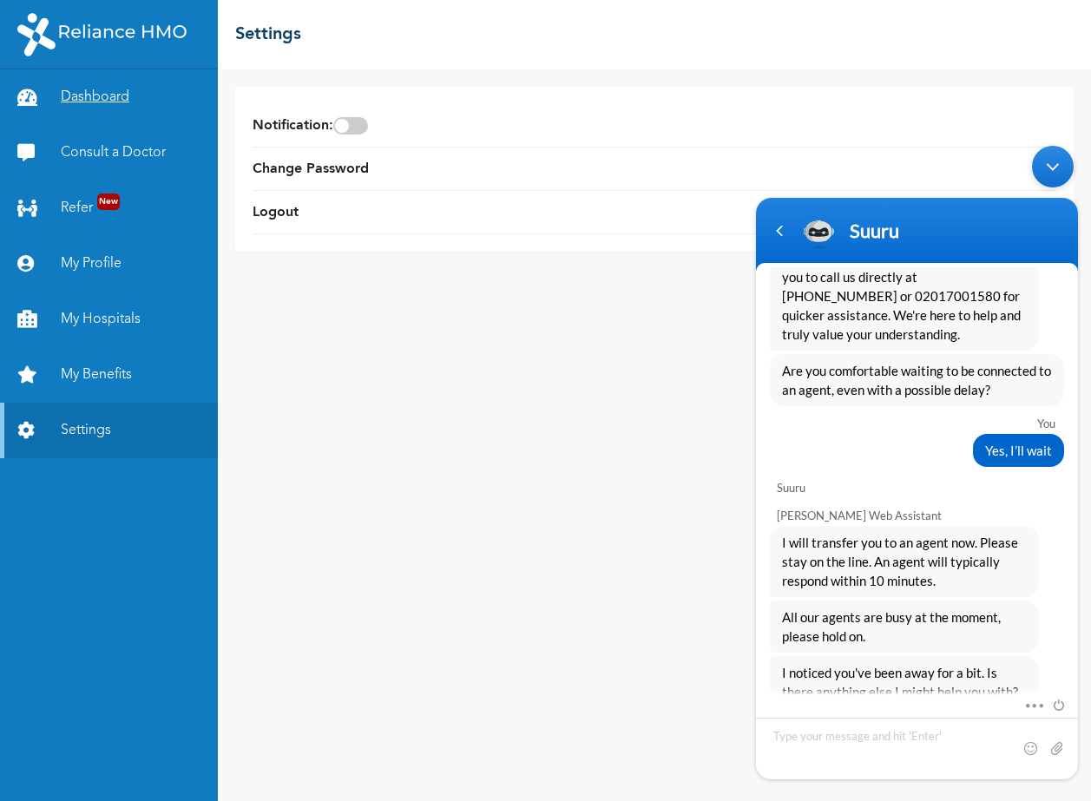
click at [99, 101] on link "Dashboard" at bounding box center [109, 97] width 218 height 56
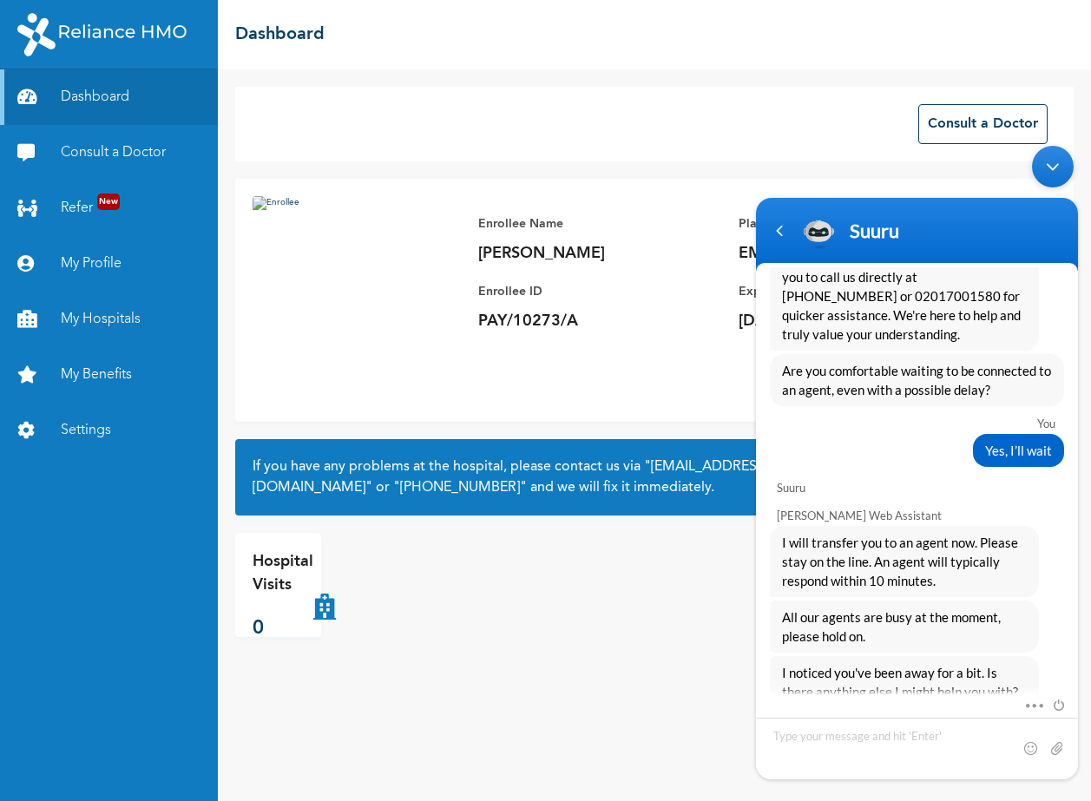
click at [1052, 160] on div "Minimize live chat window" at bounding box center [1053, 167] width 42 height 42
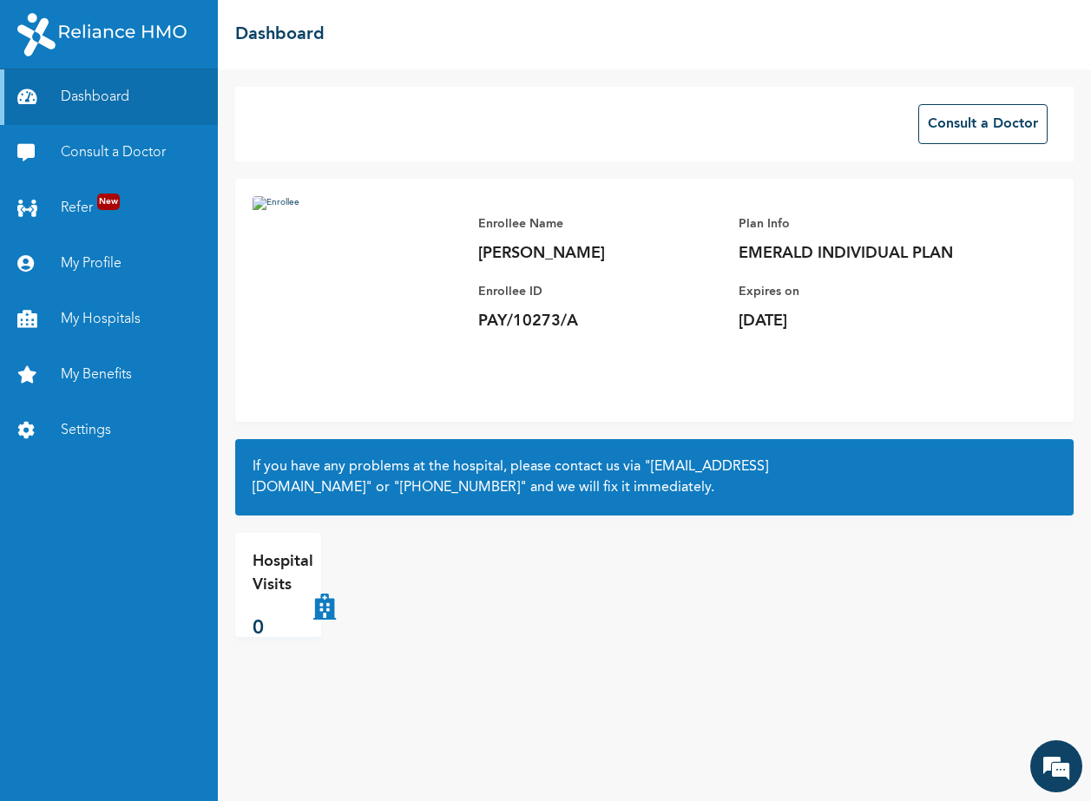
click at [109, 37] on img at bounding box center [101, 34] width 169 height 43
click at [77, 259] on link "My Profile" at bounding box center [109, 264] width 218 height 56
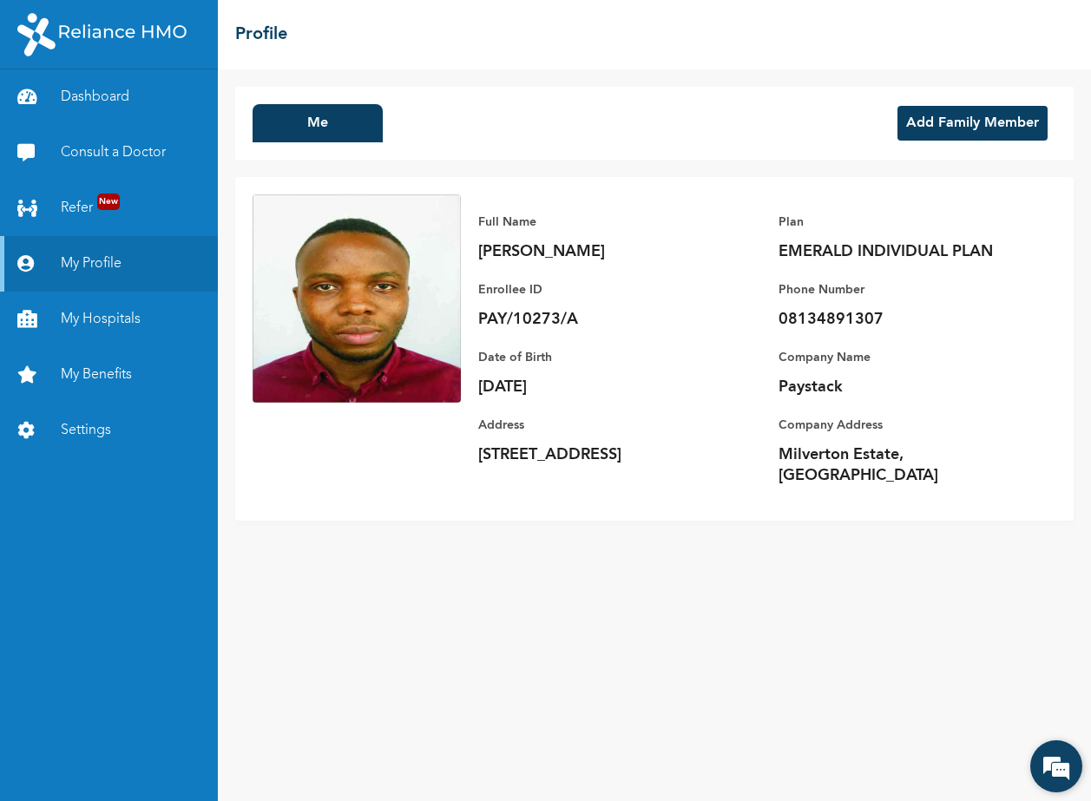
click at [1060, 775] on em at bounding box center [1056, 766] width 47 height 47
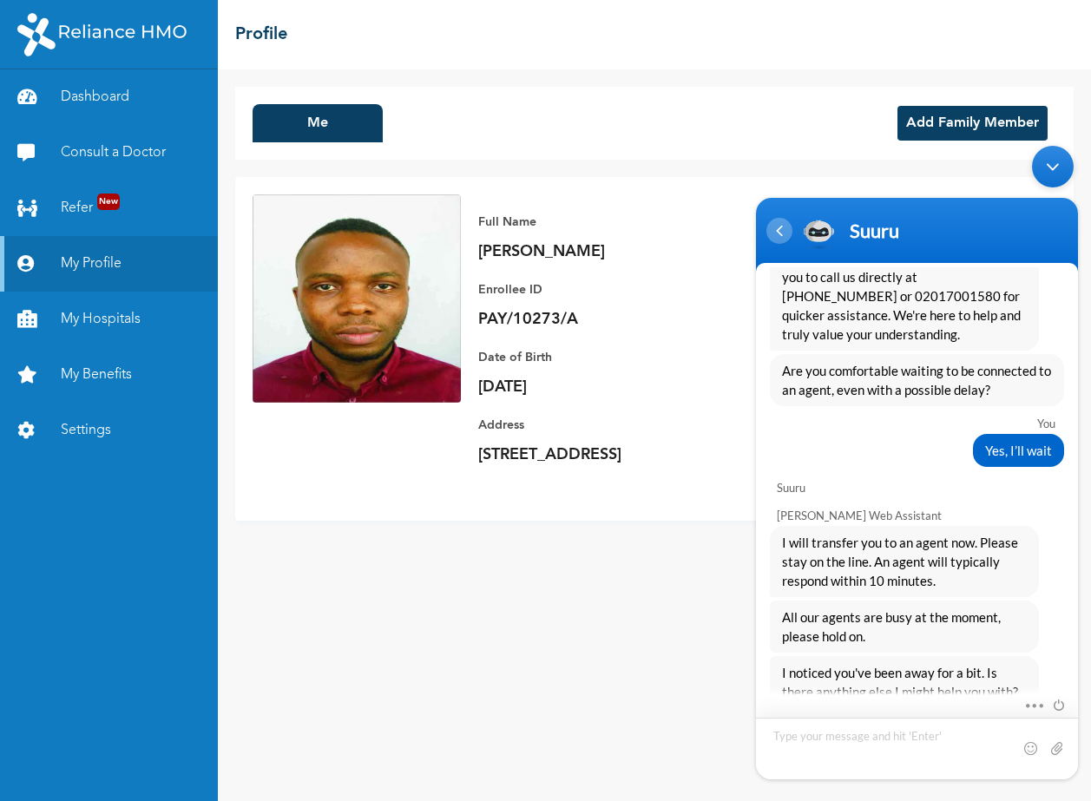
click at [783, 234] on div "Navigation go back" at bounding box center [780, 231] width 26 height 26
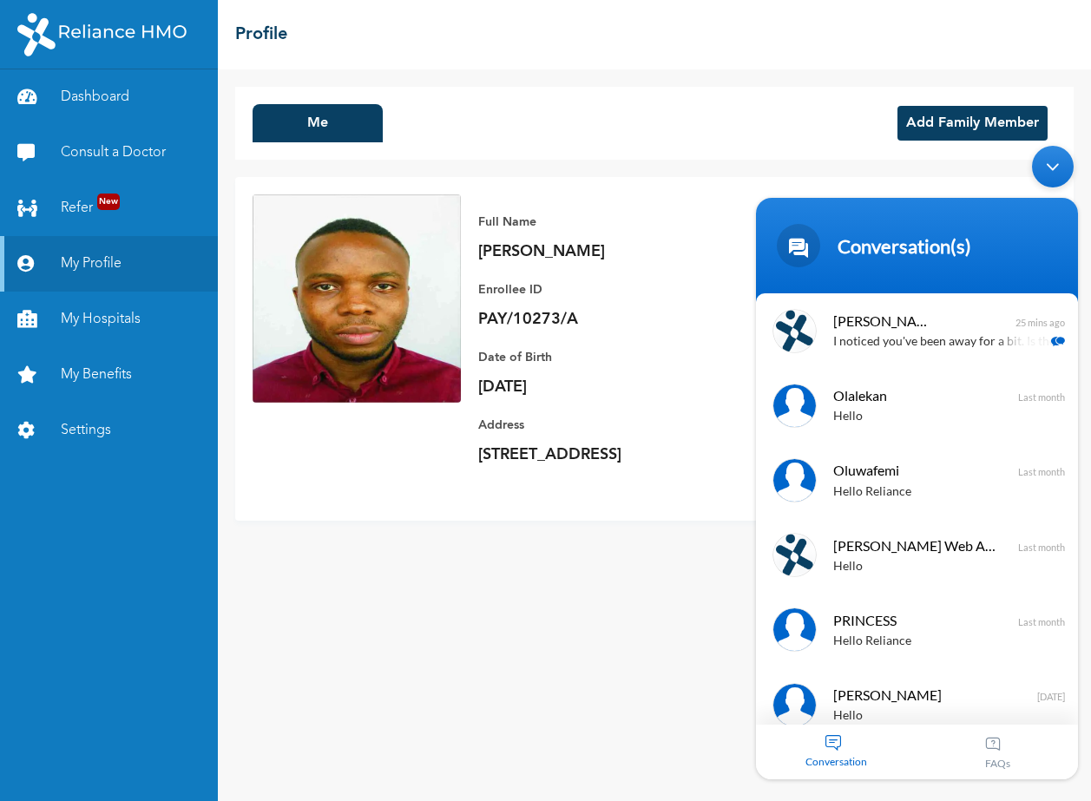
click at [998, 742] on div "FAQs" at bounding box center [999, 752] width 162 height 55
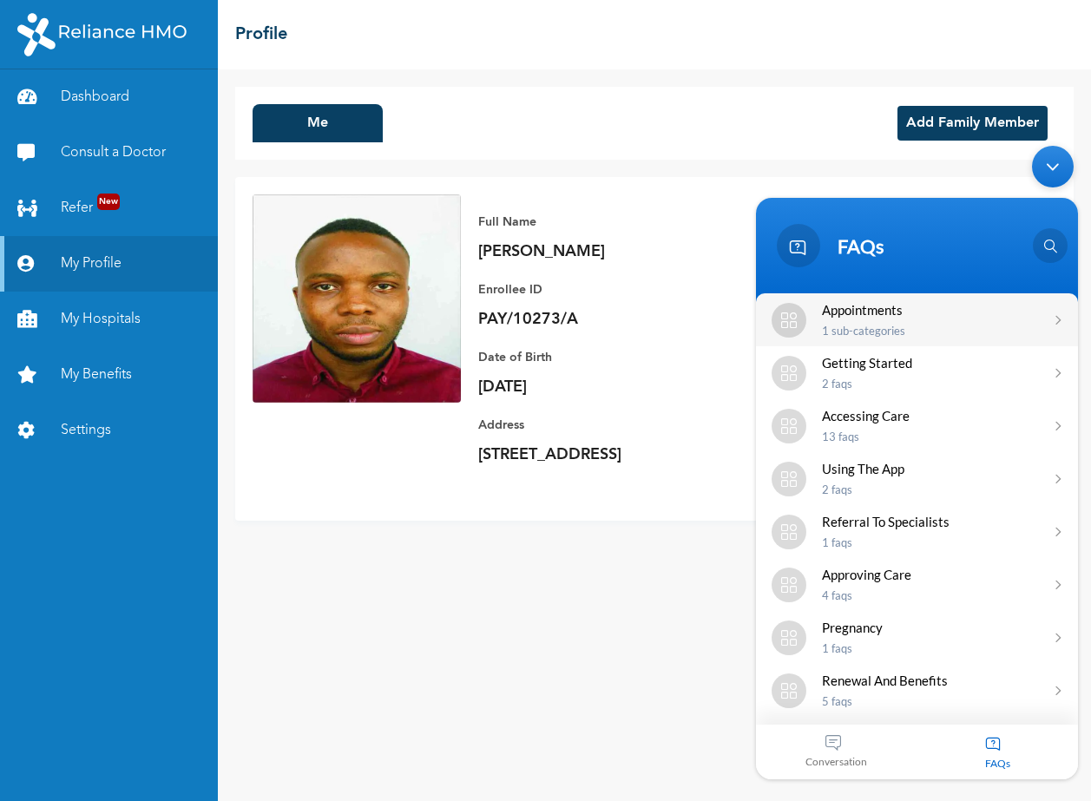
click at [1053, 322] on em at bounding box center [1050, 320] width 26 height 5
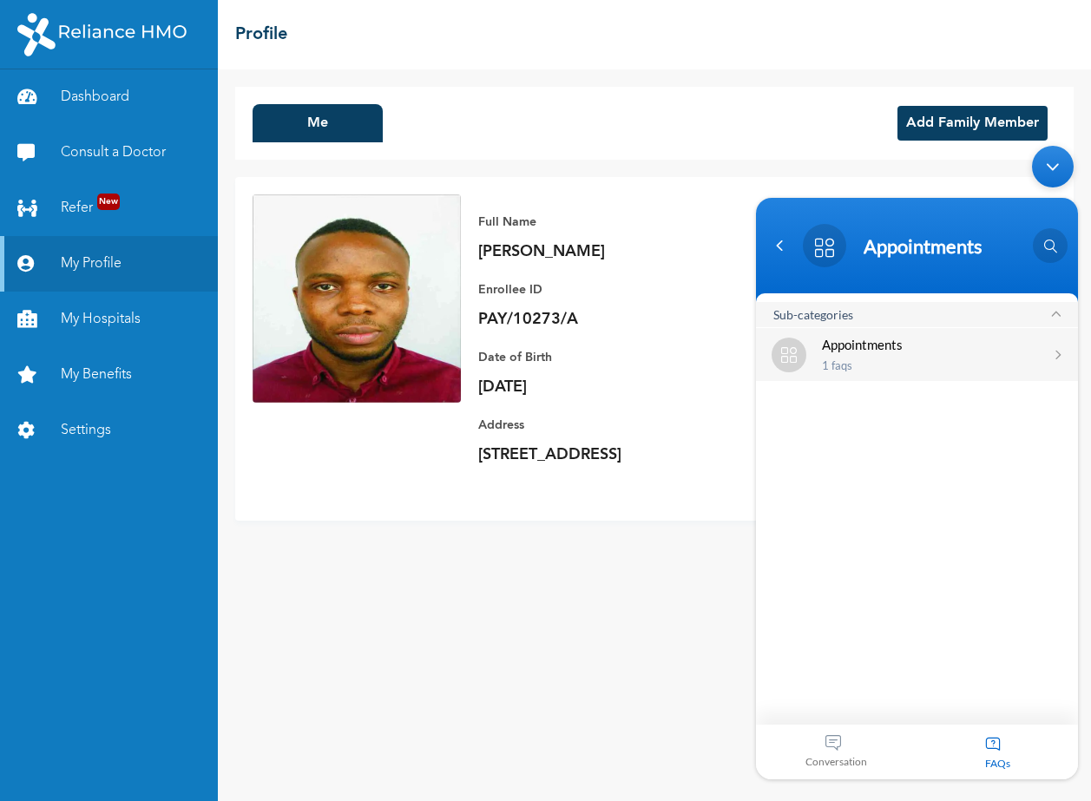
click at [1053, 346] on div "Appointments 1 FAQs" at bounding box center [917, 354] width 322 height 53
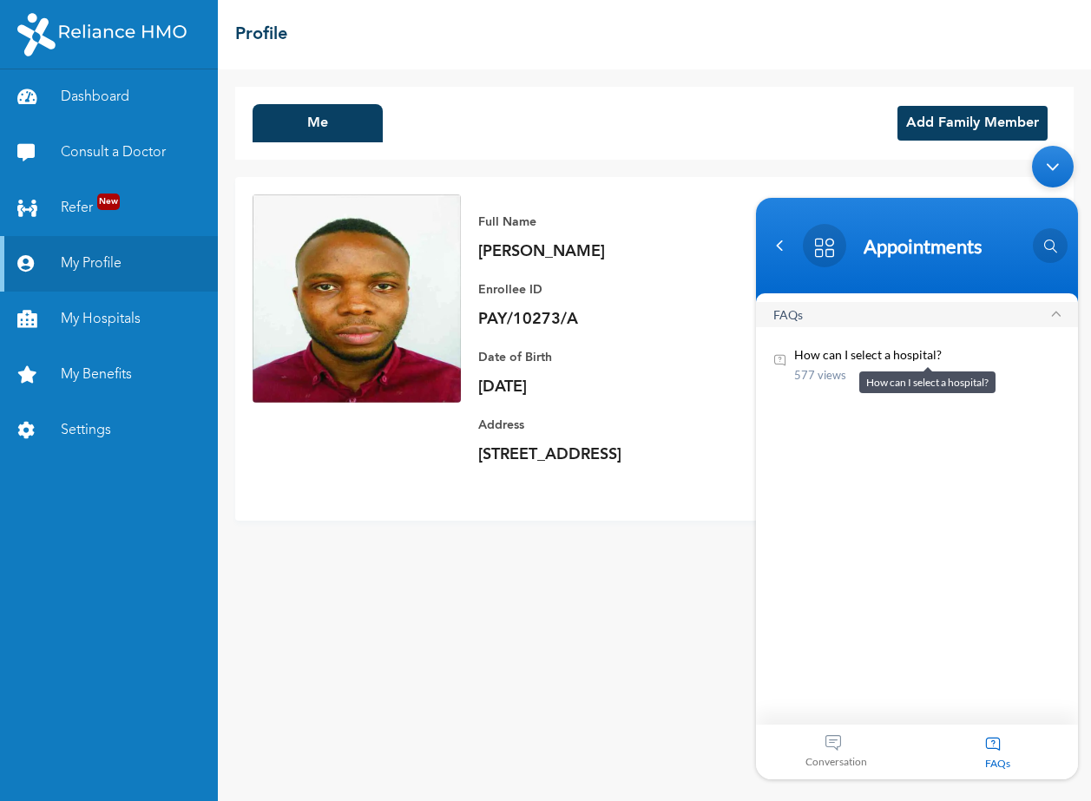
click at [849, 359] on em "How can I select a hospital?" at bounding box center [928, 355] width 267 height 18
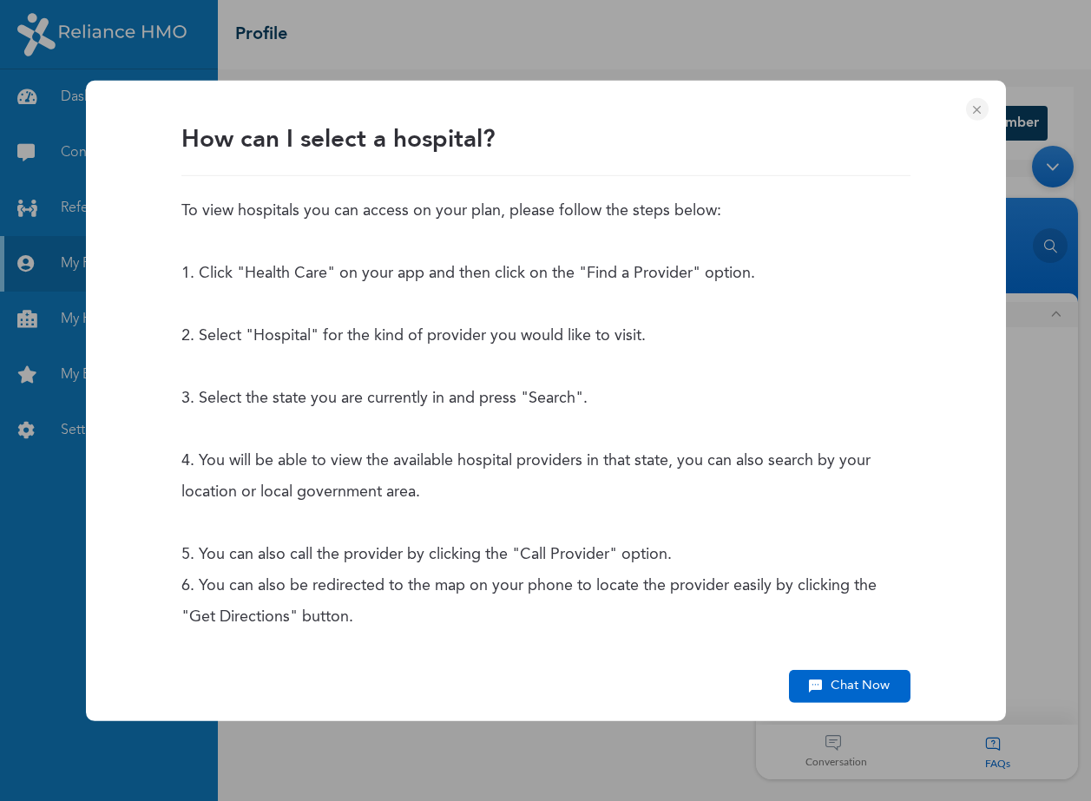
scroll to position [201, 0]
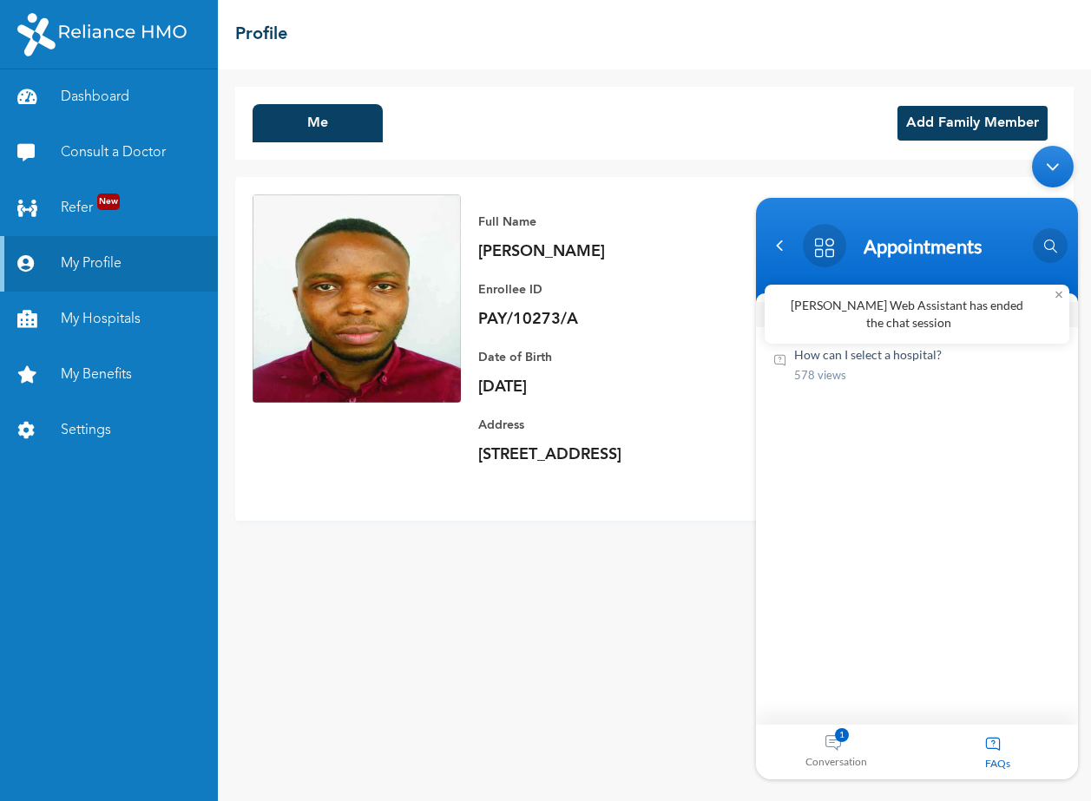
click at [839, 749] on div "Conversation 1" at bounding box center [837, 752] width 162 height 55
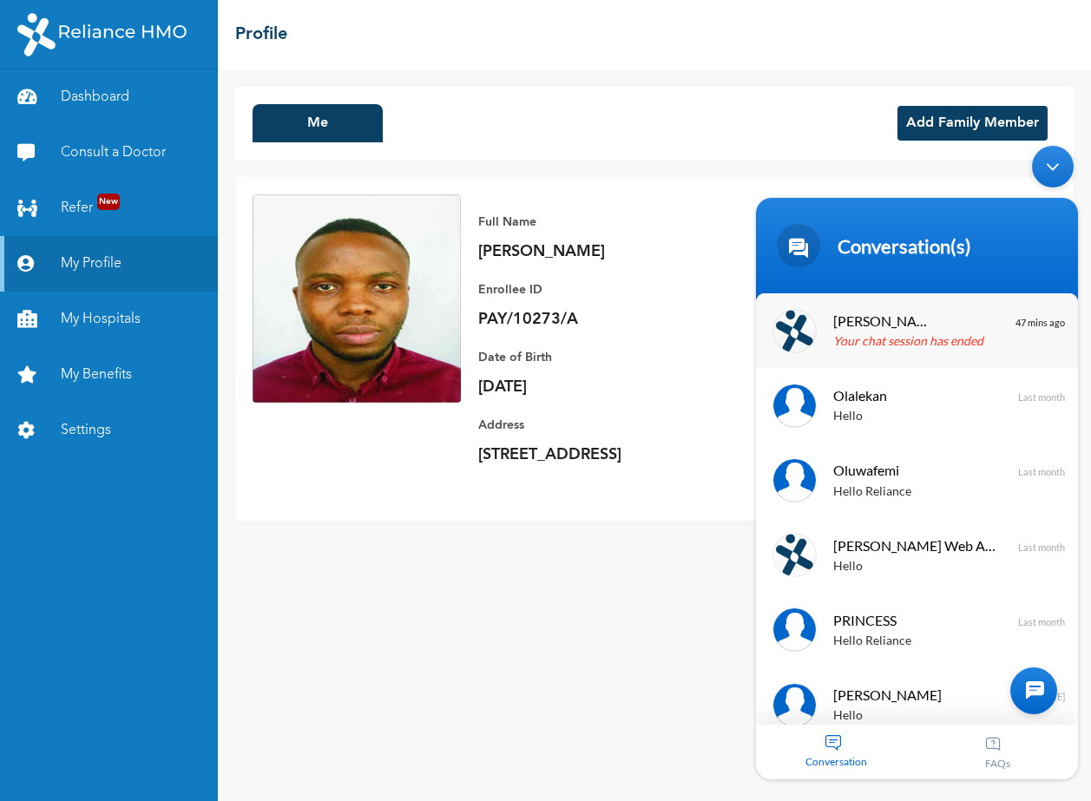
click at [943, 329] on div "Naomi Enrollee Web Assistant Your chat session has ended" at bounding box center [943, 330] width 219 height 43
